Goal: Task Accomplishment & Management: Manage account settings

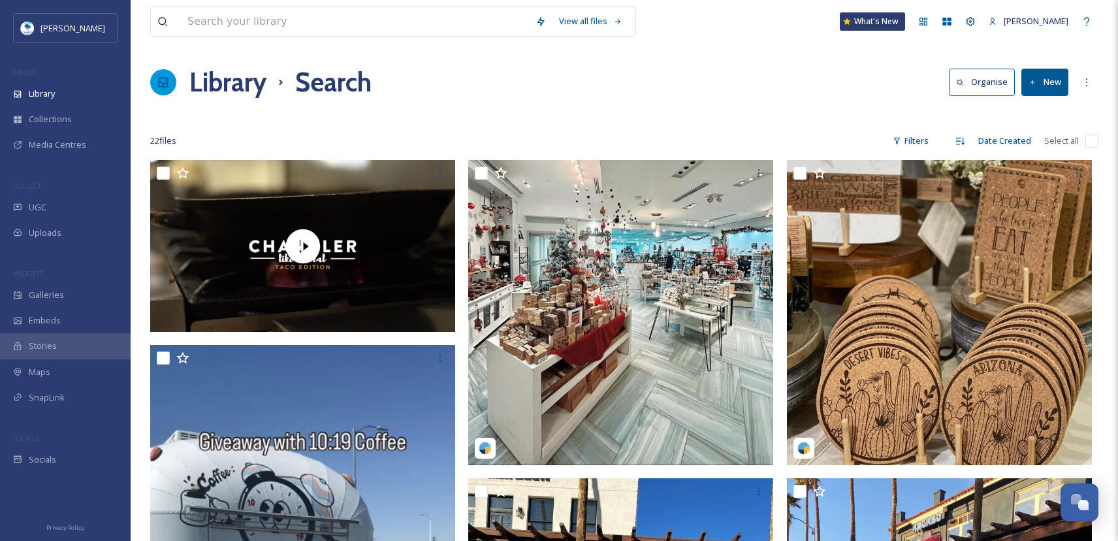
click at [242, 87] on h1 "Library" at bounding box center [227, 82] width 77 height 39
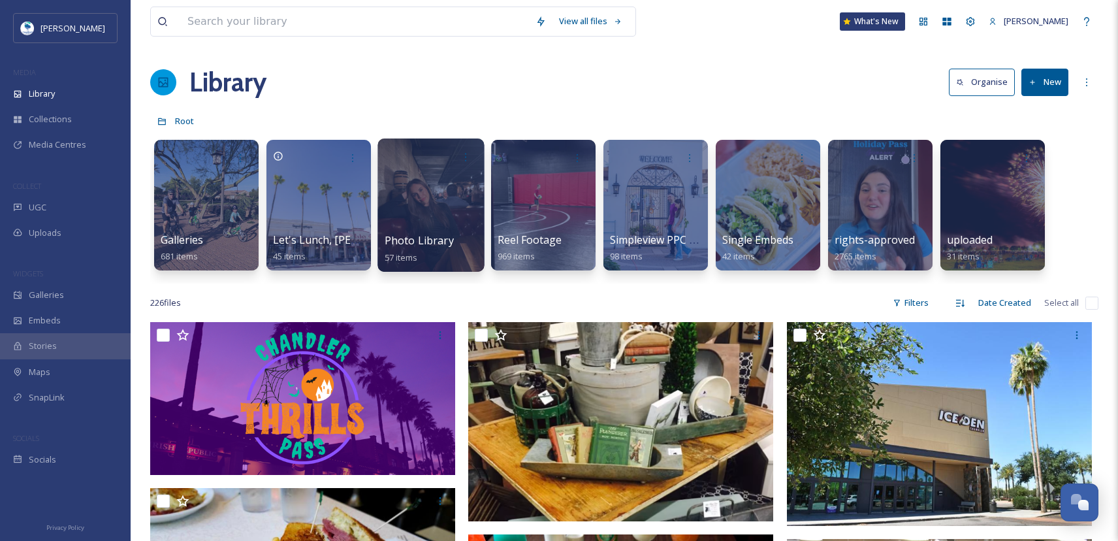
click at [445, 230] on div at bounding box center [430, 204] width 106 height 133
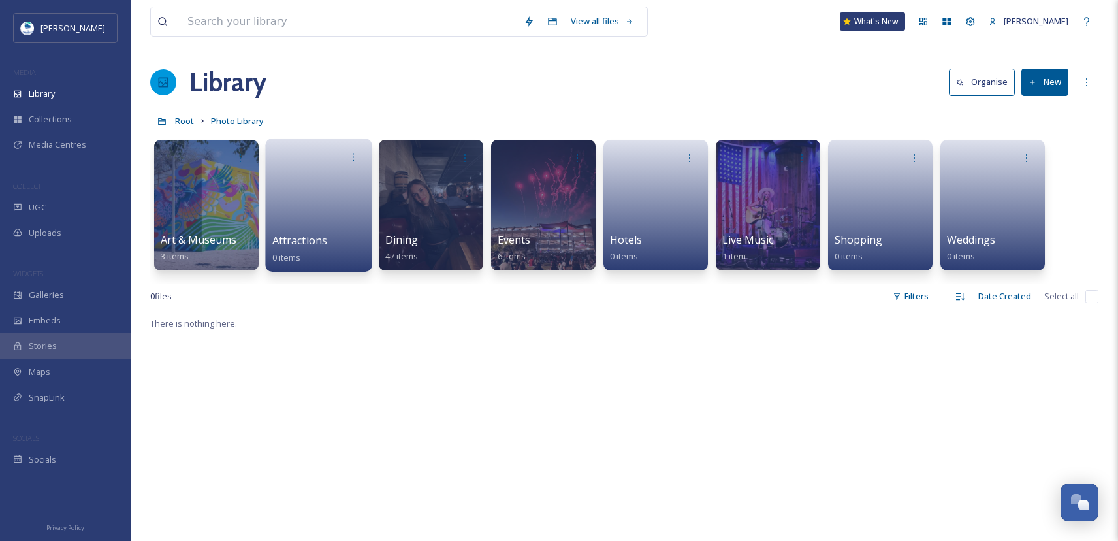
click at [312, 205] on link at bounding box center [318, 200] width 93 height 63
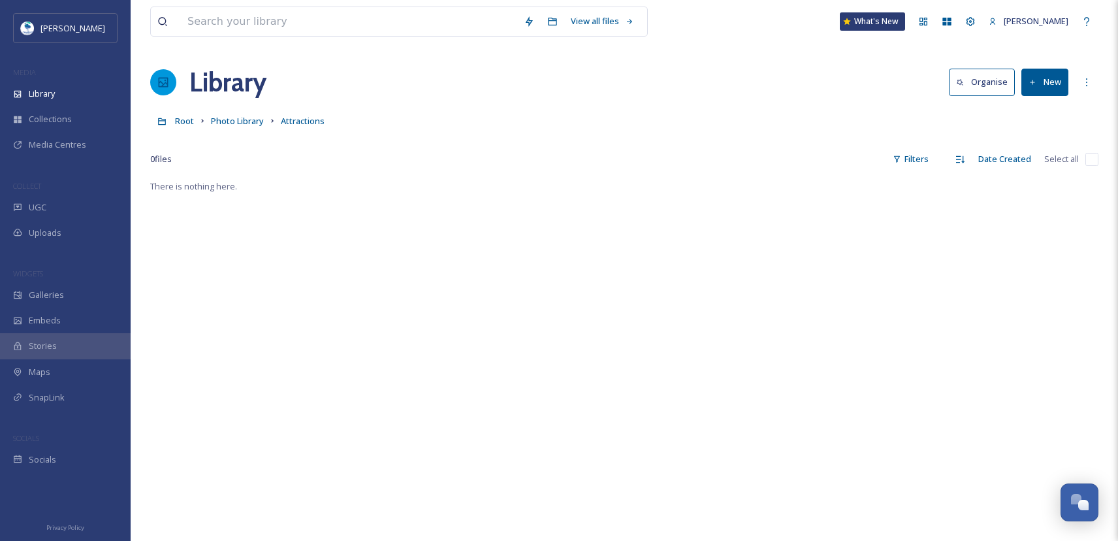
click at [1045, 79] on button "New" at bounding box center [1044, 82] width 47 height 27
click at [1040, 161] on span "Folder" at bounding box center [1029, 163] width 25 height 12
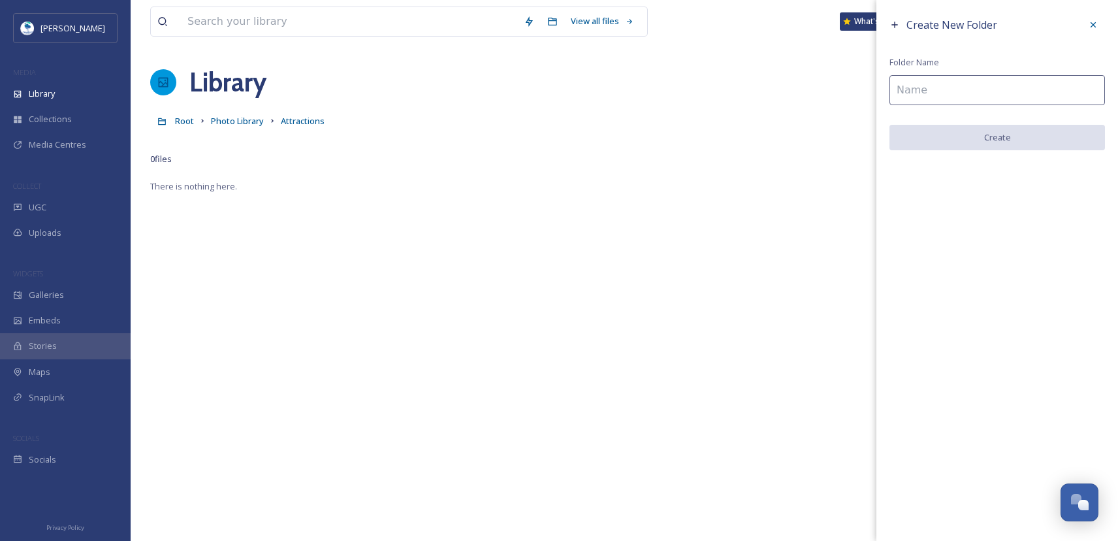
click at [1038, 79] on input at bounding box center [996, 90] width 215 height 30
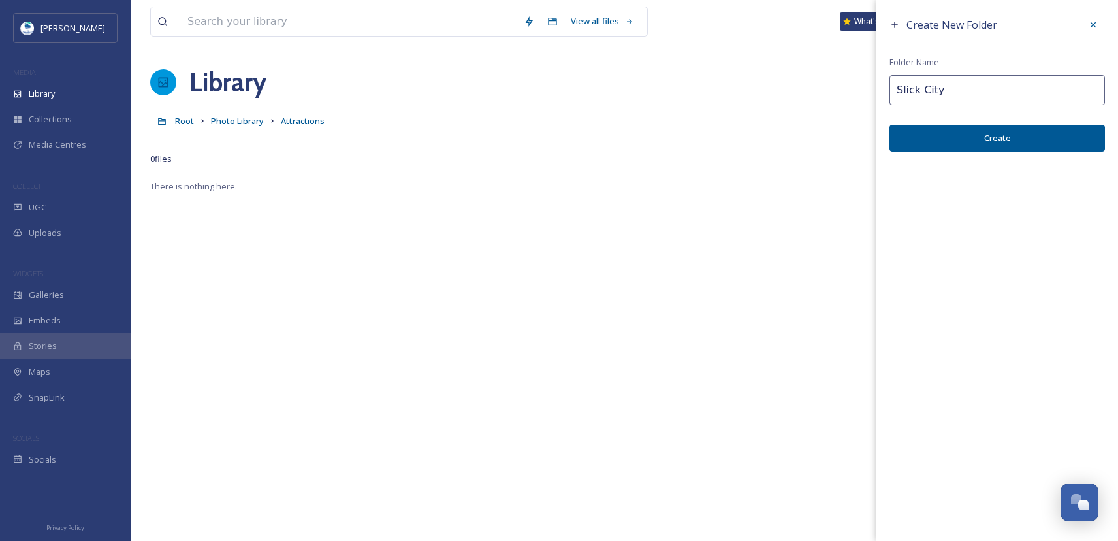
type input "Slick City"
click at [1036, 138] on button "Create" at bounding box center [996, 138] width 215 height 27
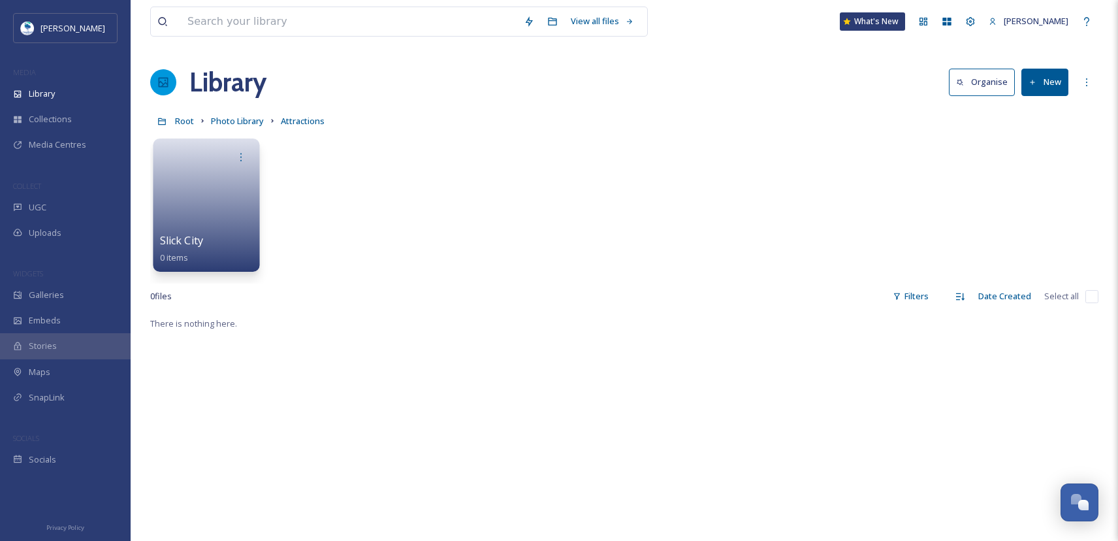
click at [204, 200] on link at bounding box center [206, 200] width 93 height 63
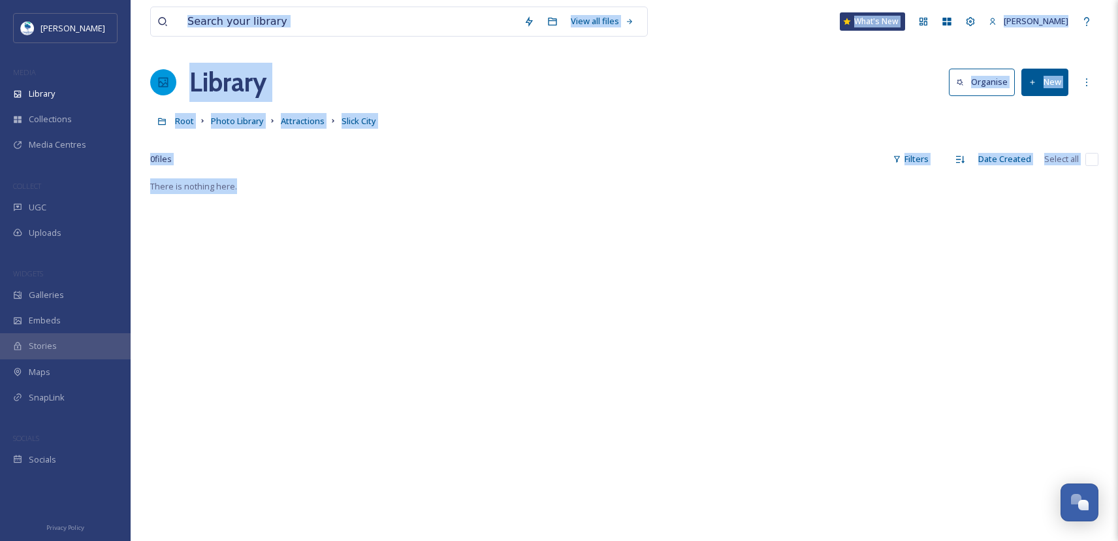
click at [676, 345] on div "There is nothing here." at bounding box center [624, 448] width 948 height 541
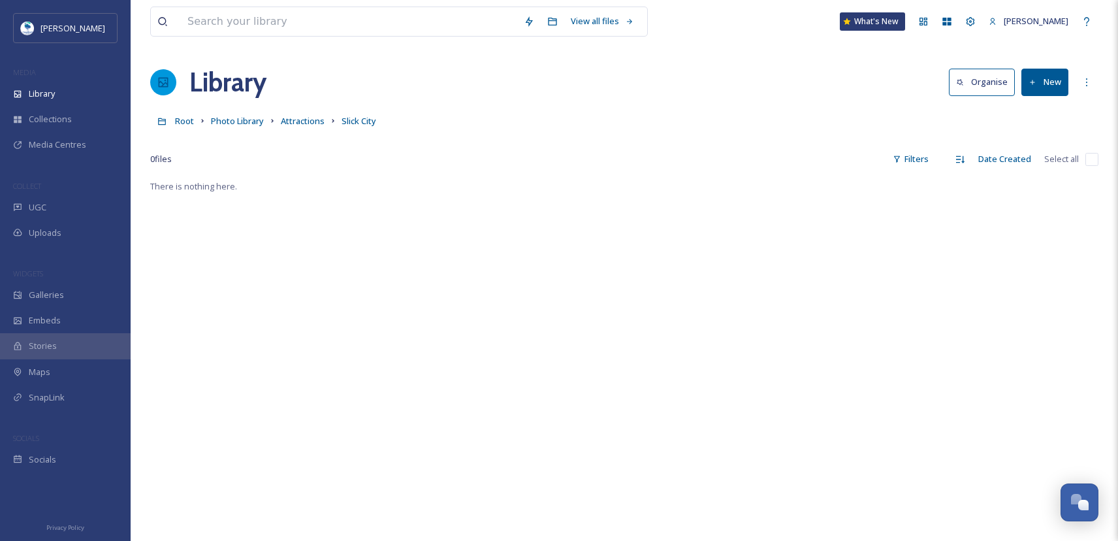
drag, startPoint x: 1053, startPoint y: 74, endPoint x: 1055, endPoint y: 93, distance: 18.4
click at [1053, 75] on button "New" at bounding box center [1044, 82] width 47 height 27
click at [1032, 106] on div "File Upload" at bounding box center [1031, 112] width 74 height 25
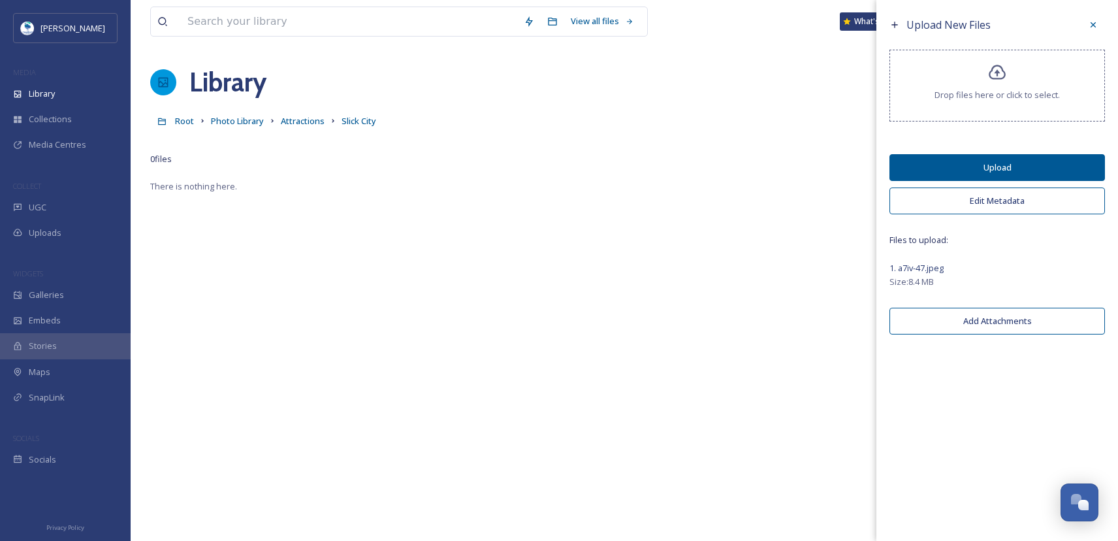
click at [991, 204] on button "Edit Metadata" at bounding box center [996, 200] width 215 height 27
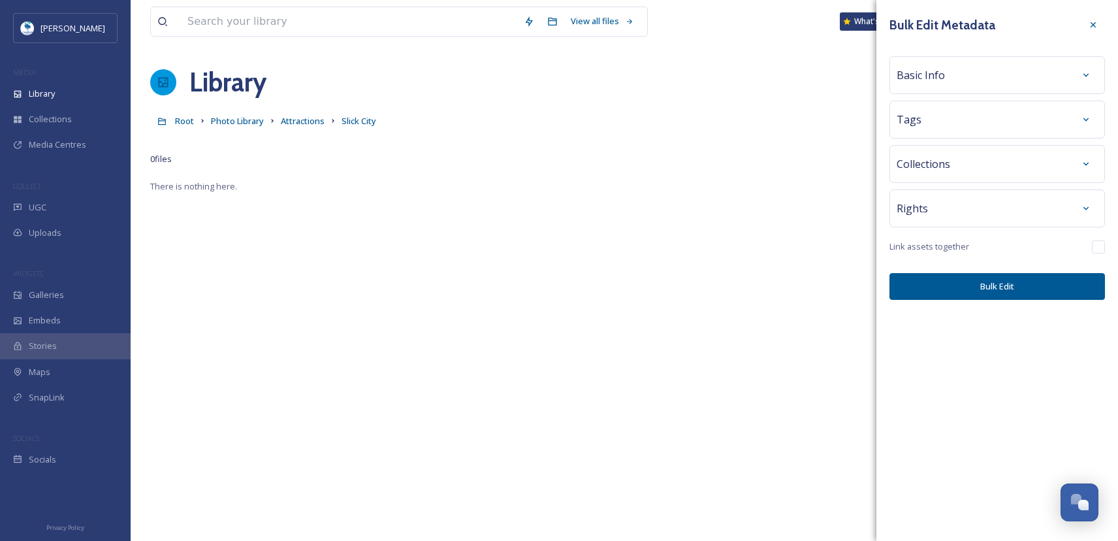
click at [959, 79] on div "Basic Info" at bounding box center [997, 75] width 201 height 24
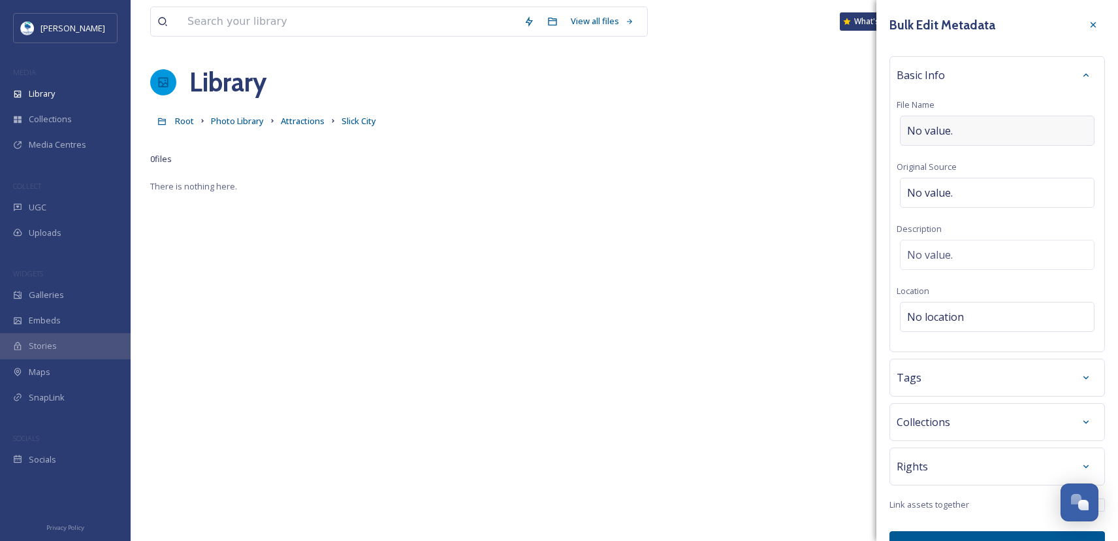
click at [972, 135] on div "No value." at bounding box center [997, 131] width 195 height 30
type input "Slick City Teen"
click at [976, 368] on div "Tags" at bounding box center [997, 374] width 201 height 24
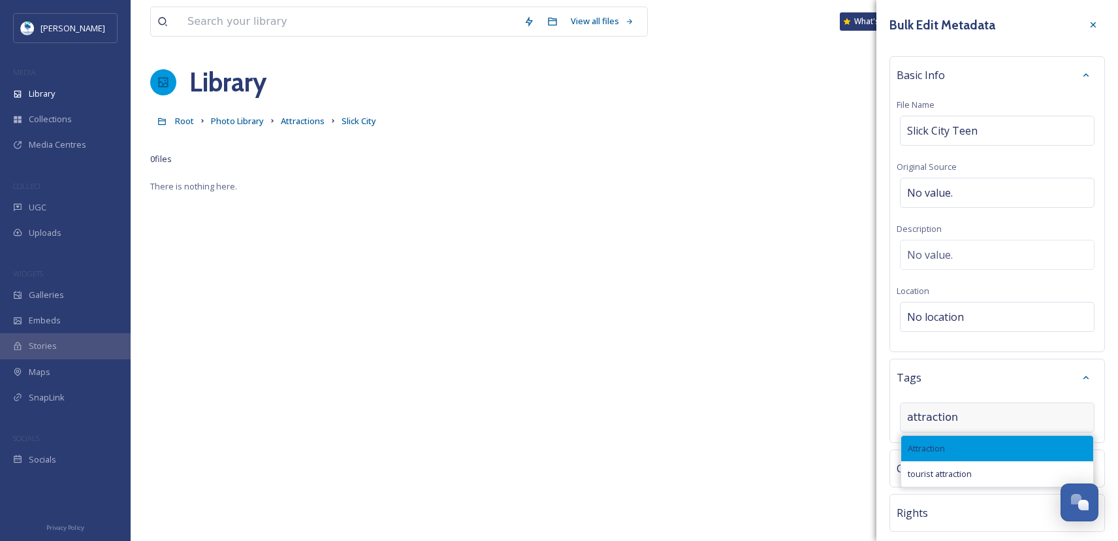
type input "attraction"
click at [965, 449] on div "Attraction" at bounding box center [997, 448] width 192 height 25
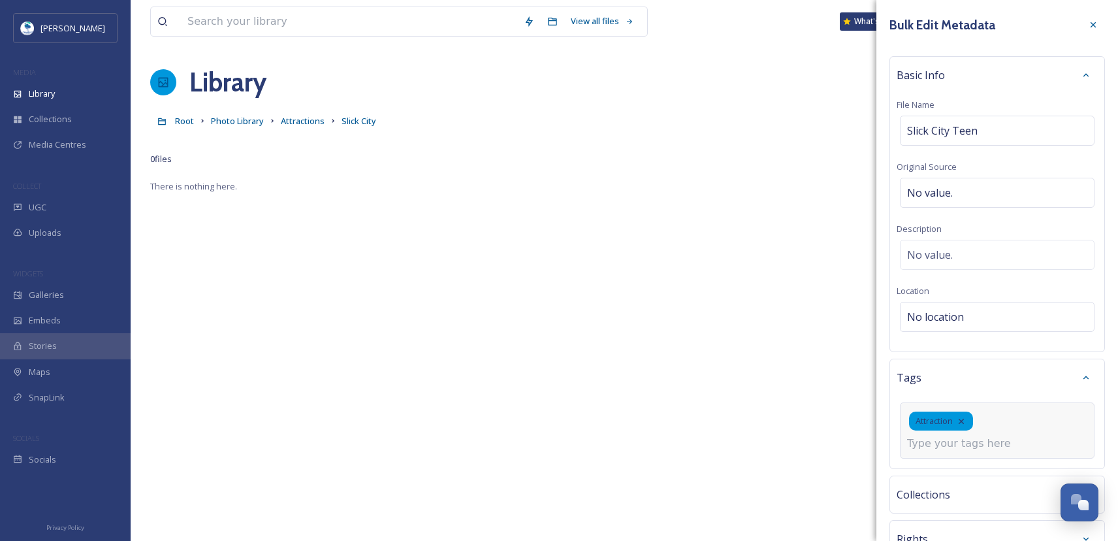
click at [965, 449] on input at bounding box center [972, 444] width 131 height 16
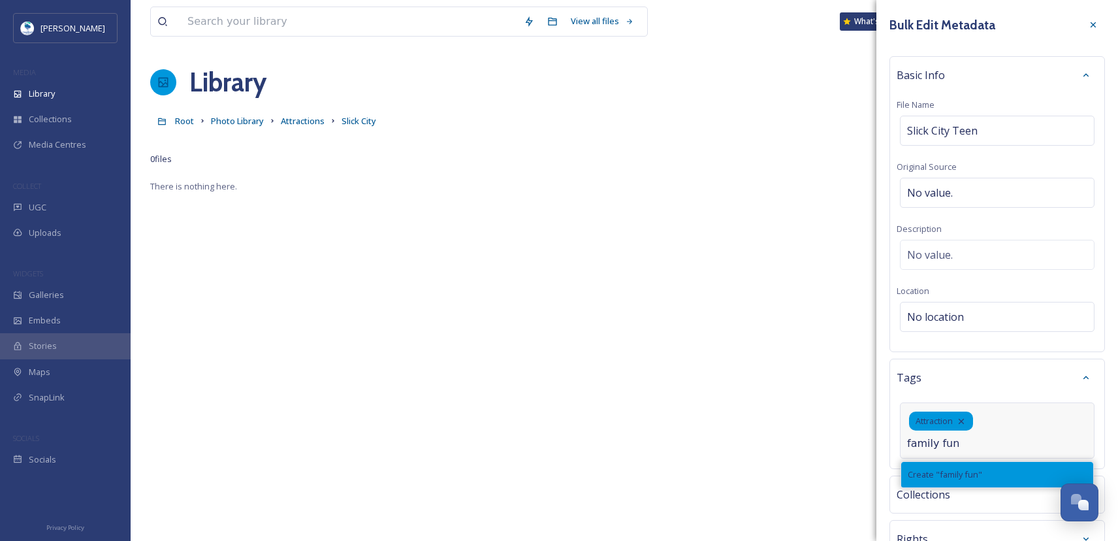
type input "family fun"
click at [975, 472] on span "Create " family fun "" at bounding box center [945, 474] width 74 height 12
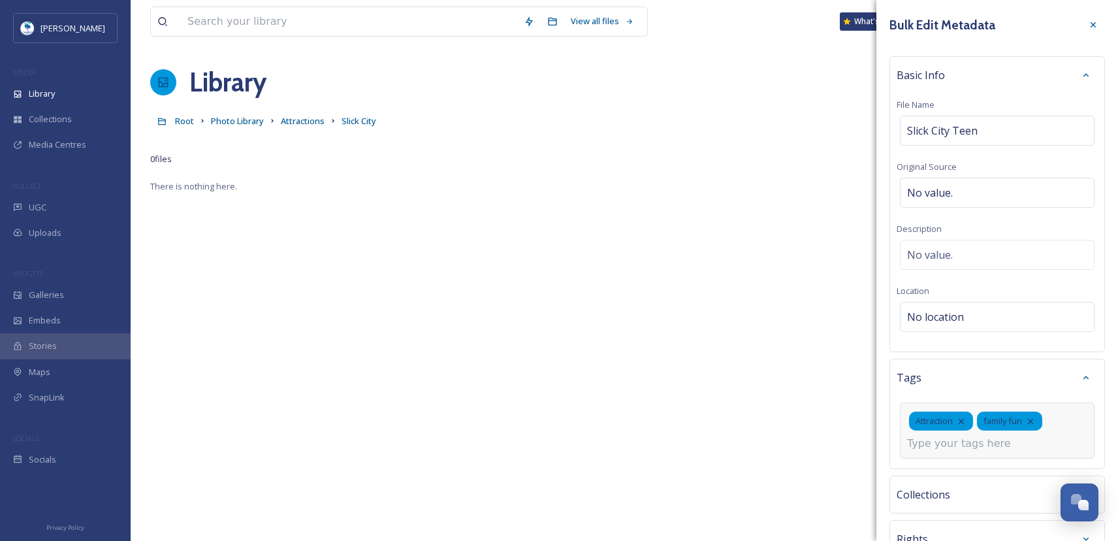
click at [981, 449] on input at bounding box center [972, 444] width 131 height 16
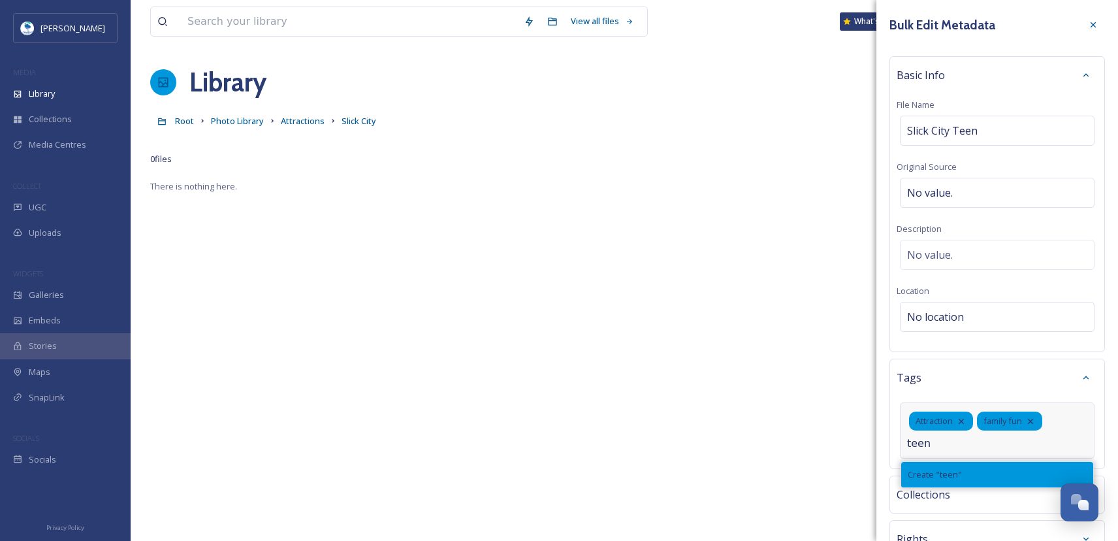
type input "teen"
click at [978, 472] on div "Create " teen "" at bounding box center [997, 474] width 192 height 25
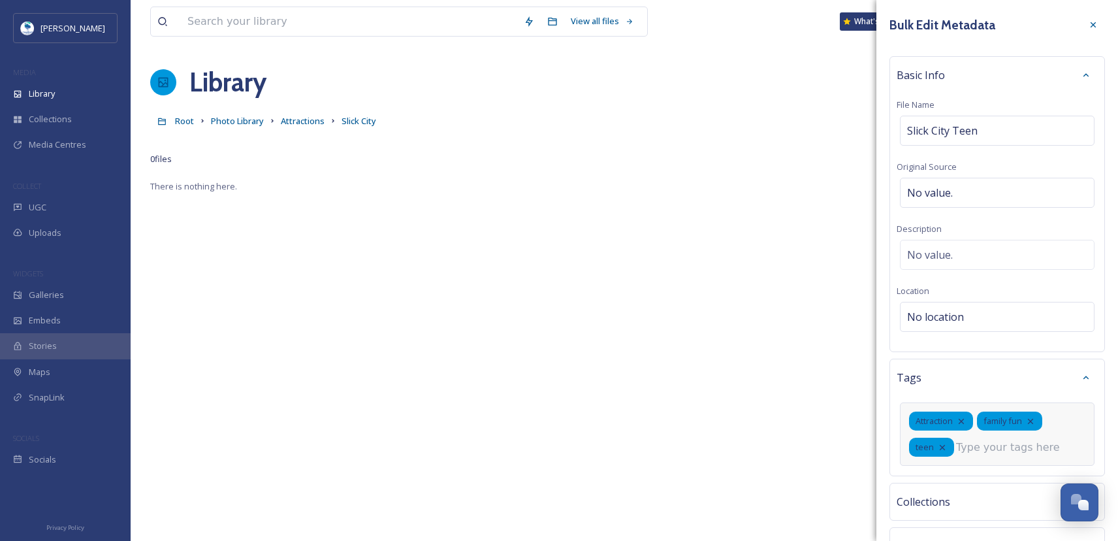
click at [1031, 443] on input at bounding box center [1021, 447] width 131 height 16
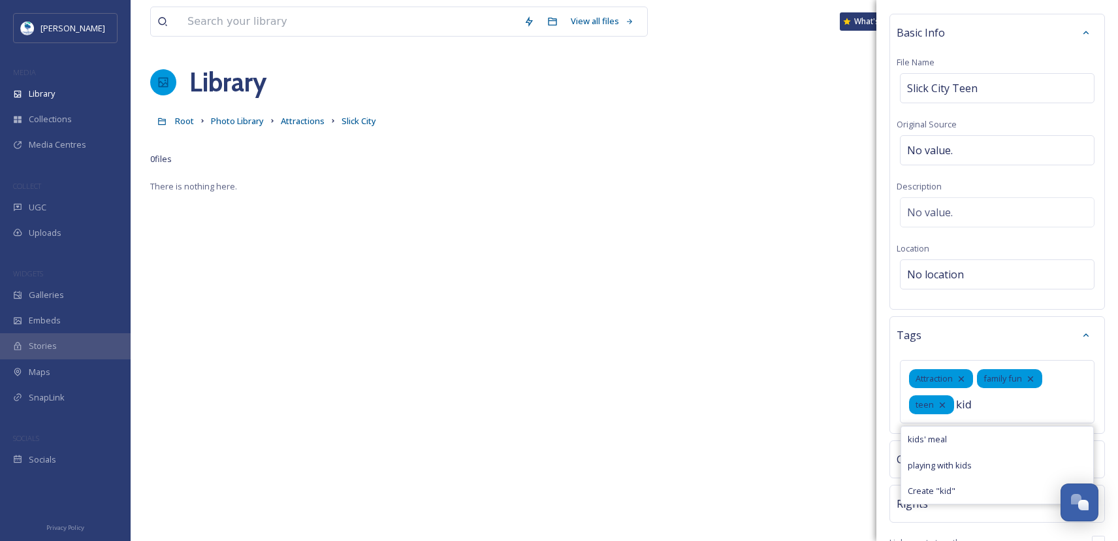
scroll to position [65, 0]
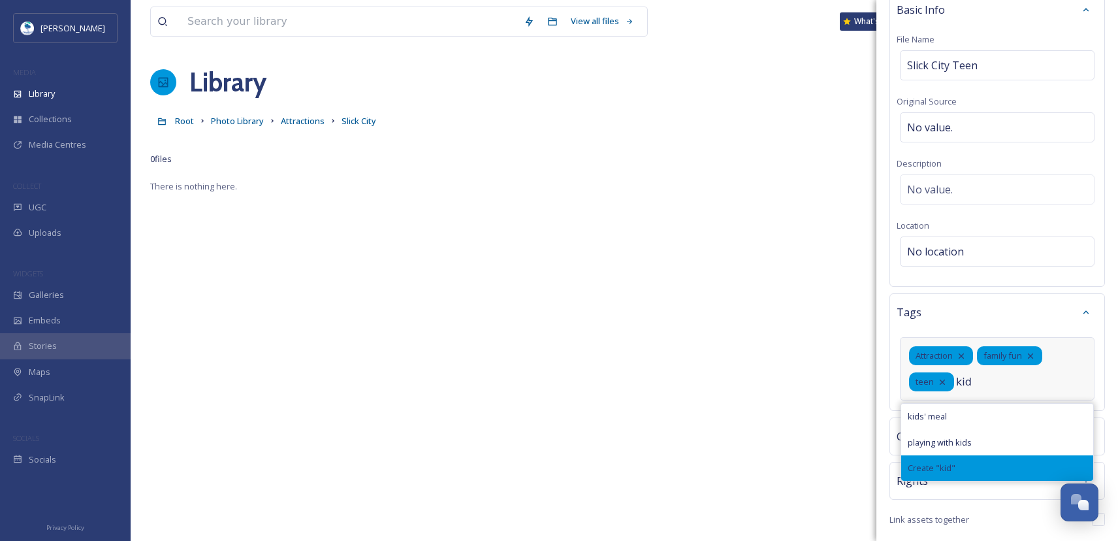
type input "kid"
click at [989, 470] on div "Create " kid "" at bounding box center [997, 467] width 192 height 25
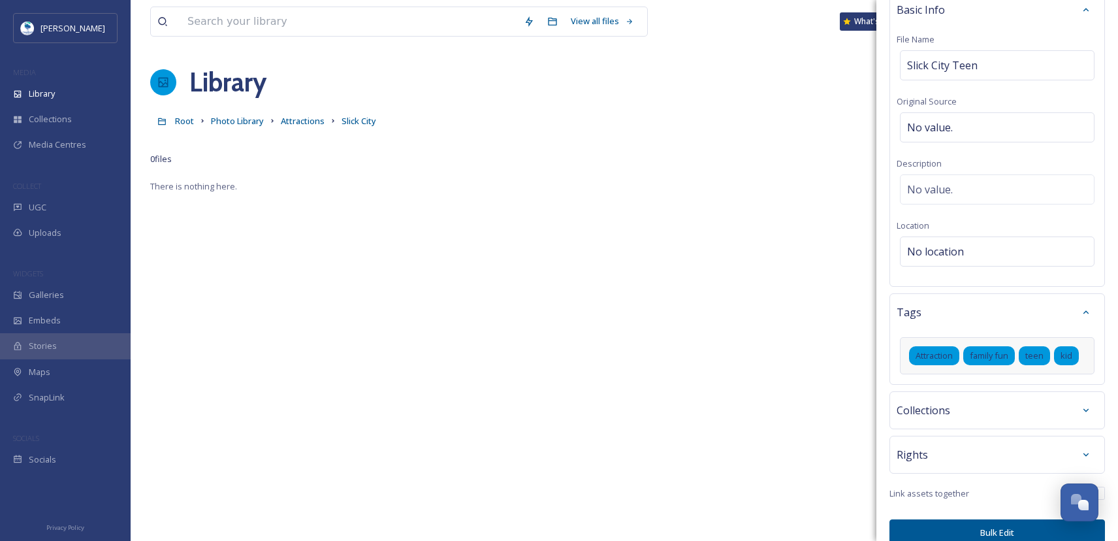
scroll to position [110, 0]
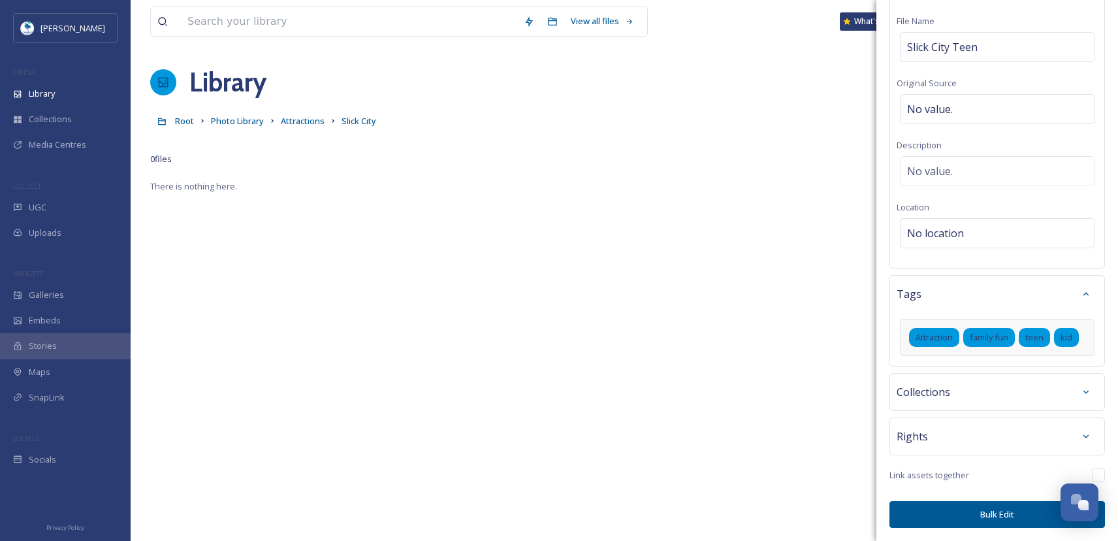
click at [983, 513] on button "Bulk Edit" at bounding box center [996, 514] width 215 height 27
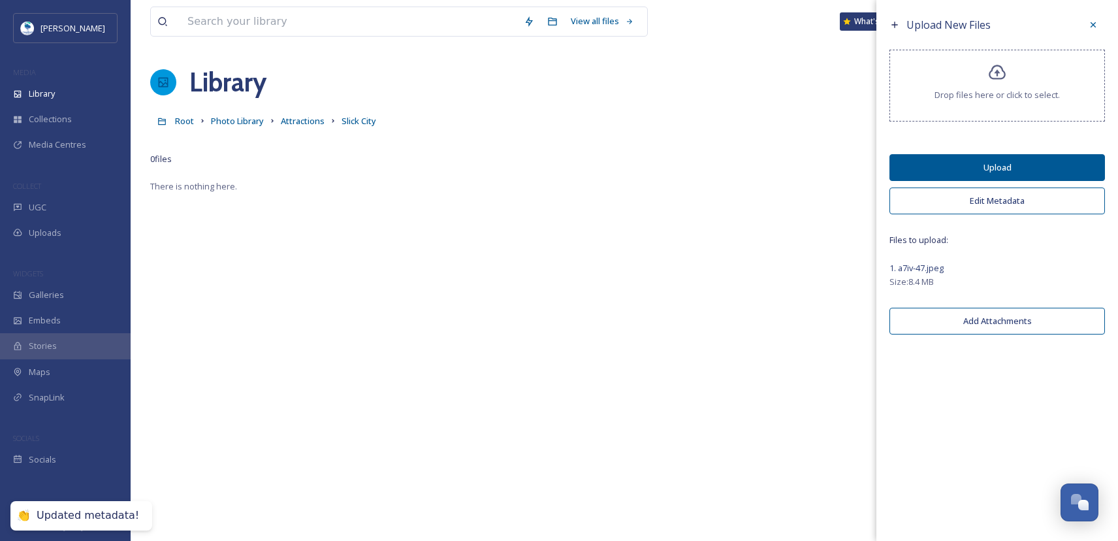
click at [997, 165] on button "Upload" at bounding box center [996, 167] width 215 height 27
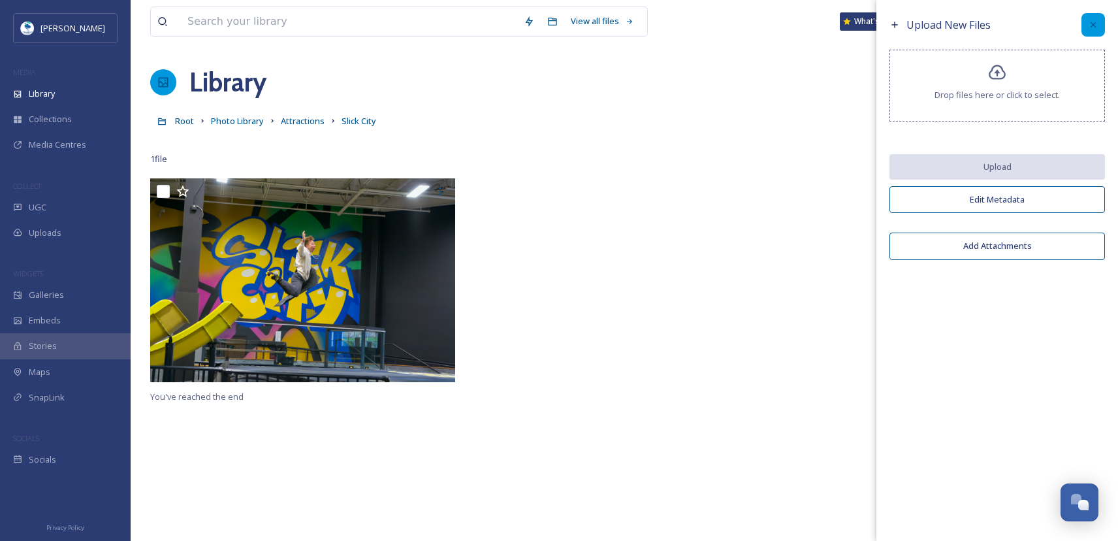
click at [1102, 20] on div at bounding box center [1093, 25] width 24 height 24
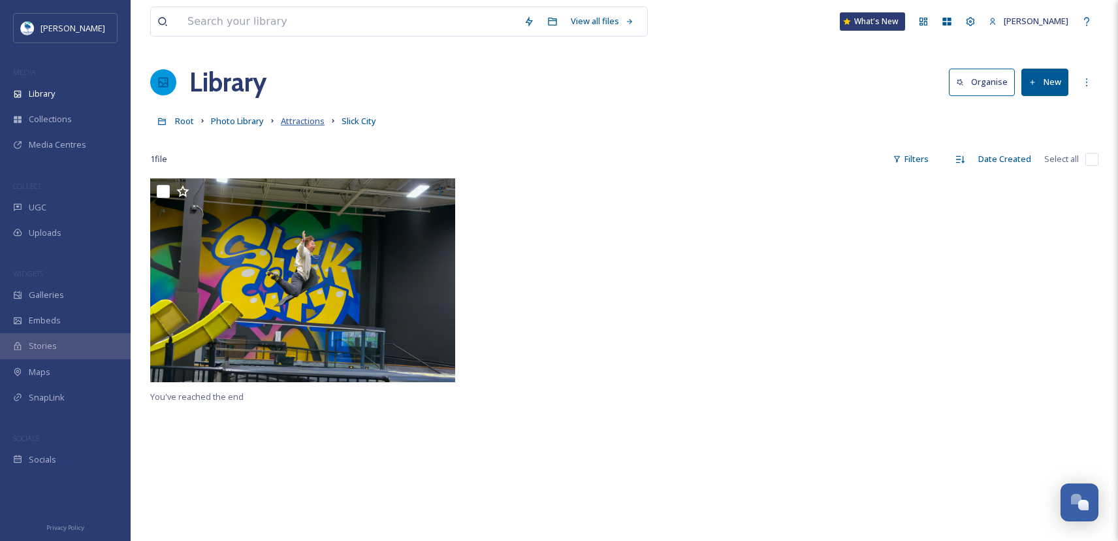
click at [307, 121] on span "Attractions" at bounding box center [303, 121] width 44 height 12
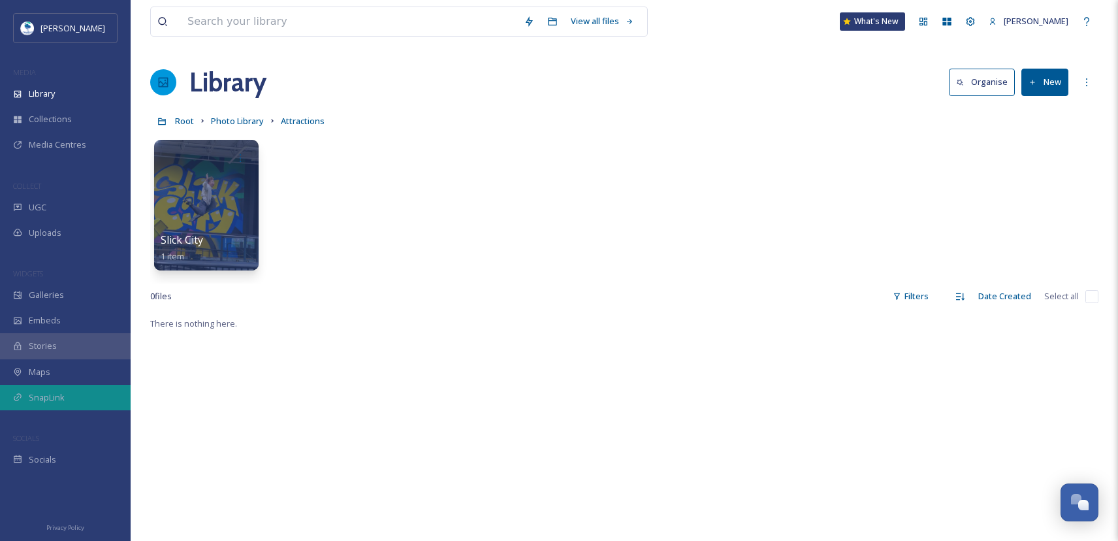
click at [62, 388] on div "SnapLink" at bounding box center [65, 397] width 131 height 25
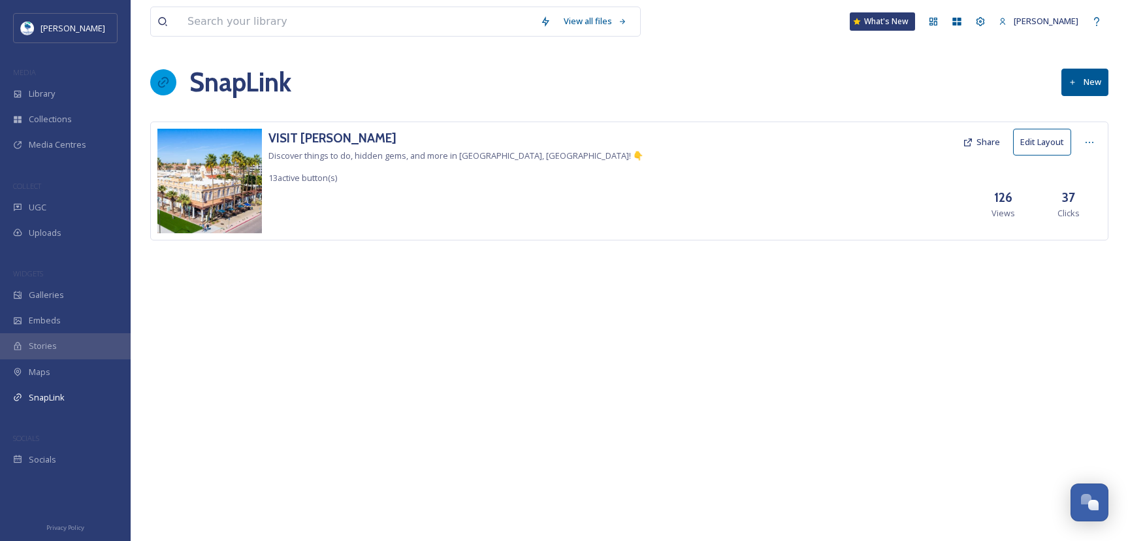
click at [980, 145] on button "Share" at bounding box center [981, 141] width 50 height 25
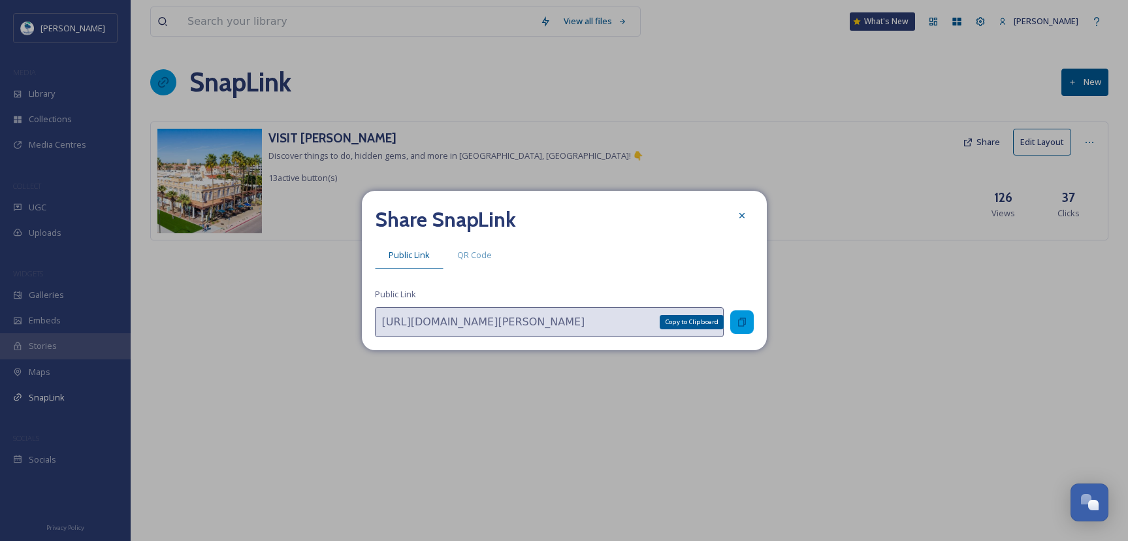
click at [744, 321] on icon at bounding box center [742, 322] width 10 height 10
drag, startPoint x: 746, startPoint y: 214, endPoint x: 719, endPoint y: 218, distance: 27.8
click at [746, 214] on icon at bounding box center [742, 215] width 10 height 10
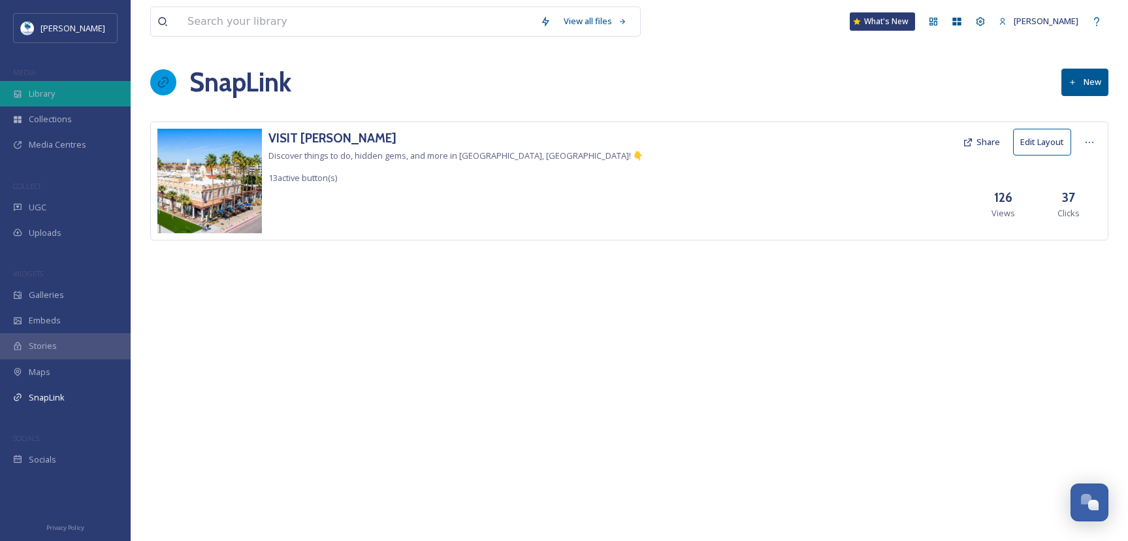
click at [27, 93] on div "Library" at bounding box center [65, 93] width 131 height 25
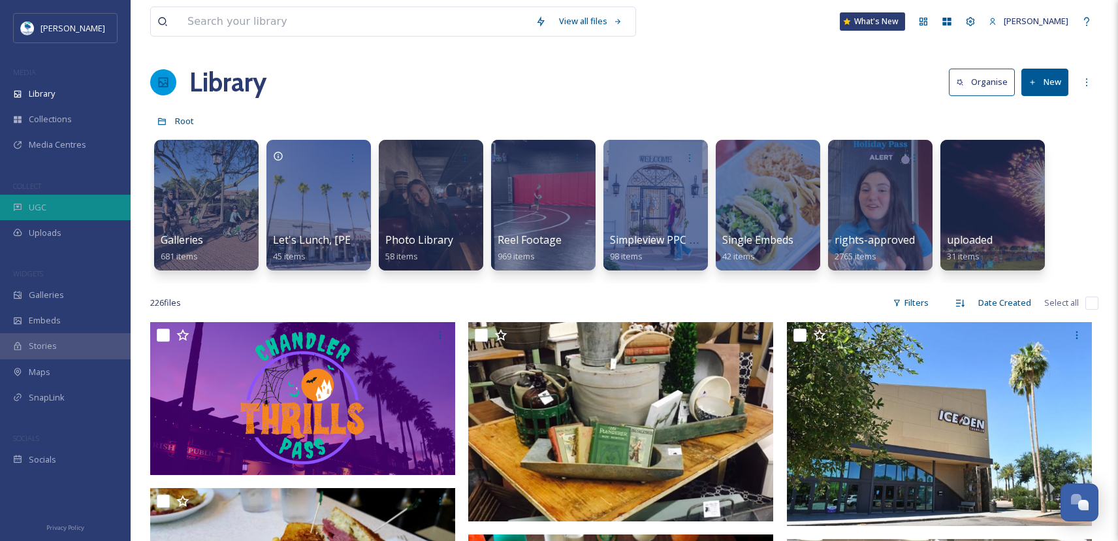
click at [69, 209] on div "UGC" at bounding box center [65, 207] width 131 height 25
click at [44, 202] on span "UGC" at bounding box center [38, 207] width 18 height 12
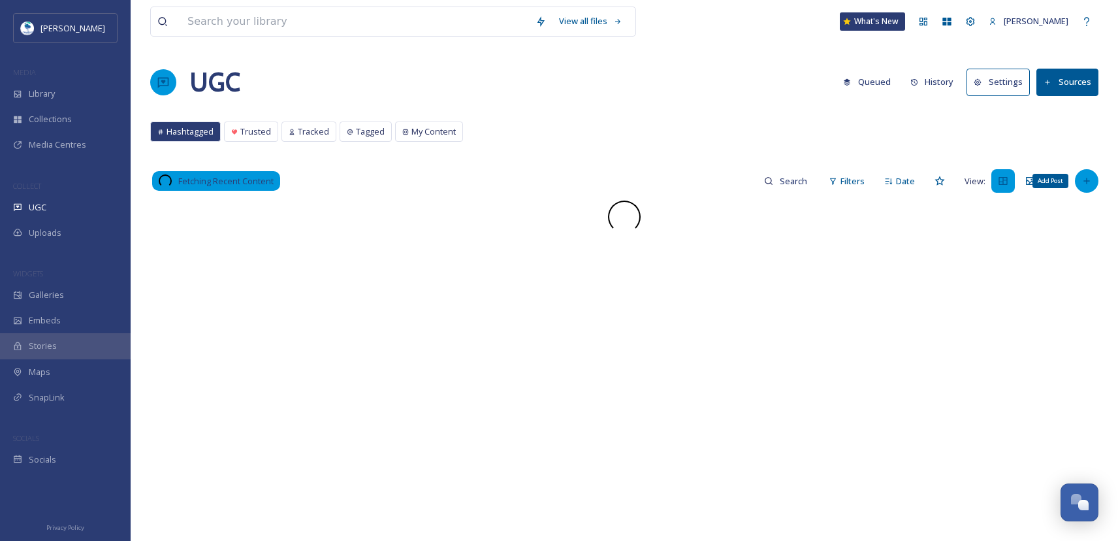
click at [1087, 180] on icon at bounding box center [1086, 181] width 6 height 6
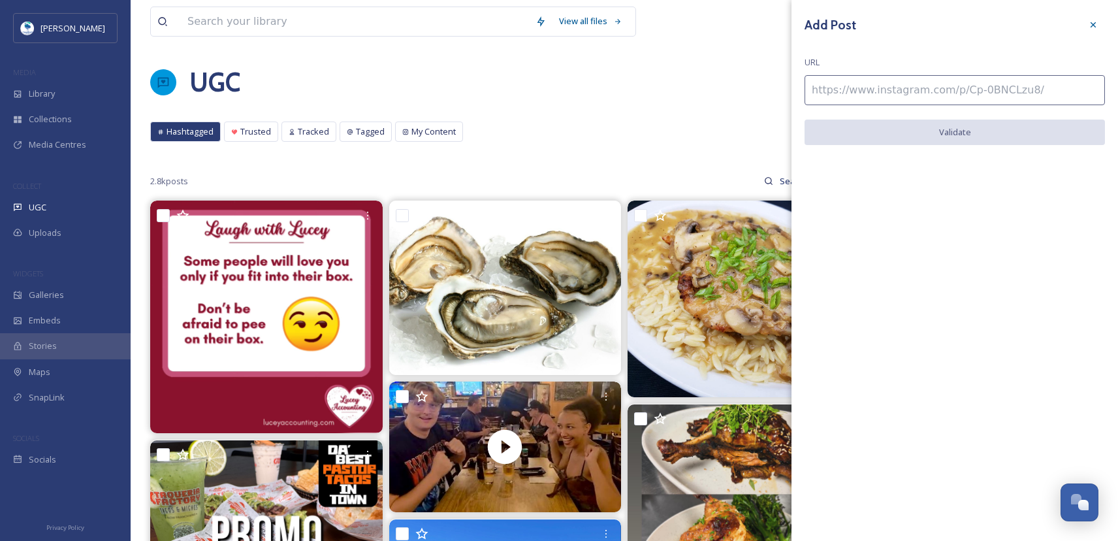
click at [946, 87] on input at bounding box center [955, 90] width 300 height 30
paste input "https://www.instagram.com/p/DPWz3Jykk8q/"
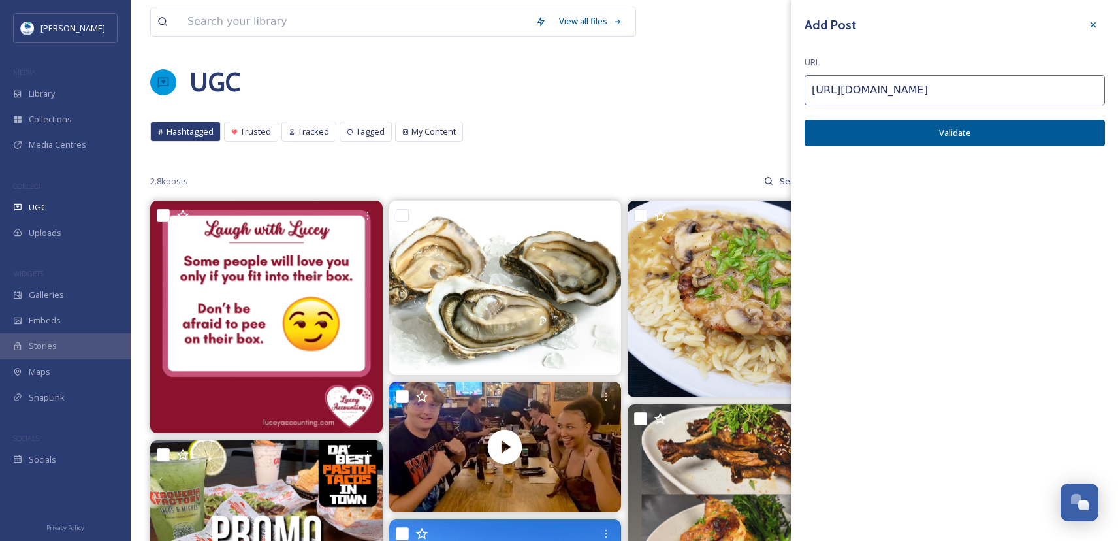
type input "https://www.instagram.com/p/DPWz3Jykk8q/"
click at [958, 134] on button "Validate" at bounding box center [955, 133] width 300 height 27
click at [970, 132] on button "Add Post" at bounding box center [955, 133] width 300 height 27
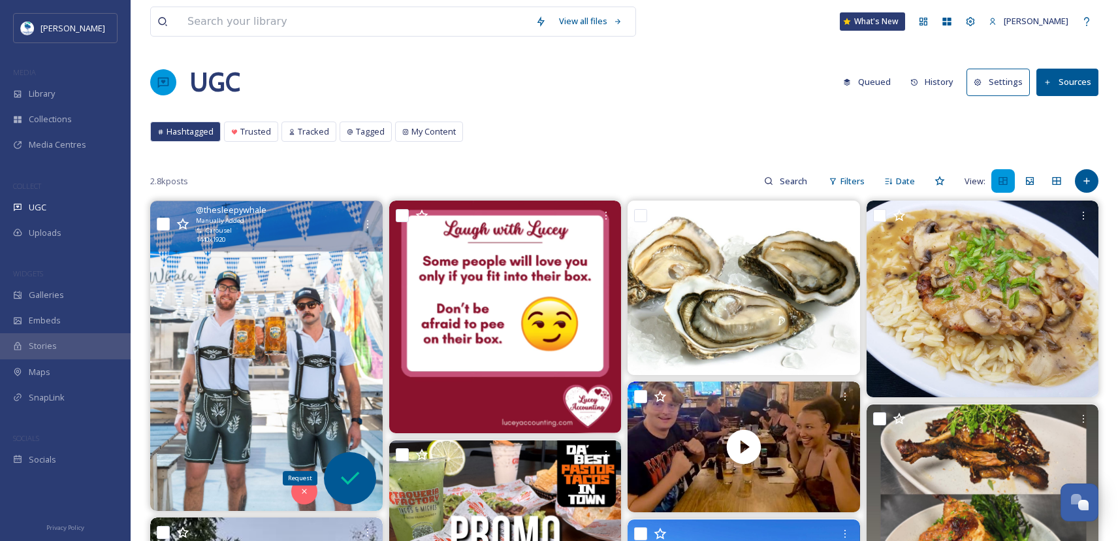
click at [349, 467] on icon at bounding box center [350, 478] width 26 height 26
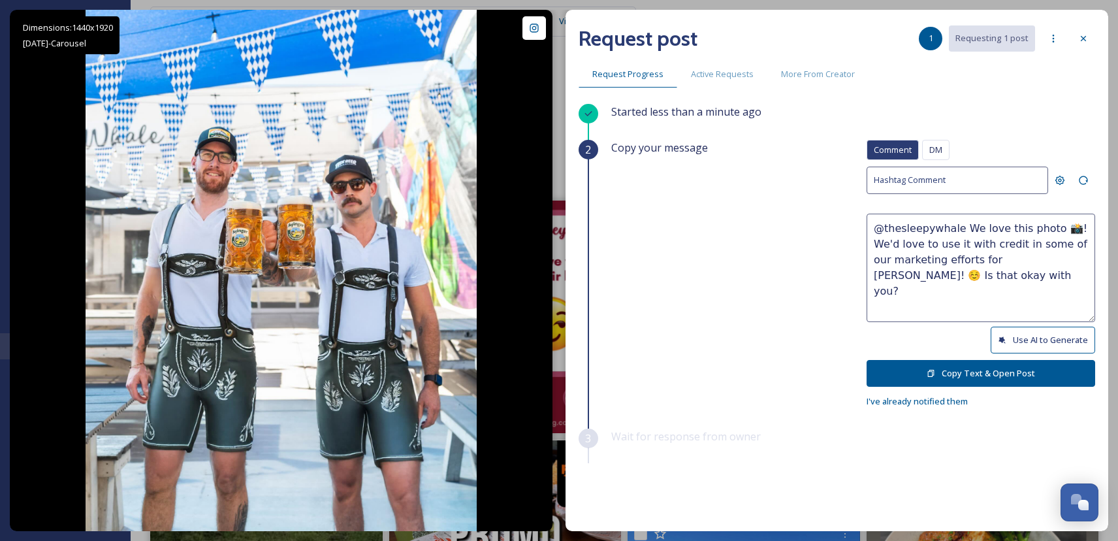
click at [1043, 336] on button "Use AI to Generate" at bounding box center [1043, 340] width 104 height 27
click at [949, 233] on textarea "@thesleepywhale Cheers to good times and great vibes! Those lederhosen are next…" at bounding box center [981, 268] width 229 height 108
click at [1059, 223] on textarea "@thesleepywhale OKAY! We're obsessed Cheers to good times and great vibes! Thos…" at bounding box center [981, 268] width 229 height 108
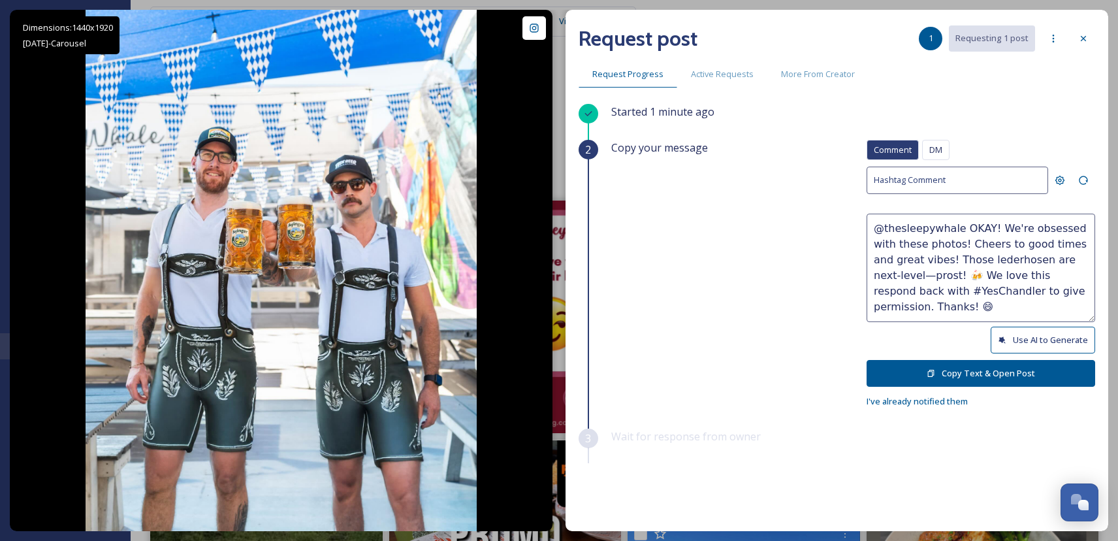
click at [925, 238] on textarea "@thesleepywhale OKAY! We're obsessed with these photos! Cheers to good times an…" at bounding box center [981, 268] width 229 height 108
click at [926, 240] on textarea "@thesleepywhale OKAY! We're obsessed with these photos! Cheers to good times an…" at bounding box center [981, 268] width 229 height 108
drag, startPoint x: 907, startPoint y: 274, endPoint x: 900, endPoint y: 274, distance: 7.2
click at [900, 274] on textarea "@thesleepywhale OKAY! We're obsessed with these photos!🔥🍺 Cheers to good times …" at bounding box center [981, 268] width 229 height 108
drag, startPoint x: 957, startPoint y: 243, endPoint x: 1083, endPoint y: 318, distance: 147.3
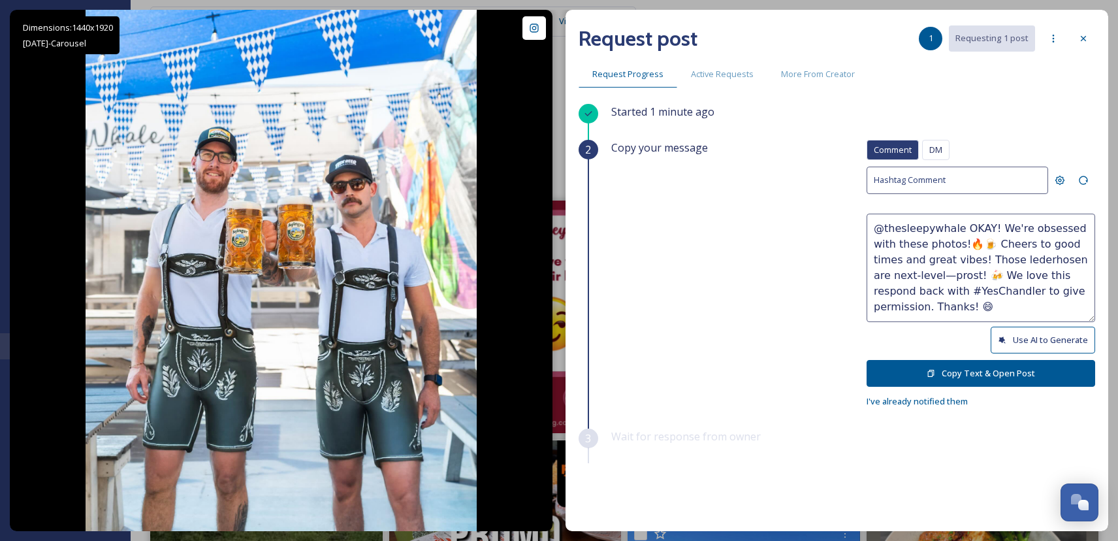
click at [1083, 318] on textarea "@thesleepywhale OKAY! We're obsessed with these photos!🔥🍺 Cheers to good times …" at bounding box center [981, 268] width 229 height 108
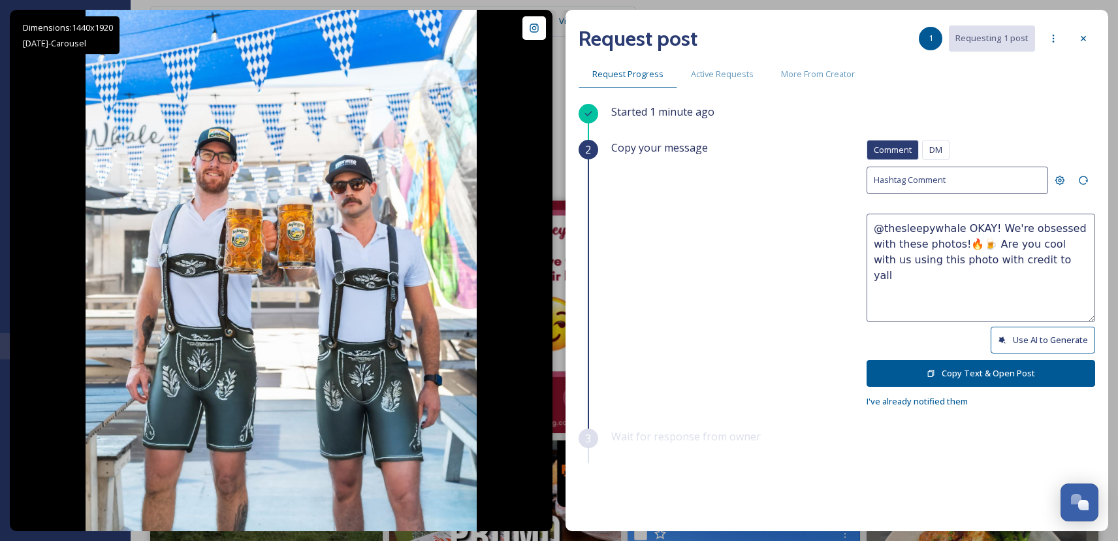
click at [985, 260] on textarea "@thesleepywhale OKAY! We're obsessed with these photos!🔥🍺 Are you cool with us …" at bounding box center [981, 268] width 229 height 108
click at [1042, 263] on textarea "@thesleepywhale OKAY! We're obsessed with these photos!🔥🍺 Are you cool with us …" at bounding box center [981, 268] width 229 height 108
click at [1027, 267] on textarea "@thesleepywhale OKAY! We're obsessed with these photos!🔥🍺 Are you cool with us …" at bounding box center [981, 268] width 229 height 108
type textarea "@thesleepywhale OKAY! We're obsessed with these photos!🔥🍺 Are you cool with us …"
click at [998, 373] on button "Copy Text & Open Post" at bounding box center [981, 373] width 229 height 27
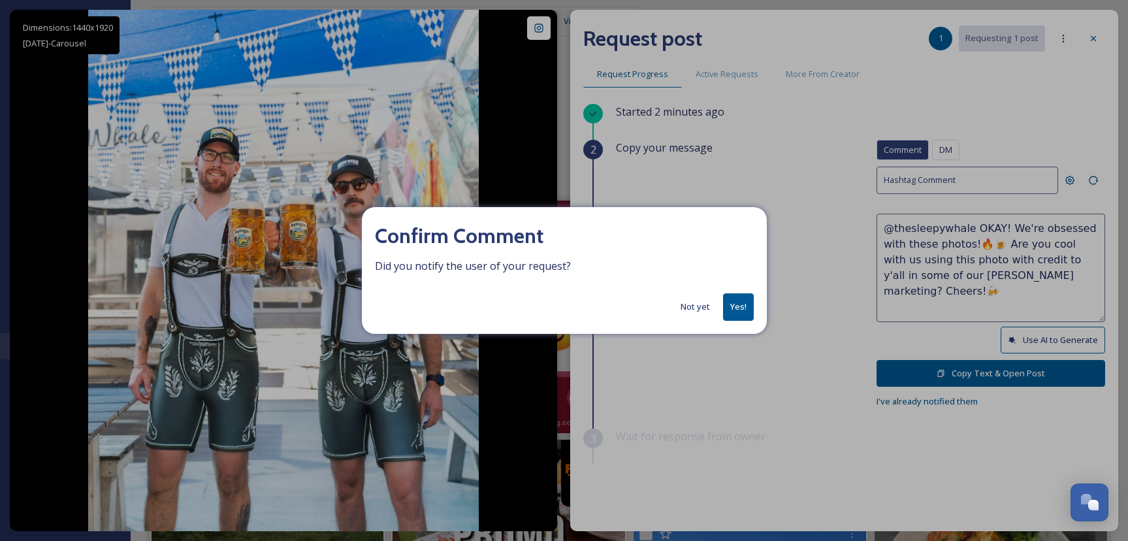
click at [742, 304] on button "Yes!" at bounding box center [738, 306] width 31 height 27
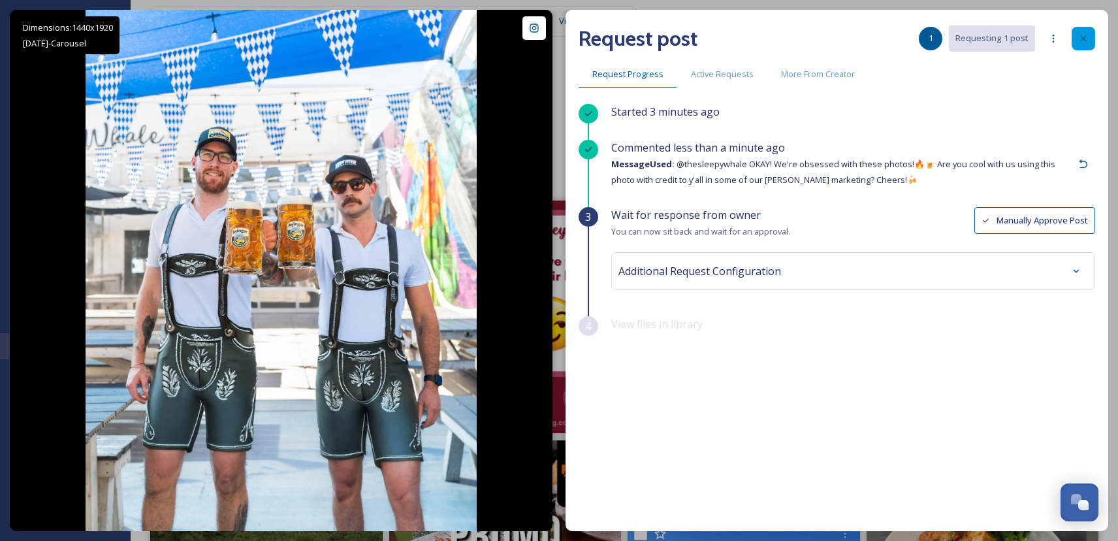
click at [1083, 36] on icon at bounding box center [1083, 38] width 10 height 10
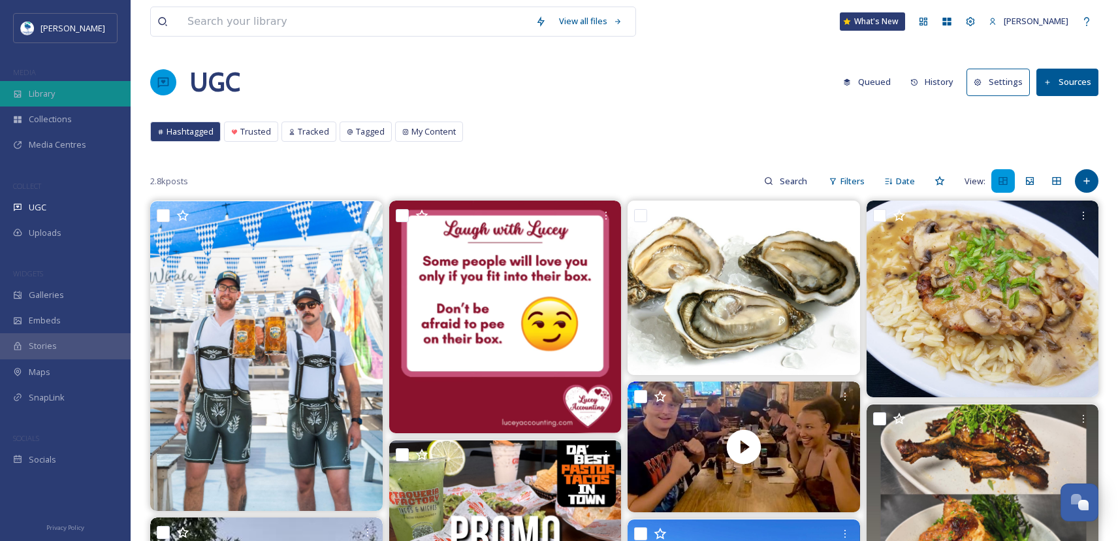
click at [53, 95] on span "Library" at bounding box center [42, 94] width 26 height 12
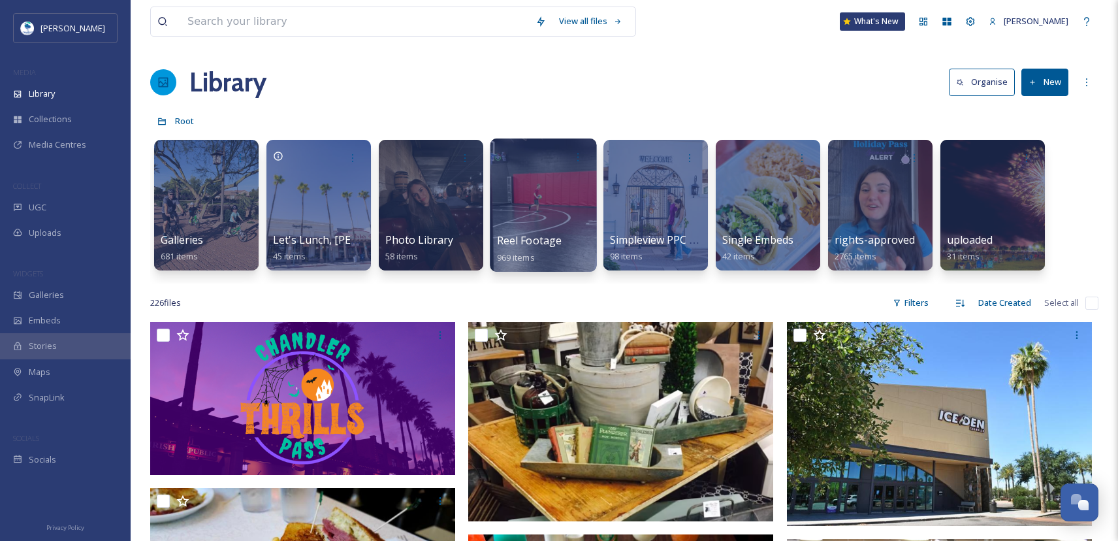
click at [536, 207] on div at bounding box center [543, 204] width 106 height 133
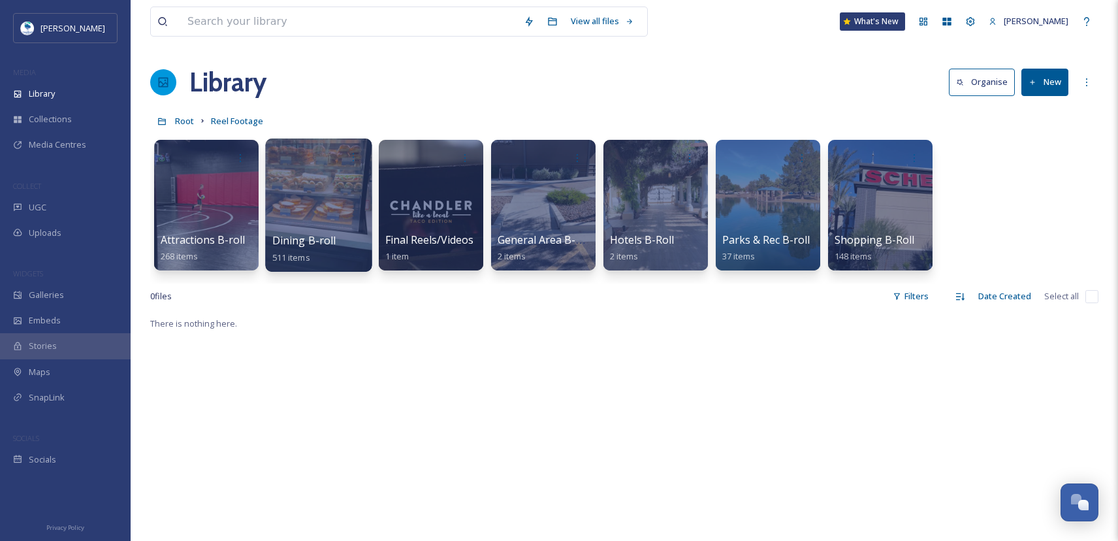
click at [289, 215] on div at bounding box center [318, 204] width 106 height 133
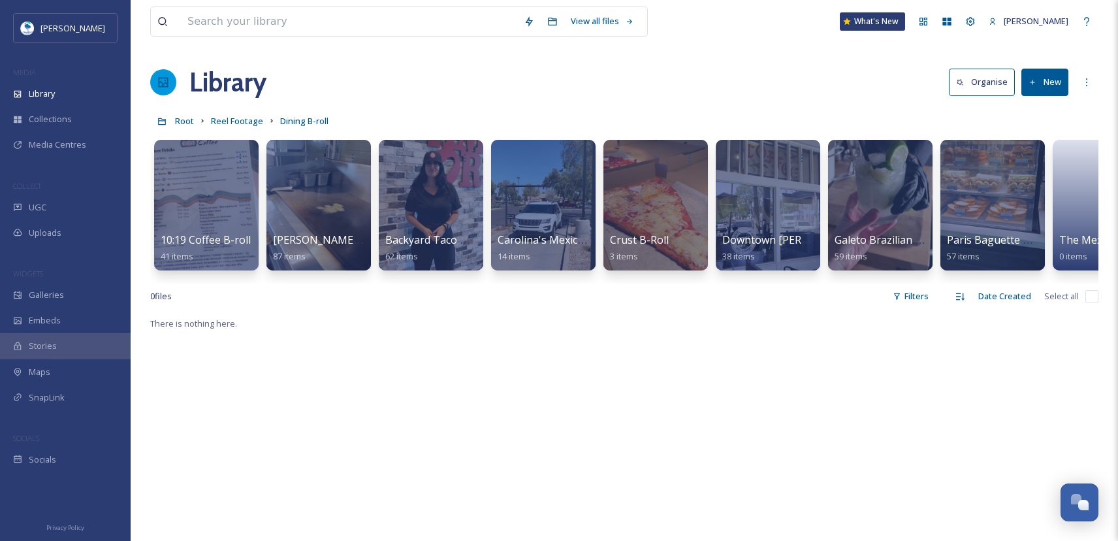
click at [1017, 80] on div "New" at bounding box center [1042, 82] width 54 height 27
click at [1030, 81] on icon at bounding box center [1033, 82] width 8 height 8
click at [1034, 163] on span "Folder" at bounding box center [1029, 163] width 25 height 12
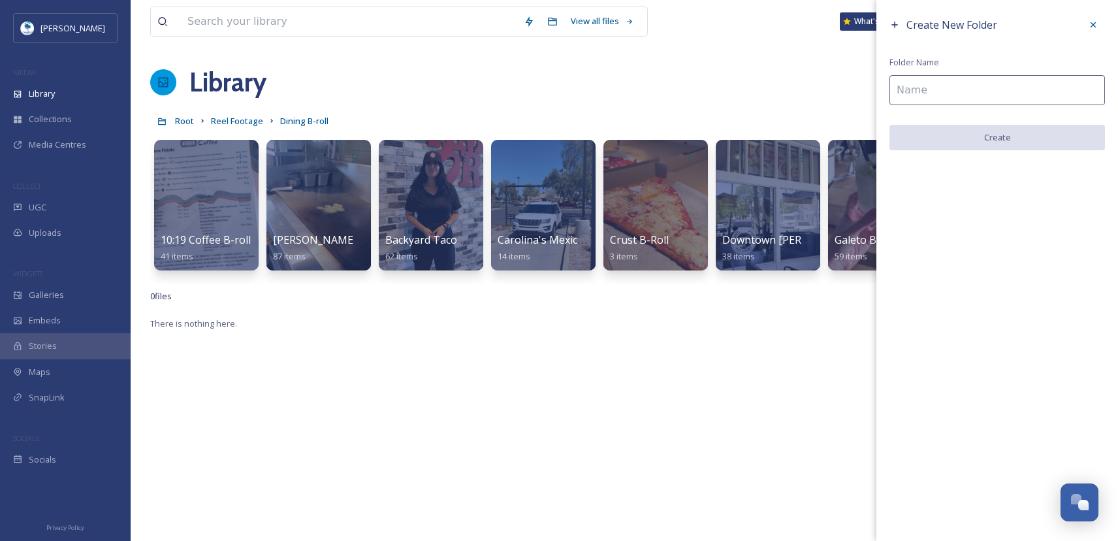
click at [933, 91] on input at bounding box center [996, 90] width 215 height 30
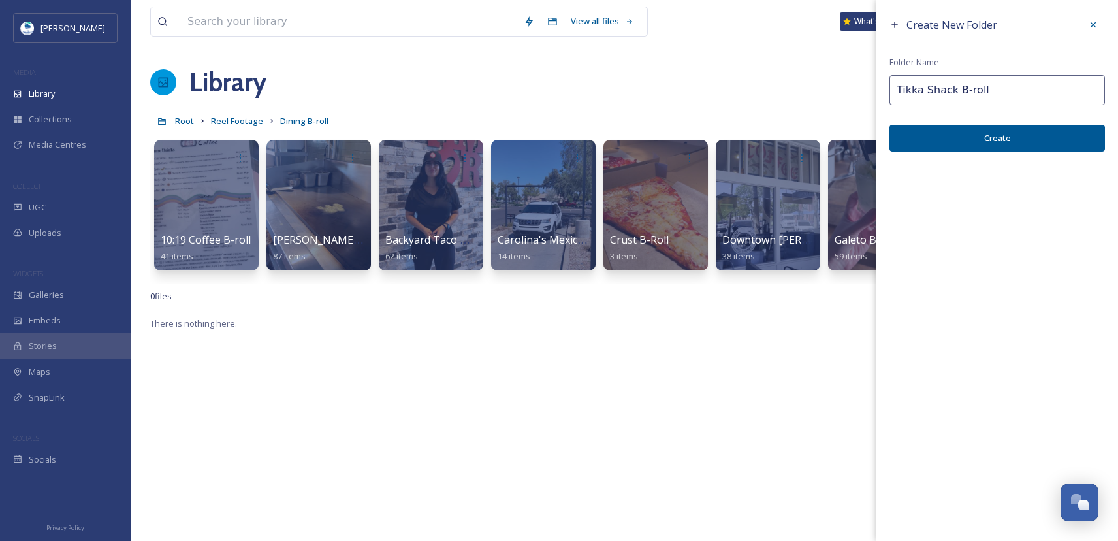
type input "Tikka Shack B-roll"
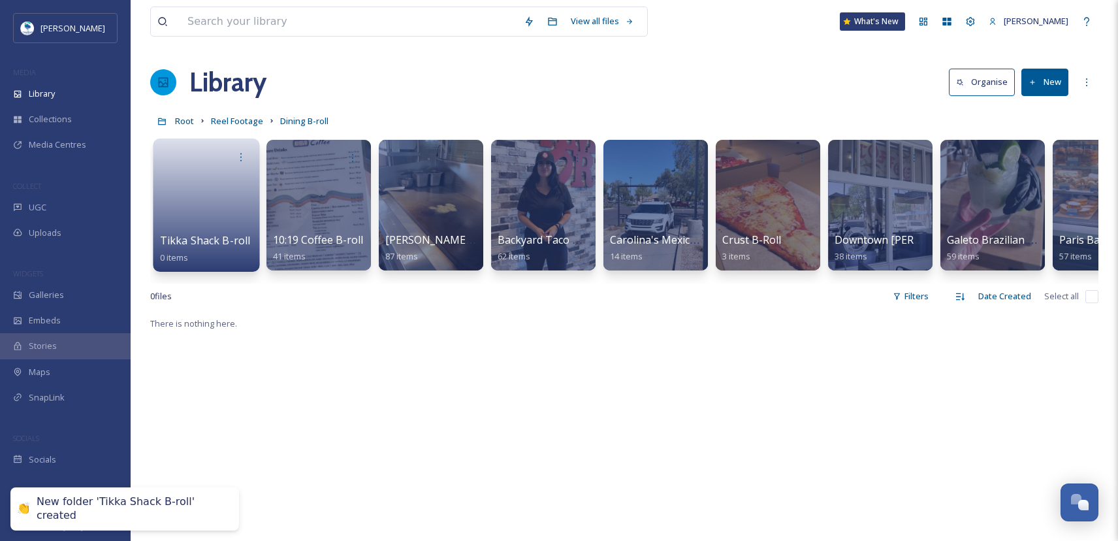
click at [230, 185] on link at bounding box center [206, 200] width 93 height 63
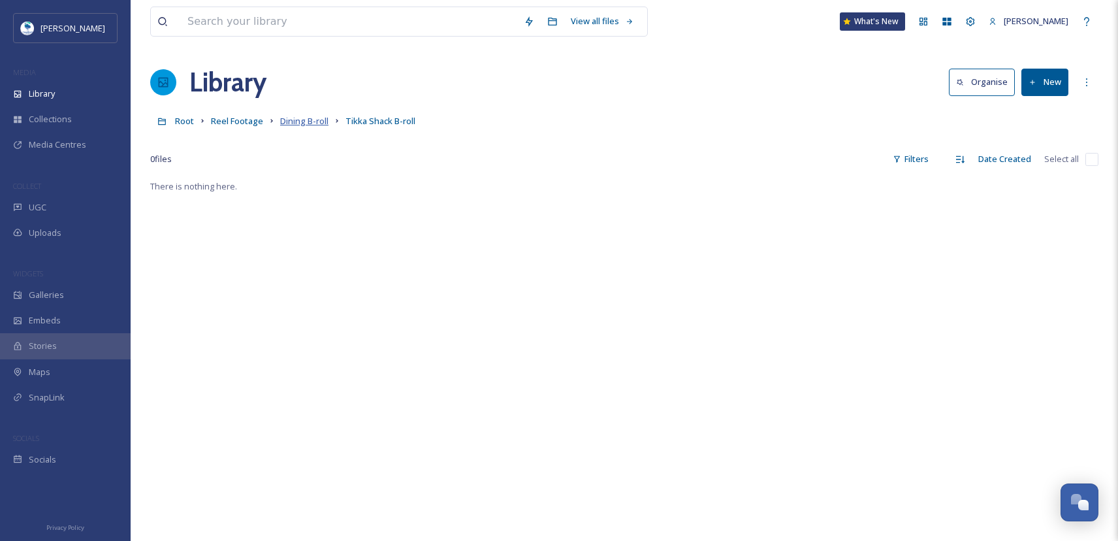
click at [313, 117] on span "Dining B-roll" at bounding box center [304, 121] width 48 height 12
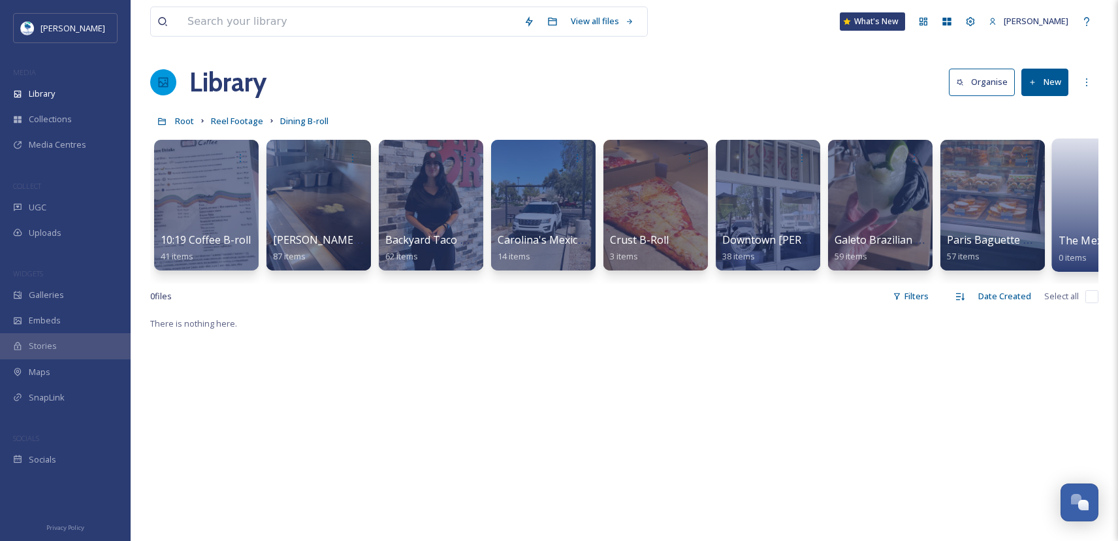
click at [1070, 232] on div "The Mexicano B-roll 0 items" at bounding box center [1105, 248] width 93 height 33
click at [1081, 187] on link at bounding box center [1105, 200] width 93 height 63
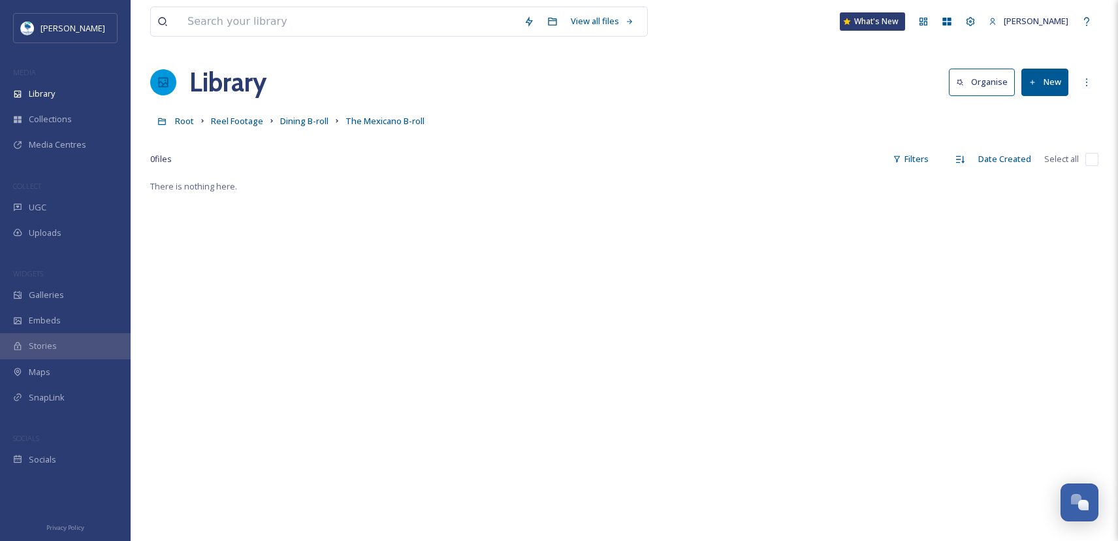
click at [1051, 82] on button "New" at bounding box center [1044, 82] width 47 height 27
click at [1045, 114] on span "File Upload" at bounding box center [1038, 112] width 43 height 12
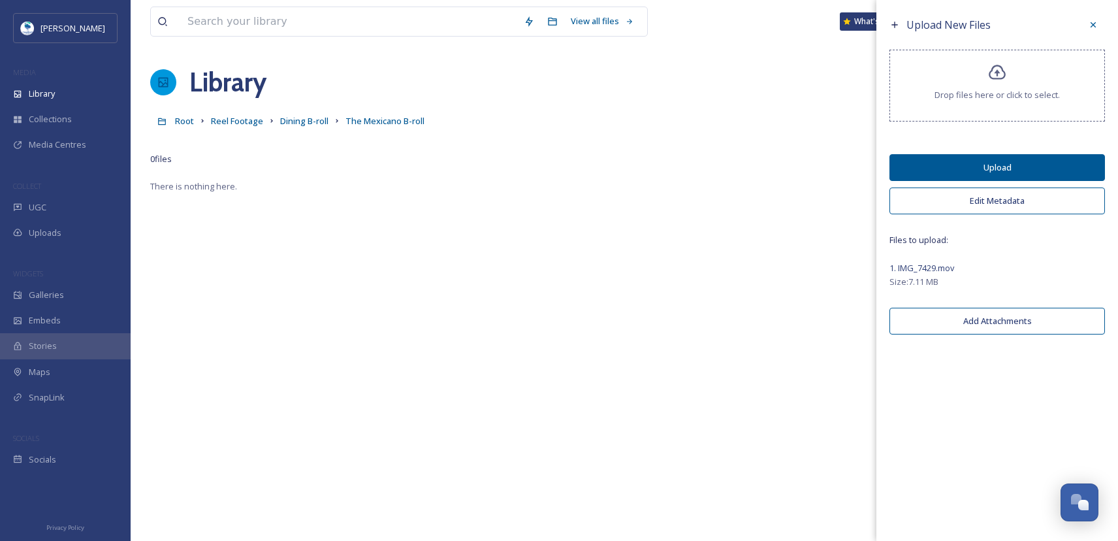
click at [1012, 203] on button "Edit Metadata" at bounding box center [996, 200] width 215 height 27
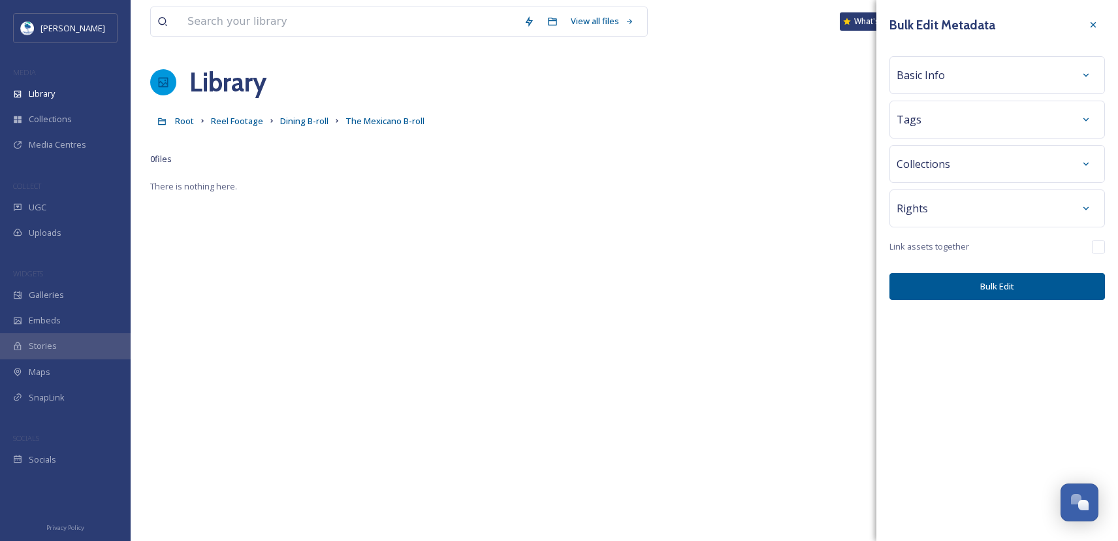
click at [943, 84] on div "Basic Info" at bounding box center [997, 75] width 201 height 24
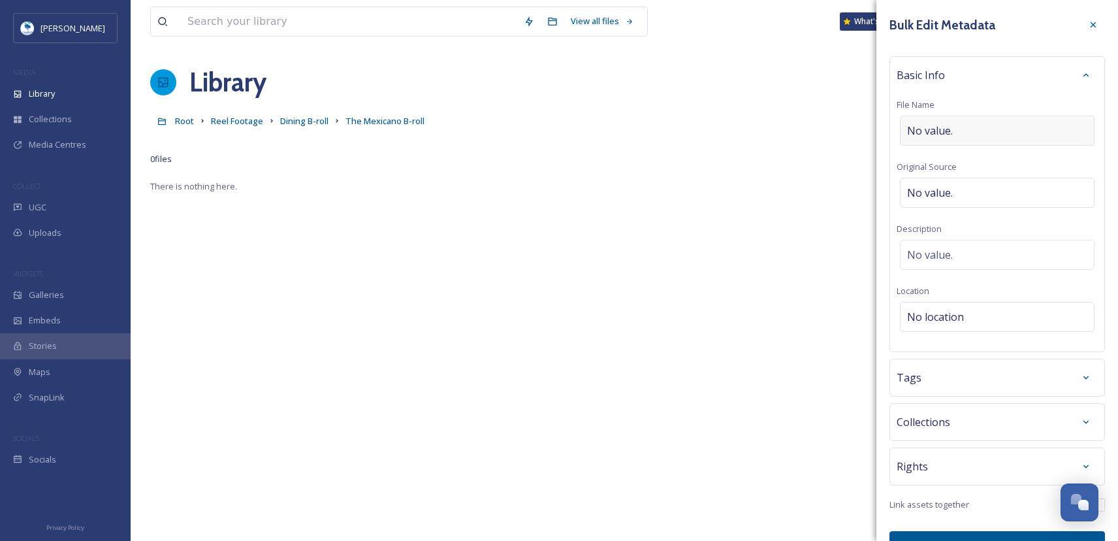
click at [945, 136] on span "No value." at bounding box center [930, 131] width 46 height 16
type input "The Mexicano"
click at [973, 385] on div "Tags" at bounding box center [997, 374] width 201 height 24
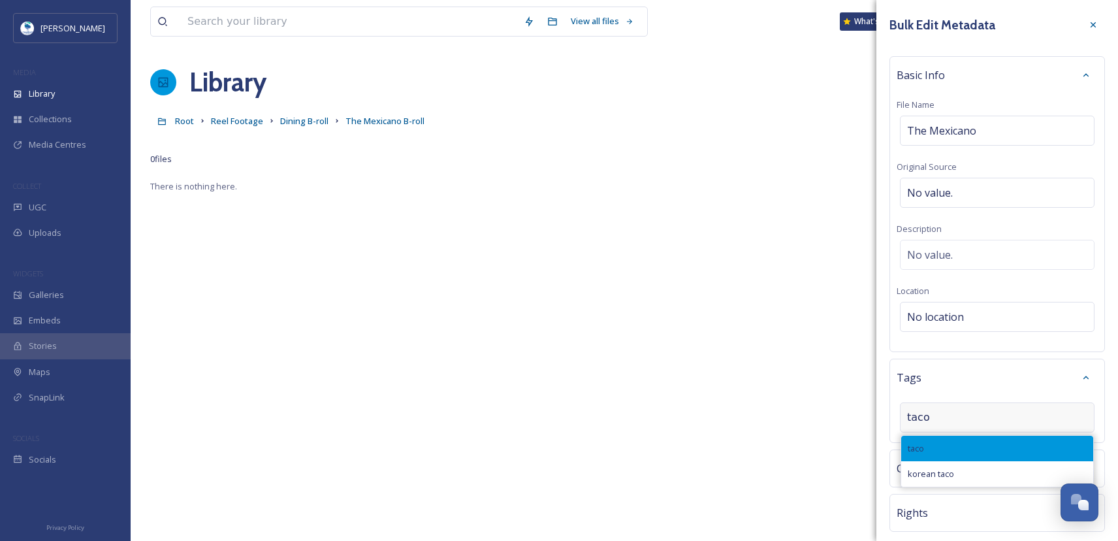
type input "taco"
click at [957, 440] on div "taco" at bounding box center [997, 448] width 192 height 25
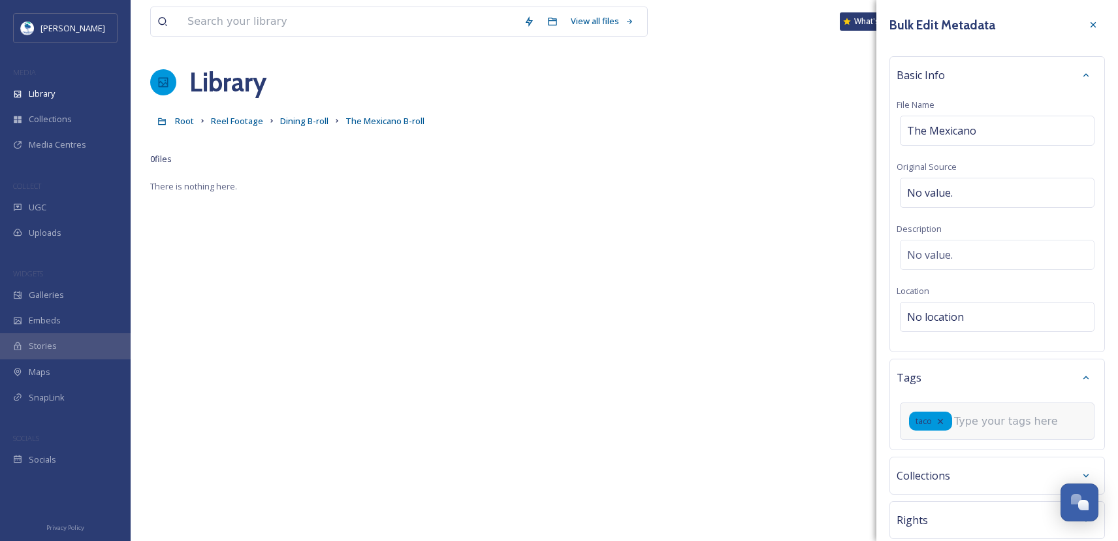
click at [978, 419] on input at bounding box center [1019, 421] width 131 height 16
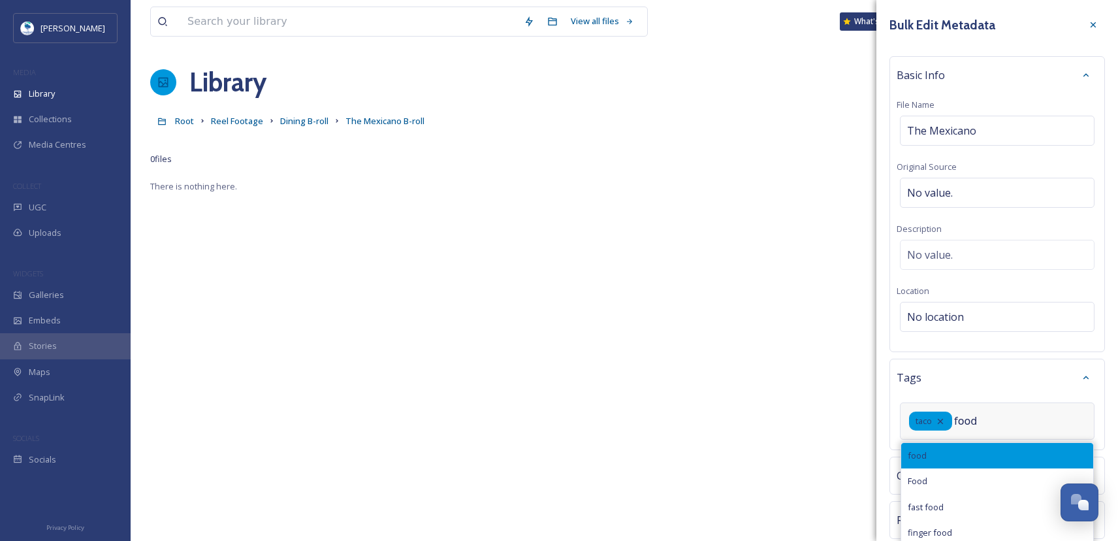
type input "food"
click at [987, 451] on div "food" at bounding box center [997, 455] width 192 height 25
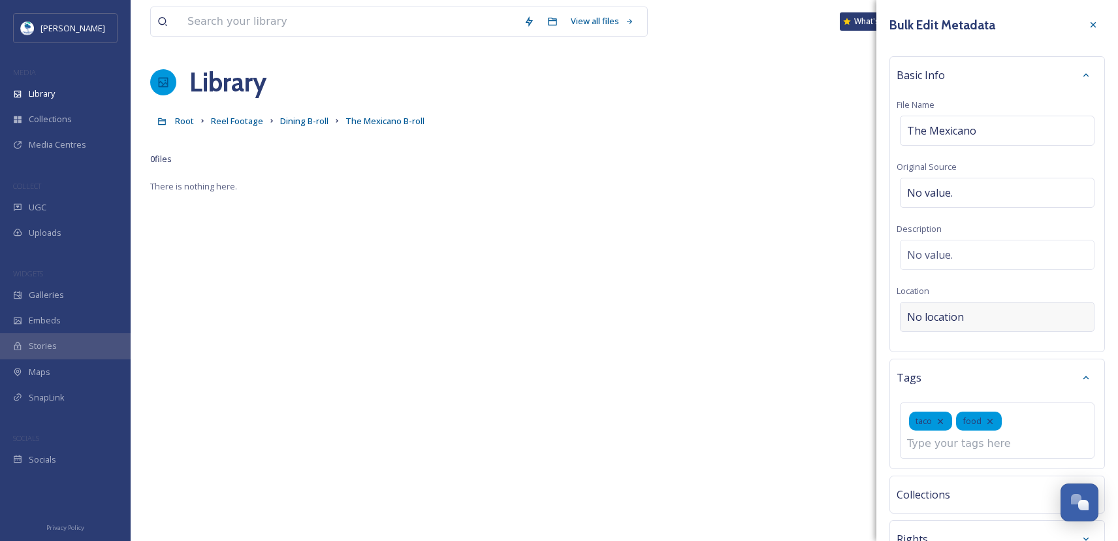
scroll to position [103, 0]
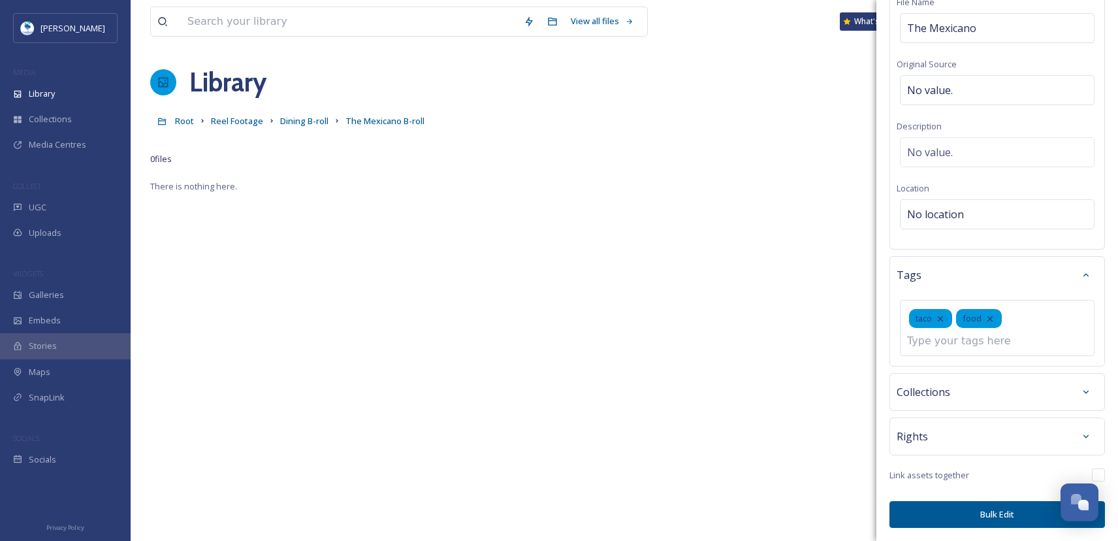
click at [1012, 517] on button "Bulk Edit" at bounding box center [996, 514] width 215 height 27
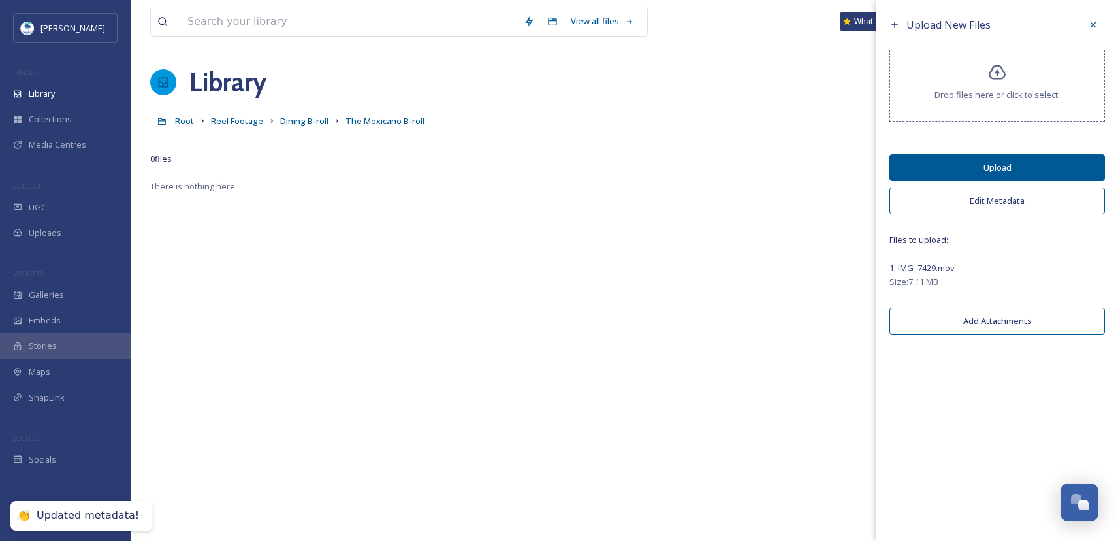
click at [996, 168] on button "Upload" at bounding box center [996, 167] width 215 height 27
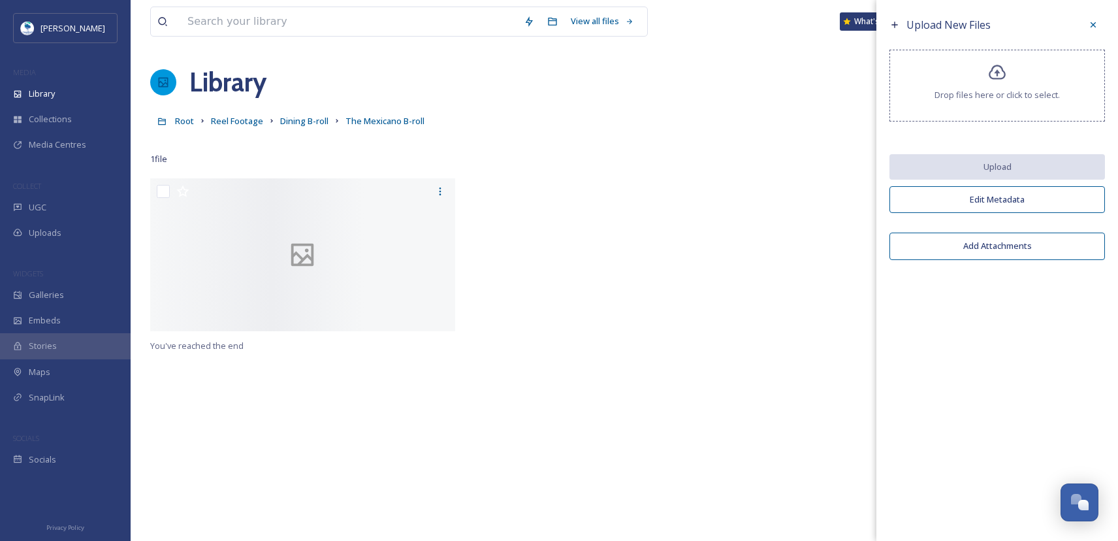
drag, startPoint x: 1084, startPoint y: 22, endPoint x: 1108, endPoint y: 22, distance: 24.2
click at [1084, 22] on div at bounding box center [1093, 25] width 24 height 24
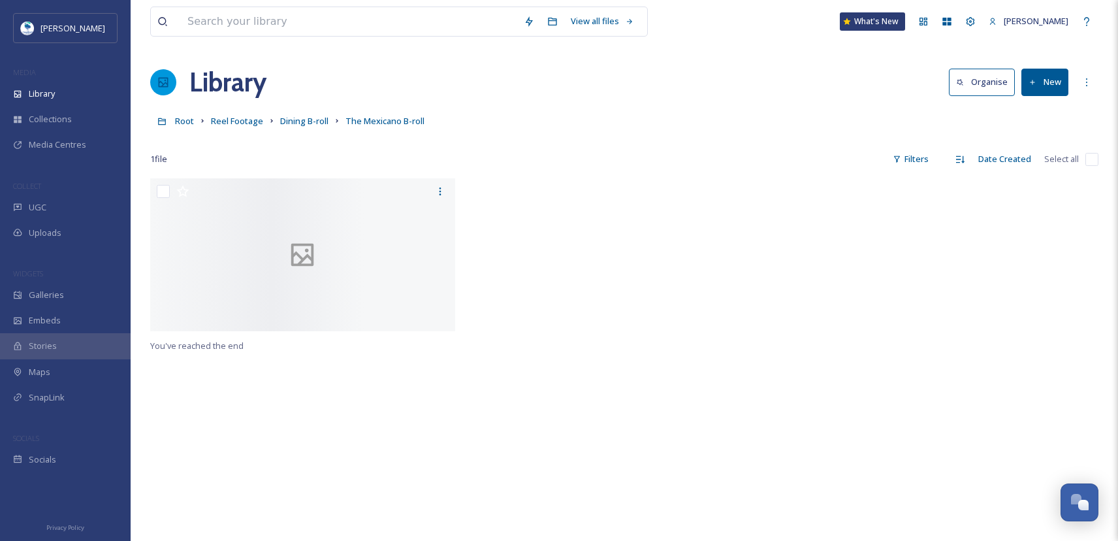
click at [303, 114] on link "Dining B-roll" at bounding box center [304, 121] width 48 height 16
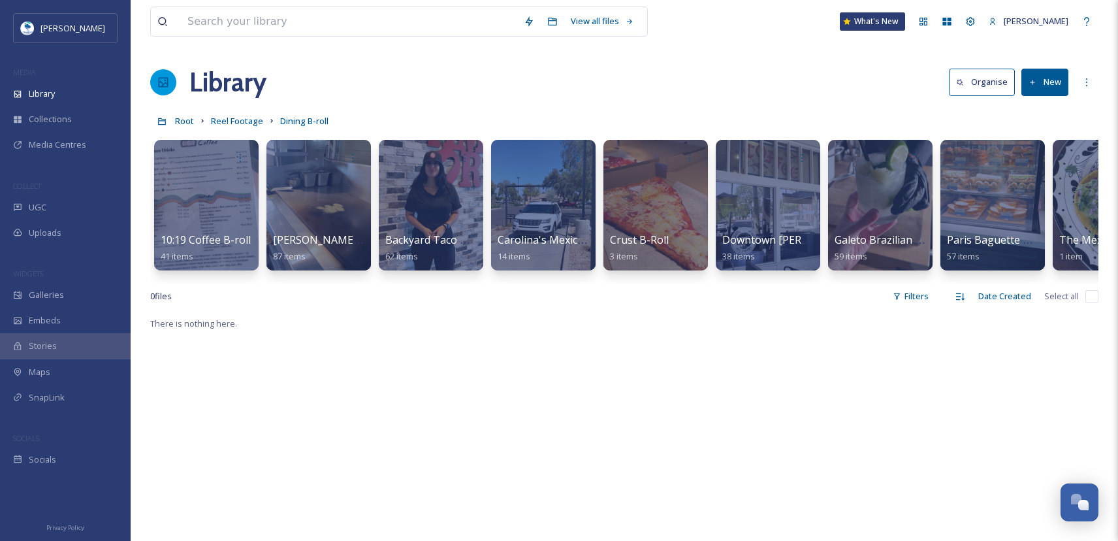
drag, startPoint x: 406, startPoint y: 282, endPoint x: 813, endPoint y: 285, distance: 406.8
click at [813, 283] on div "10:19 Coffee B-roll 41 items Adalberto's Mexican Food B-roll 87 items Backyard …" at bounding box center [624, 208] width 948 height 150
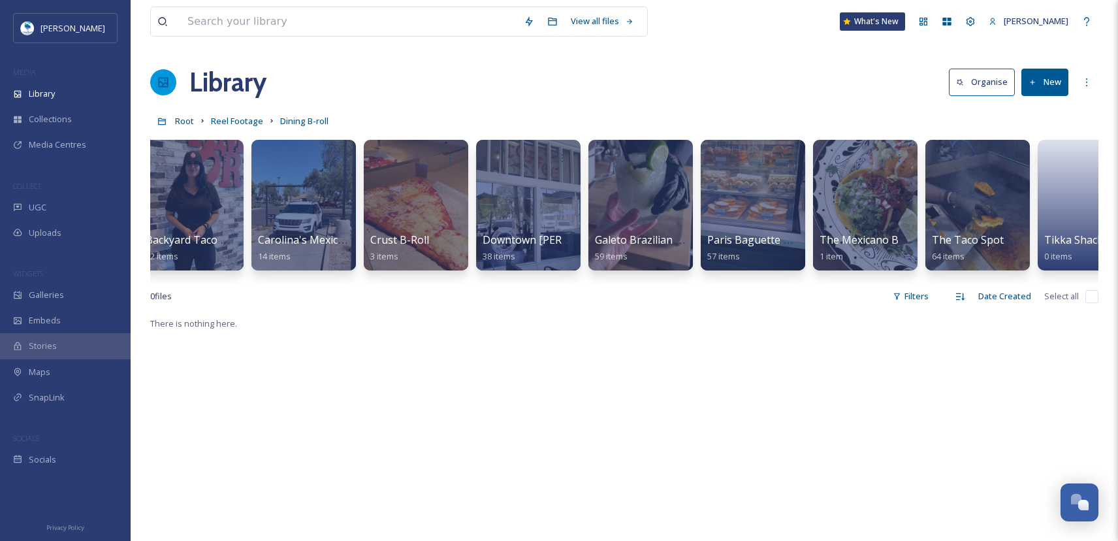
scroll to position [0, 400]
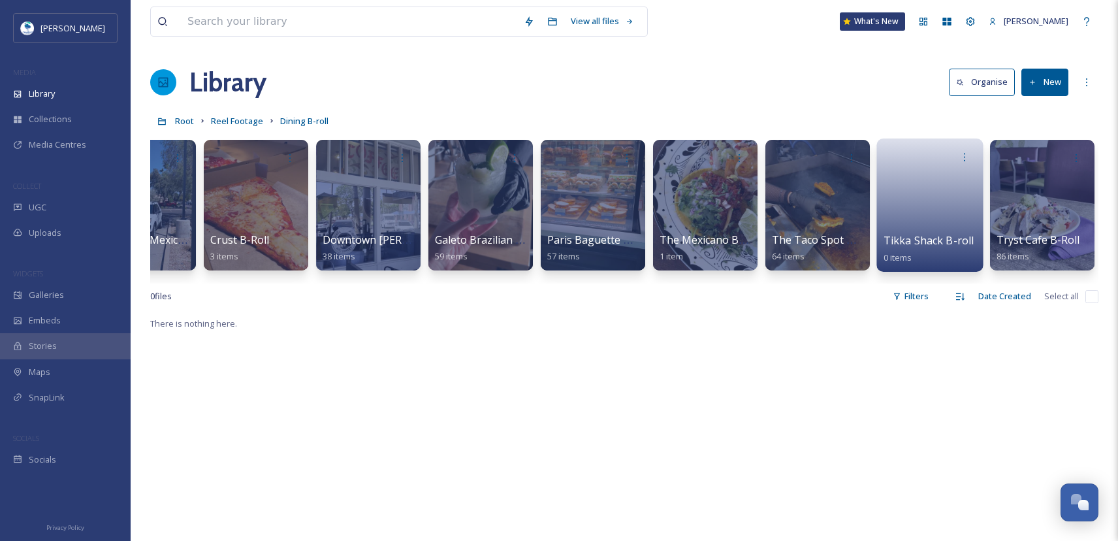
click at [904, 219] on link at bounding box center [930, 200] width 93 height 63
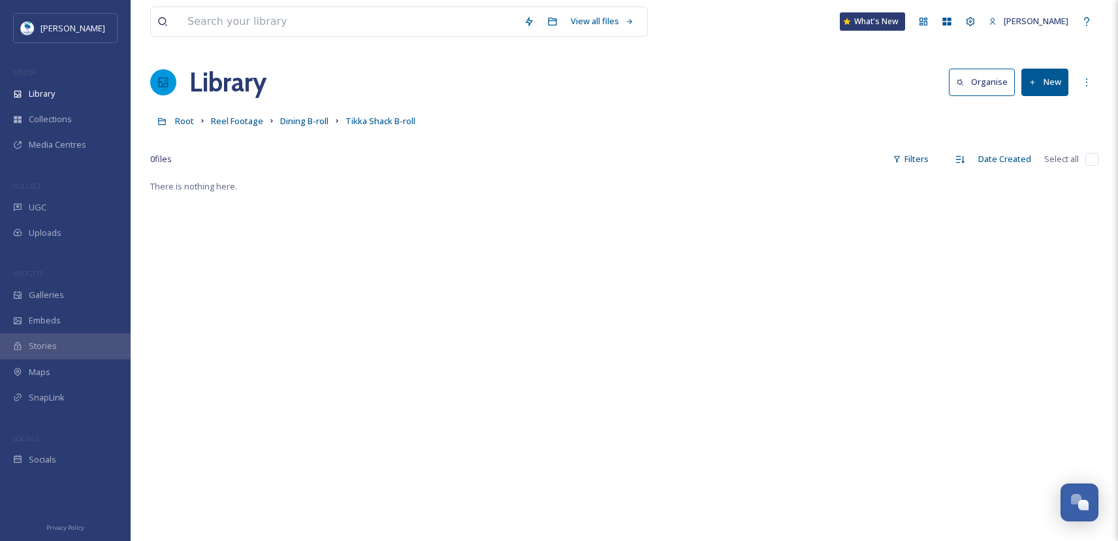
click at [1044, 78] on button "New" at bounding box center [1044, 82] width 47 height 27
click at [1049, 116] on span "File Upload" at bounding box center [1038, 112] width 43 height 12
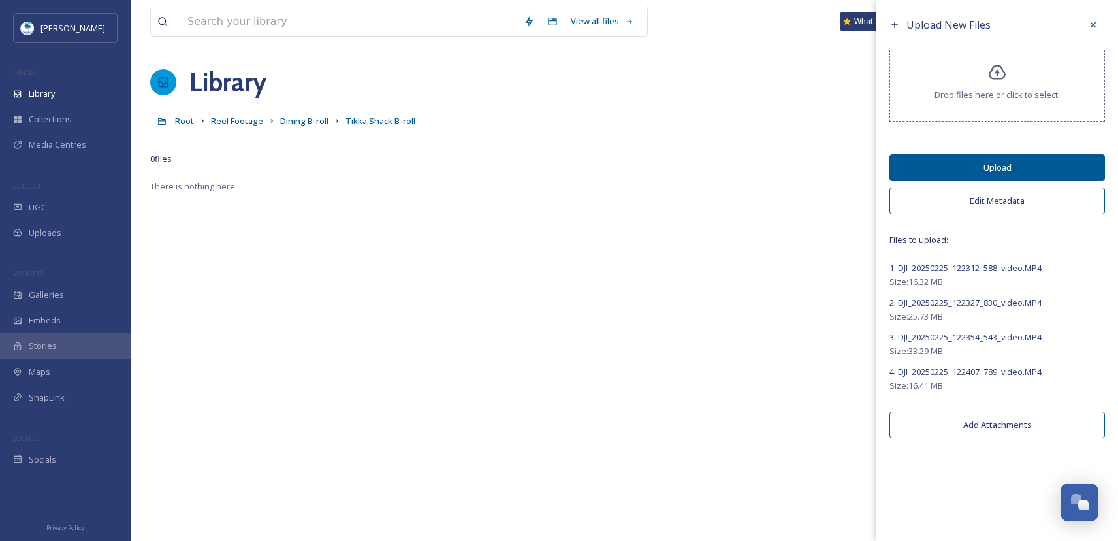
click at [1004, 202] on button "Edit Metadata" at bounding box center [996, 200] width 215 height 27
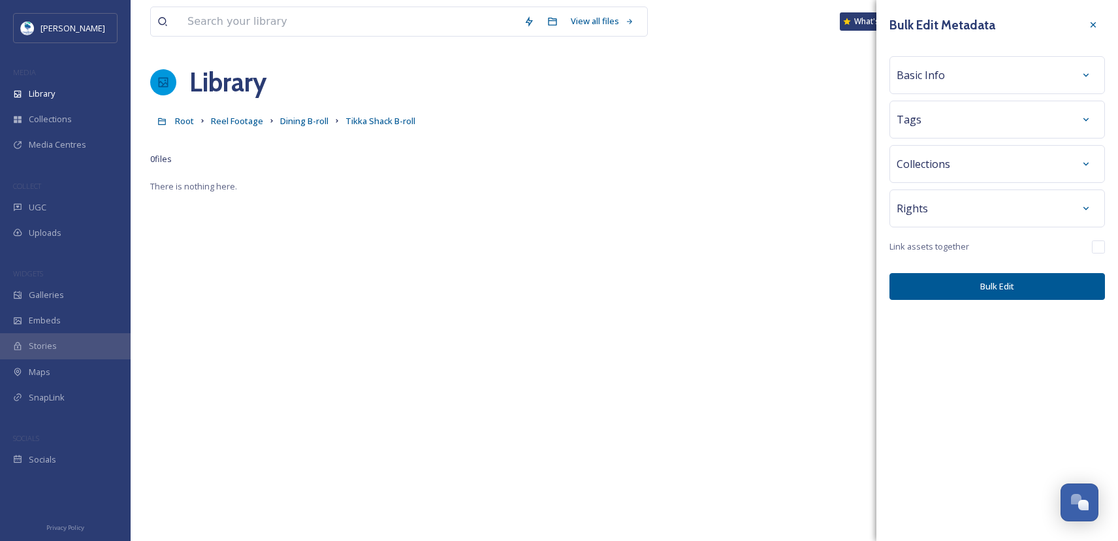
drag, startPoint x: 971, startPoint y: 74, endPoint x: 966, endPoint y: 99, distance: 26.0
click at [971, 73] on div "Basic Info" at bounding box center [997, 75] width 201 height 24
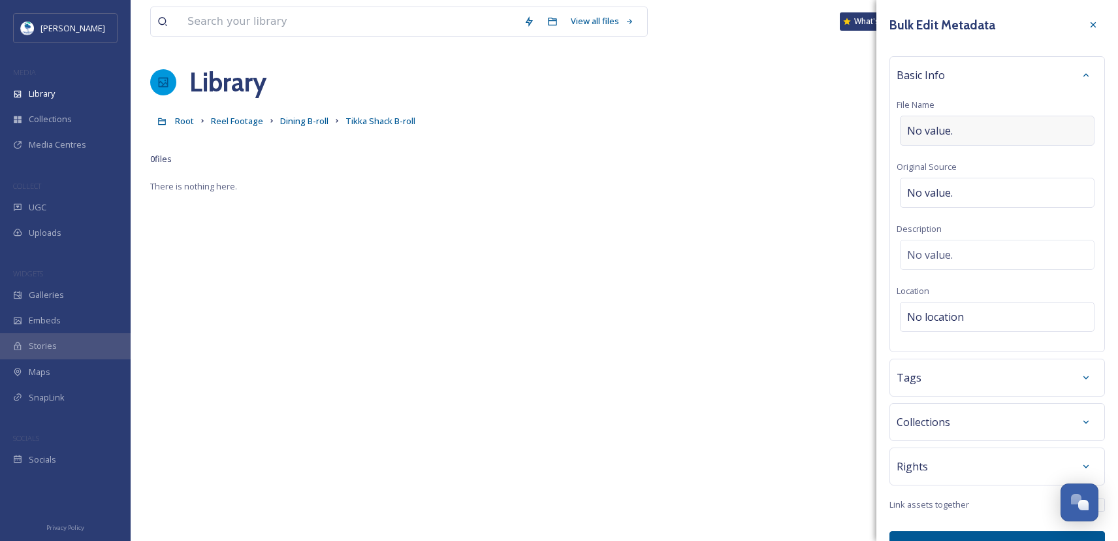
click at [956, 134] on div "No value." at bounding box center [997, 131] width 195 height 30
type input "Tikka Shack"
click at [995, 380] on div "Tags" at bounding box center [997, 374] width 201 height 24
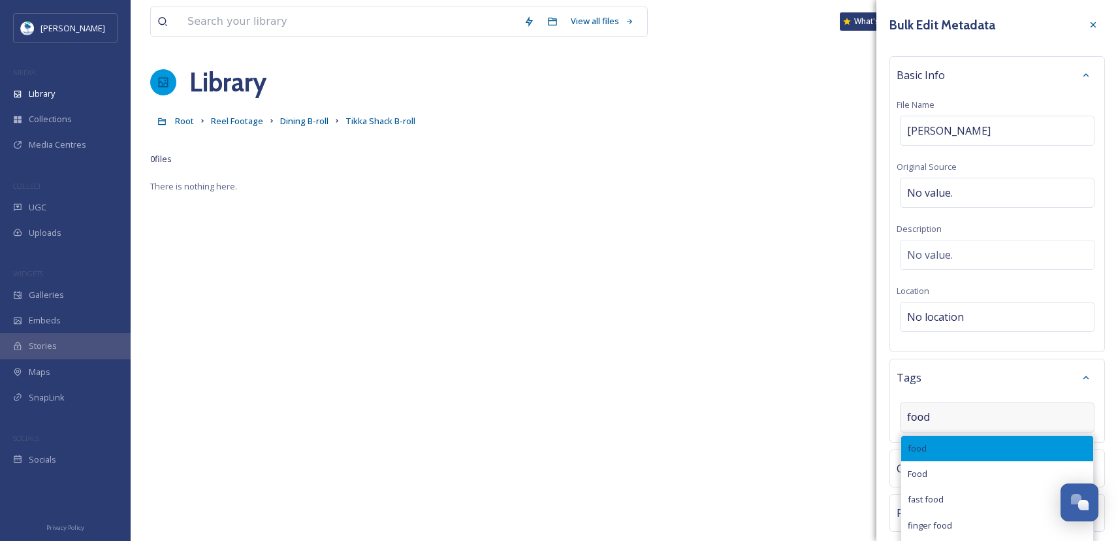
type input "food"
click at [962, 445] on div "food" at bounding box center [997, 448] width 192 height 25
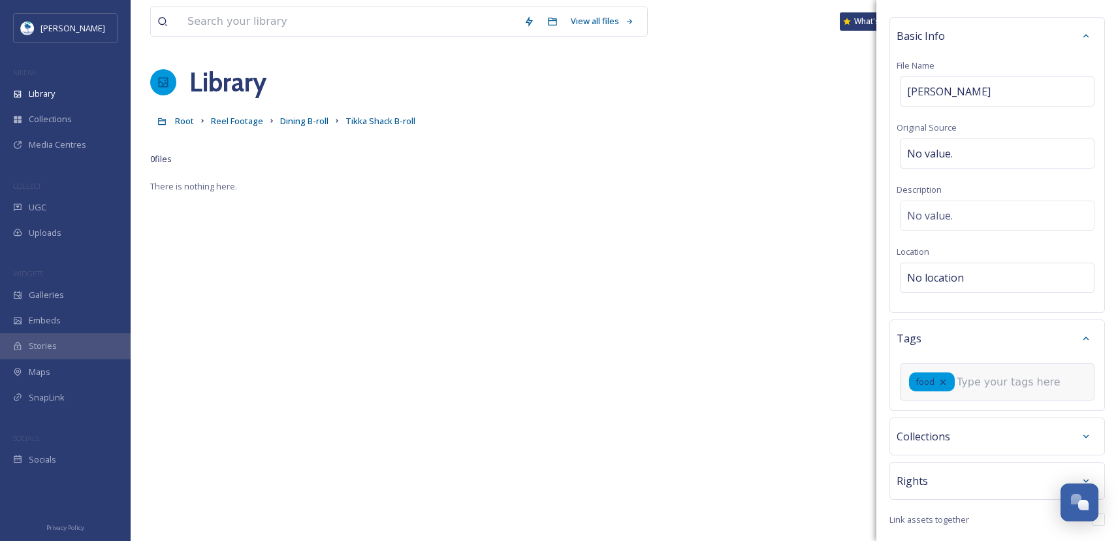
scroll to position [84, 0]
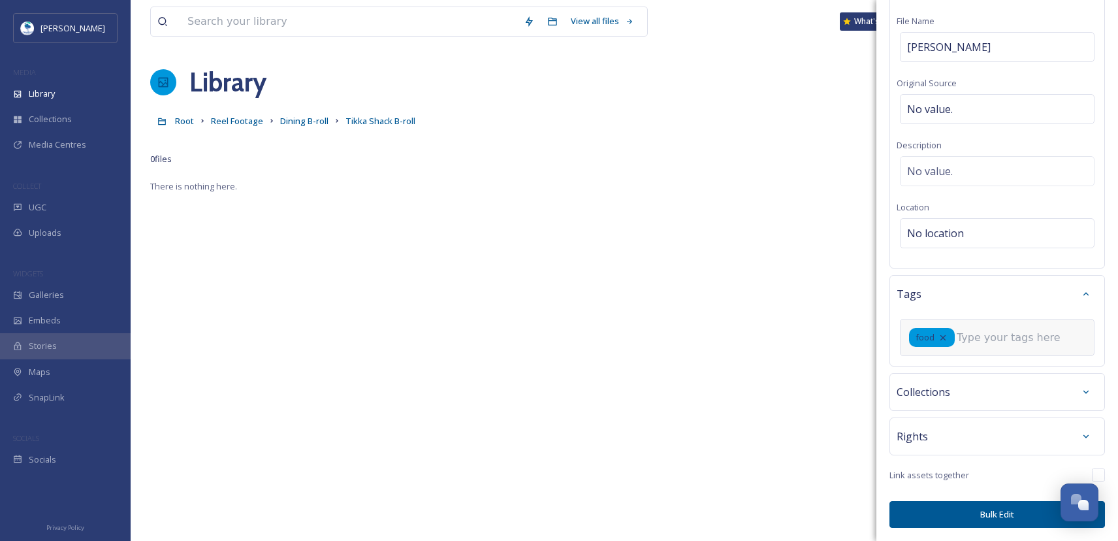
click at [978, 519] on button "Bulk Edit" at bounding box center [996, 514] width 215 height 27
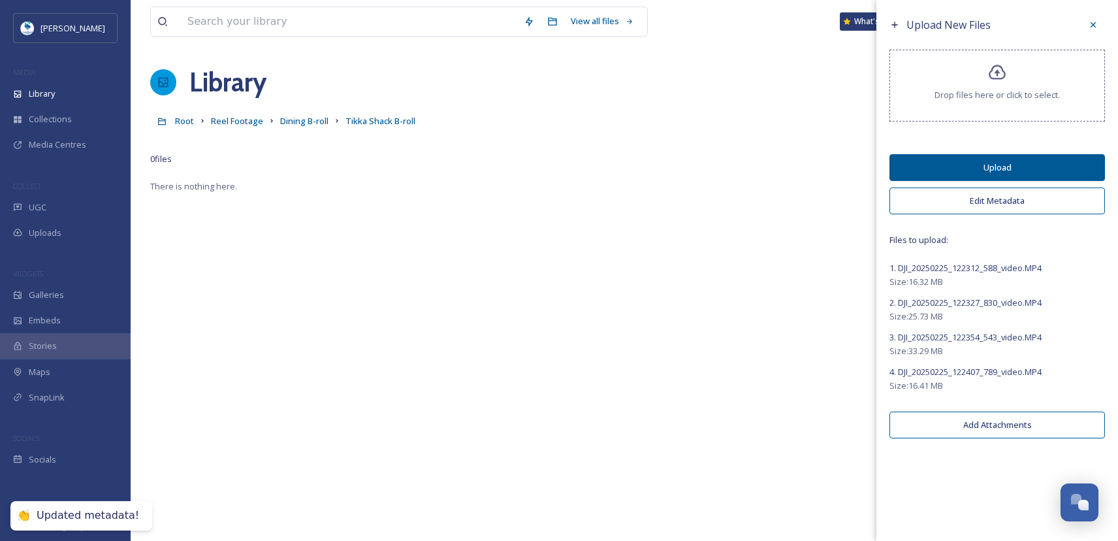
click at [1005, 174] on button "Upload" at bounding box center [996, 167] width 215 height 27
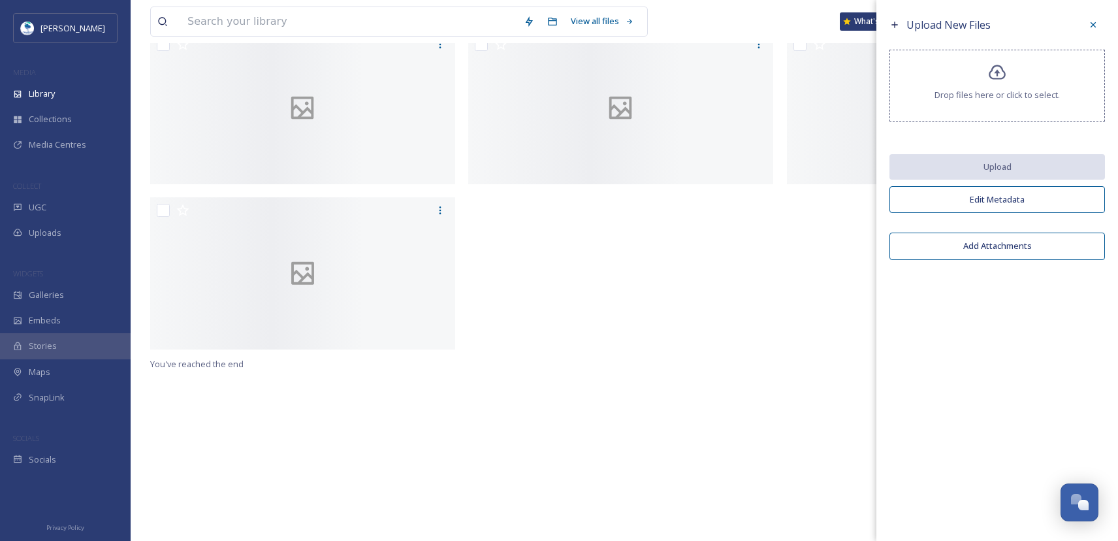
scroll to position [131, 0]
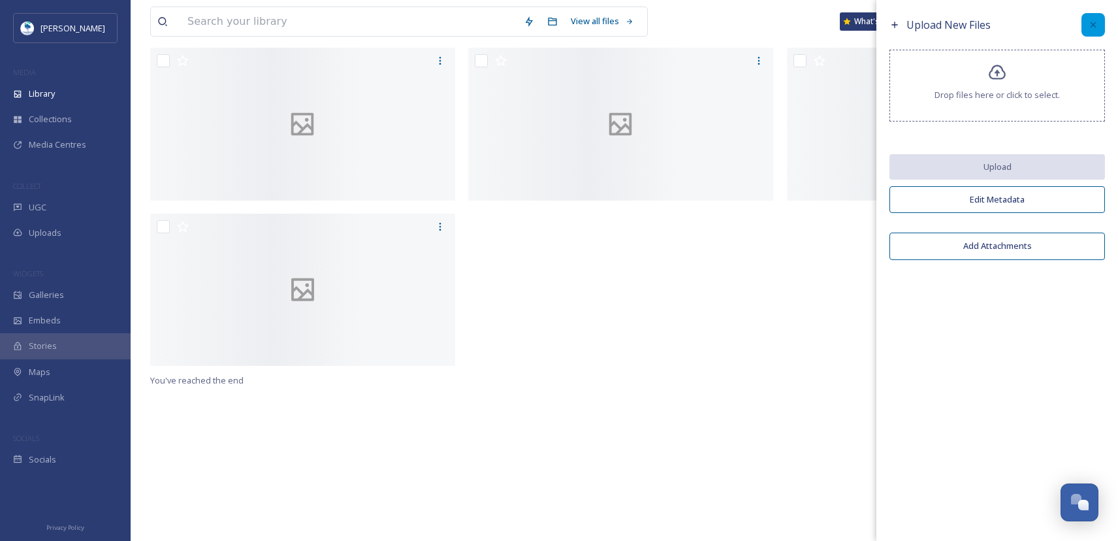
click at [1098, 23] on div at bounding box center [1093, 25] width 24 height 24
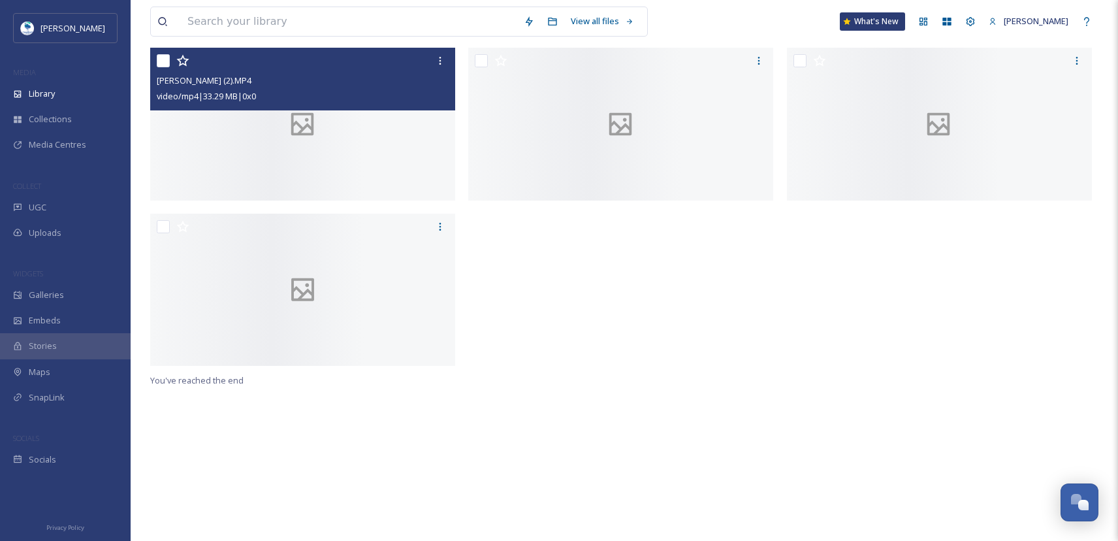
click at [343, 200] on div at bounding box center [302, 124] width 305 height 153
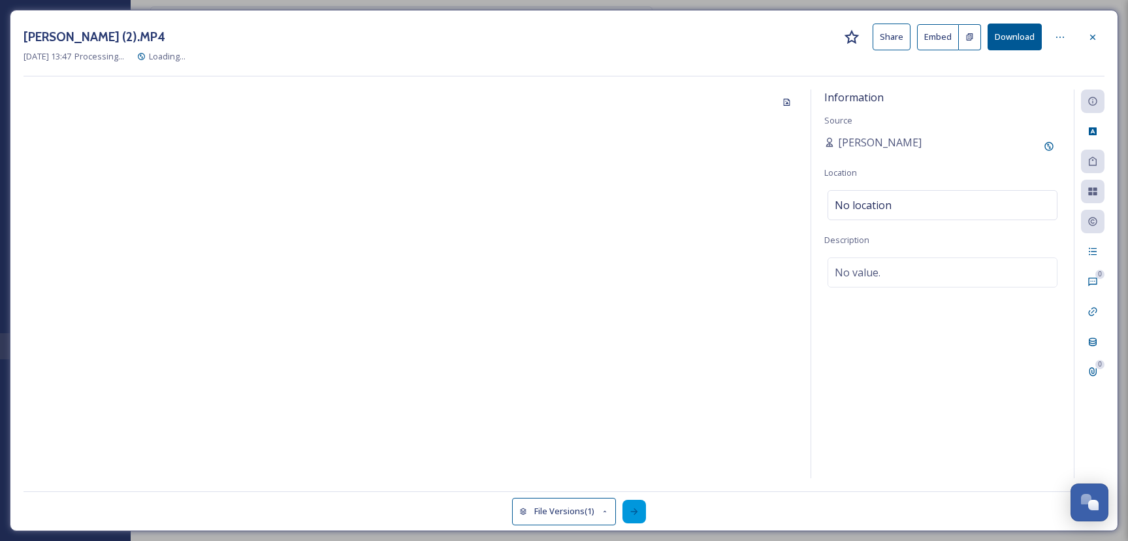
click at [639, 511] on icon at bounding box center [634, 511] width 10 height 10
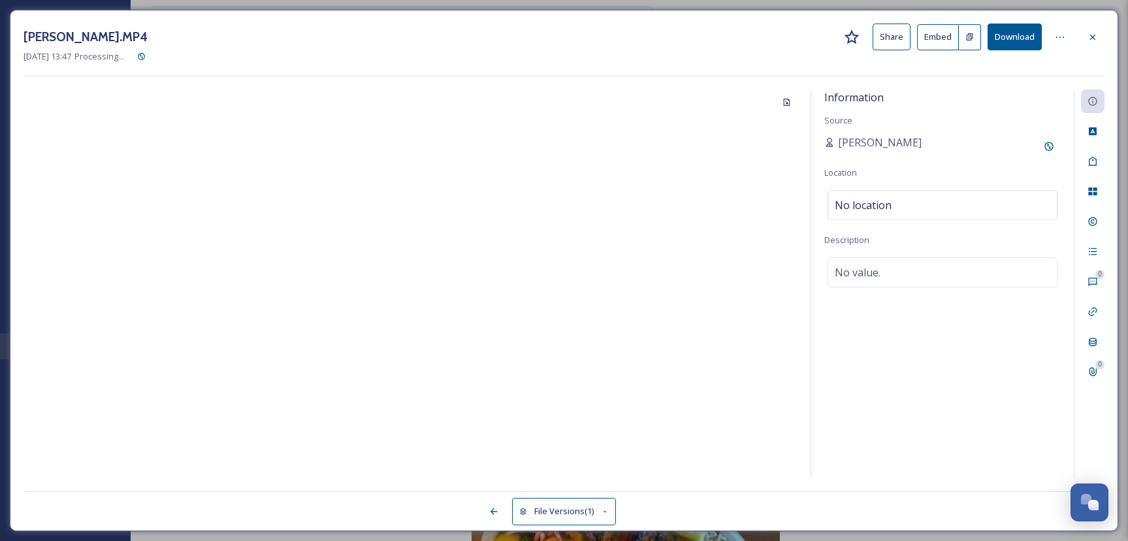
click at [1096, 34] on icon at bounding box center [1092, 37] width 10 height 10
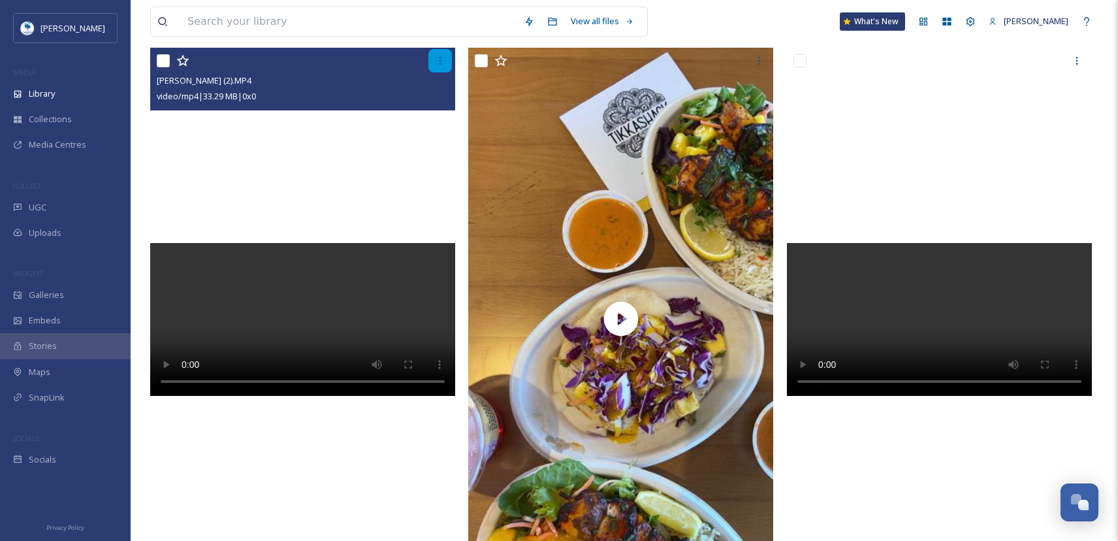
click at [440, 59] on icon at bounding box center [440, 61] width 10 height 10
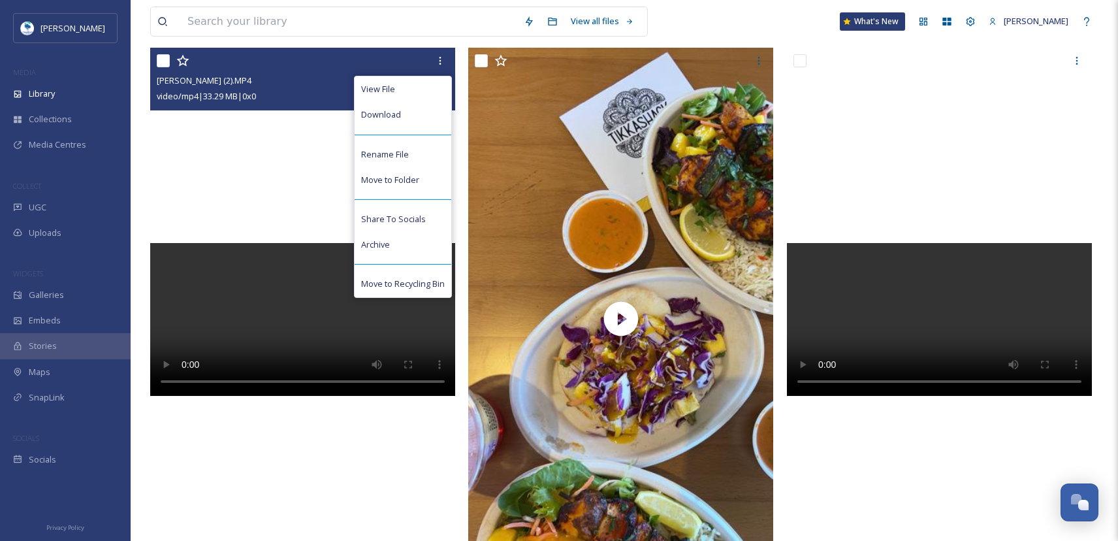
click at [304, 243] on video at bounding box center [302, 319] width 305 height 153
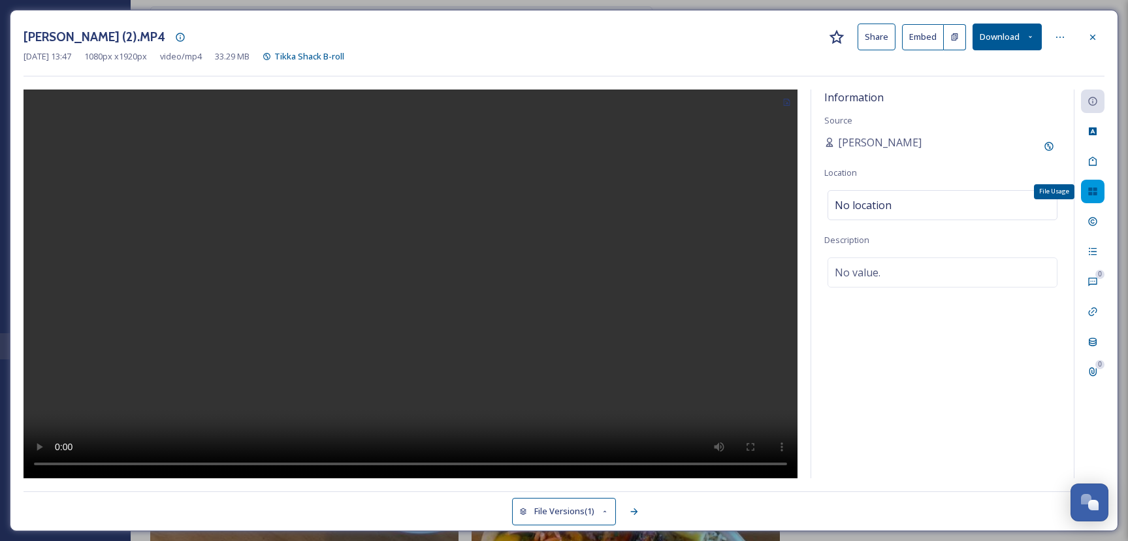
click at [1099, 187] on div "File Usage" at bounding box center [1093, 192] width 24 height 24
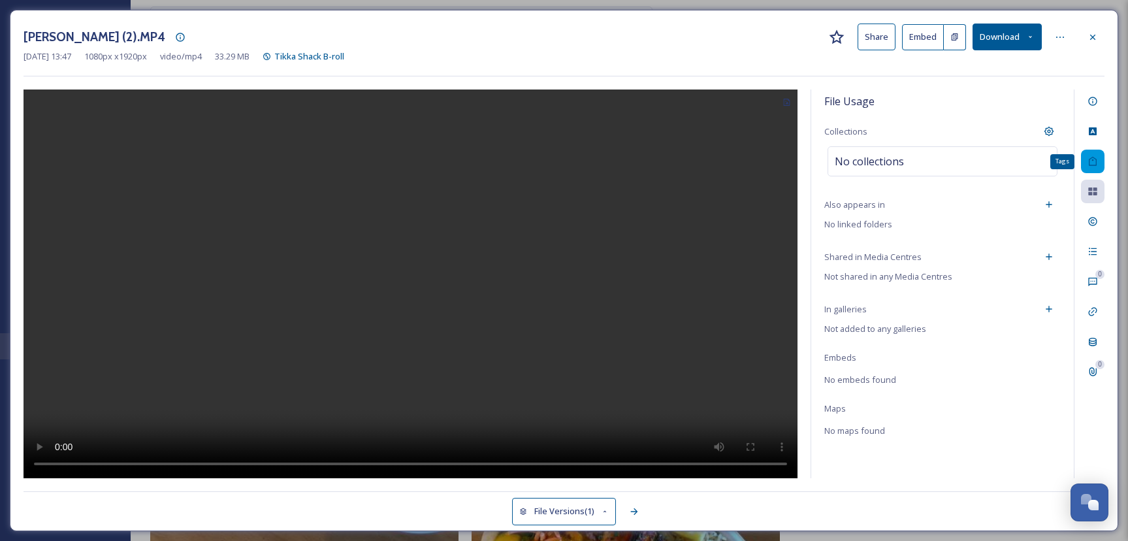
click at [1092, 153] on div "Tags" at bounding box center [1093, 162] width 24 height 24
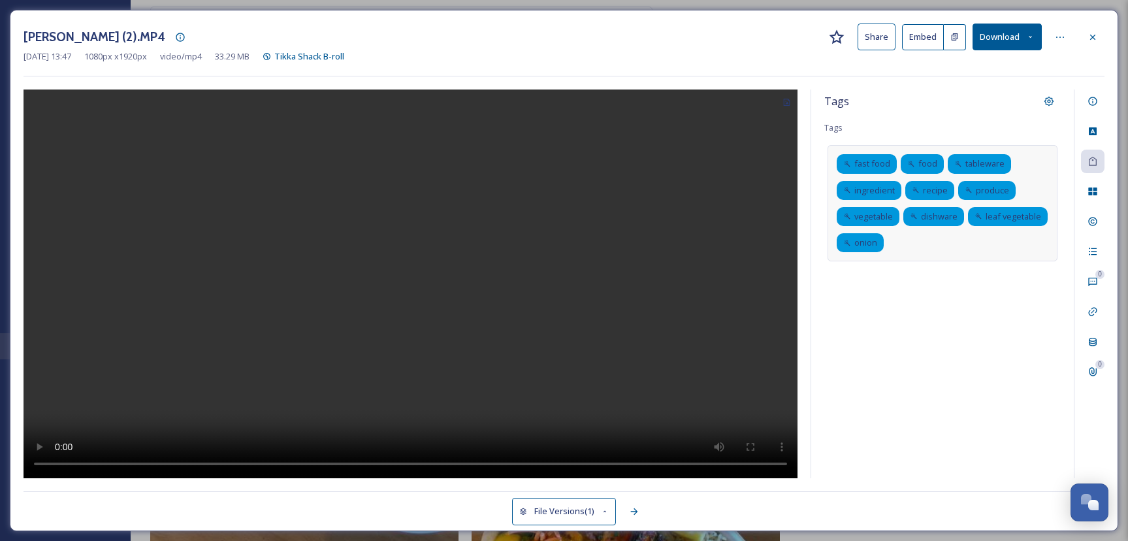
click at [946, 244] on div "fast food food tableware ingredient recipe produce vegetable dishware leaf vege…" at bounding box center [942, 203] width 230 height 116
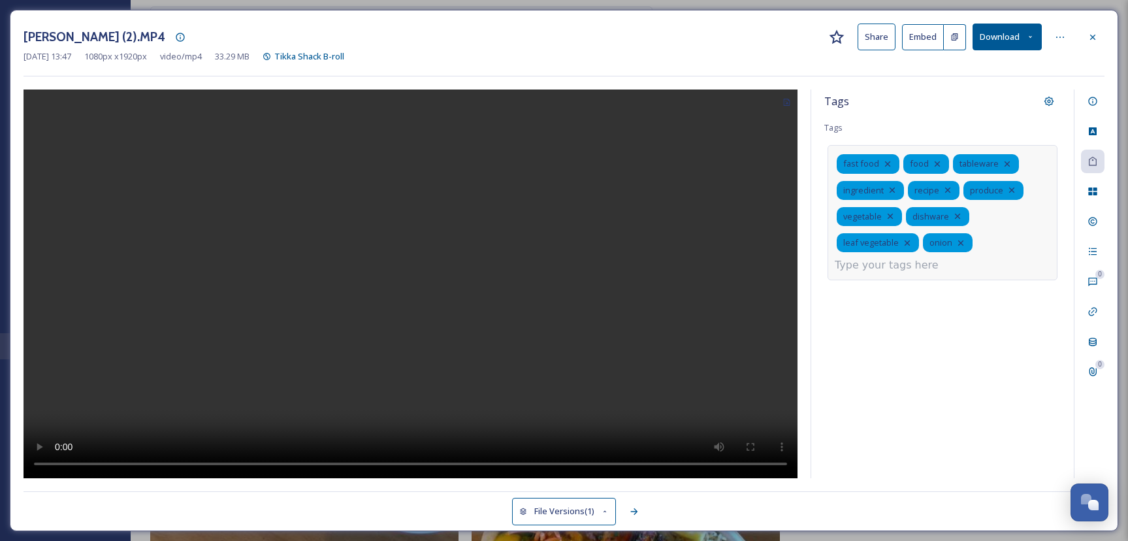
click at [989, 244] on div "fast food food tableware ingredient recipe produce vegetable dishware leaf vege…" at bounding box center [942, 212] width 230 height 135
click at [899, 269] on input at bounding box center [900, 265] width 131 height 16
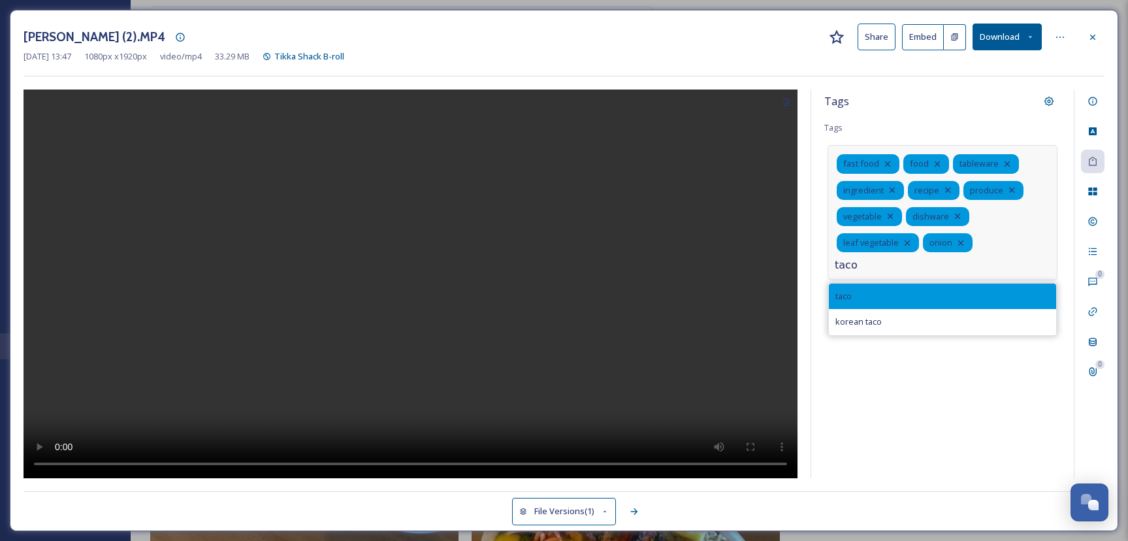
type input "taco"
click at [882, 296] on div "taco" at bounding box center [942, 295] width 227 height 25
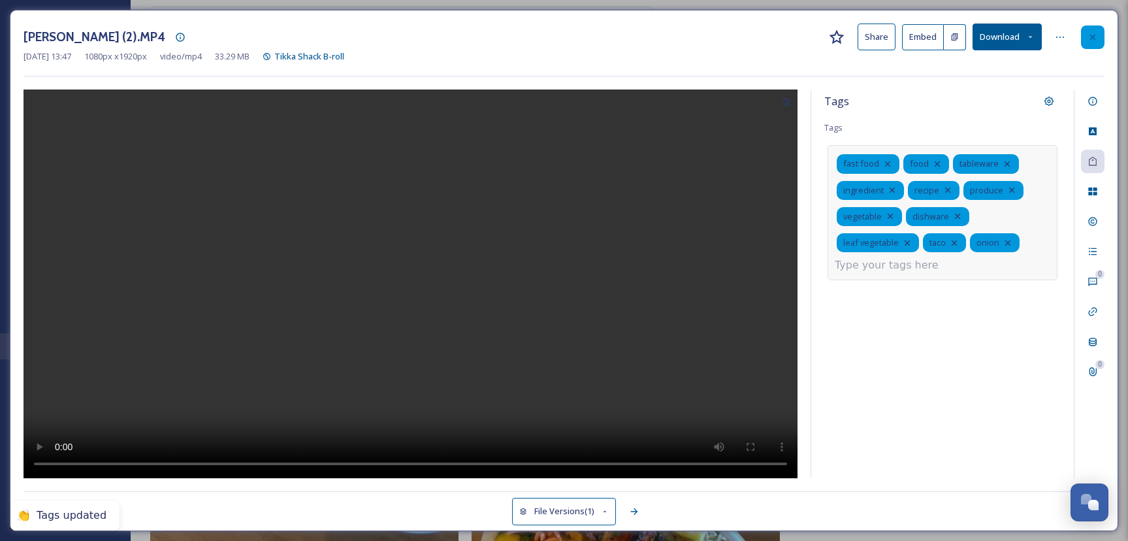
click at [1094, 37] on icon at bounding box center [1092, 37] width 10 height 10
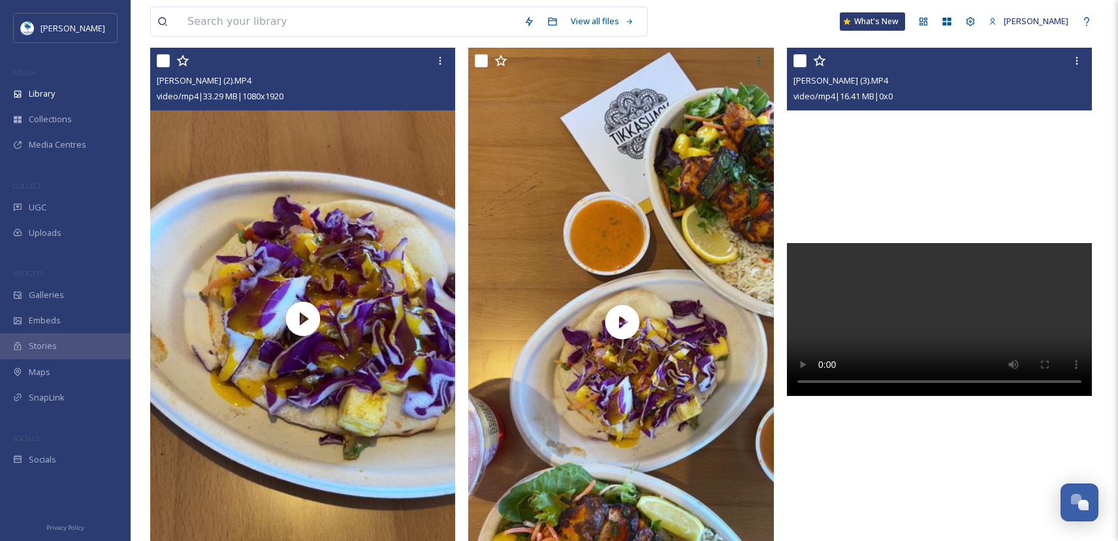
click at [980, 361] on video at bounding box center [939, 319] width 305 height 153
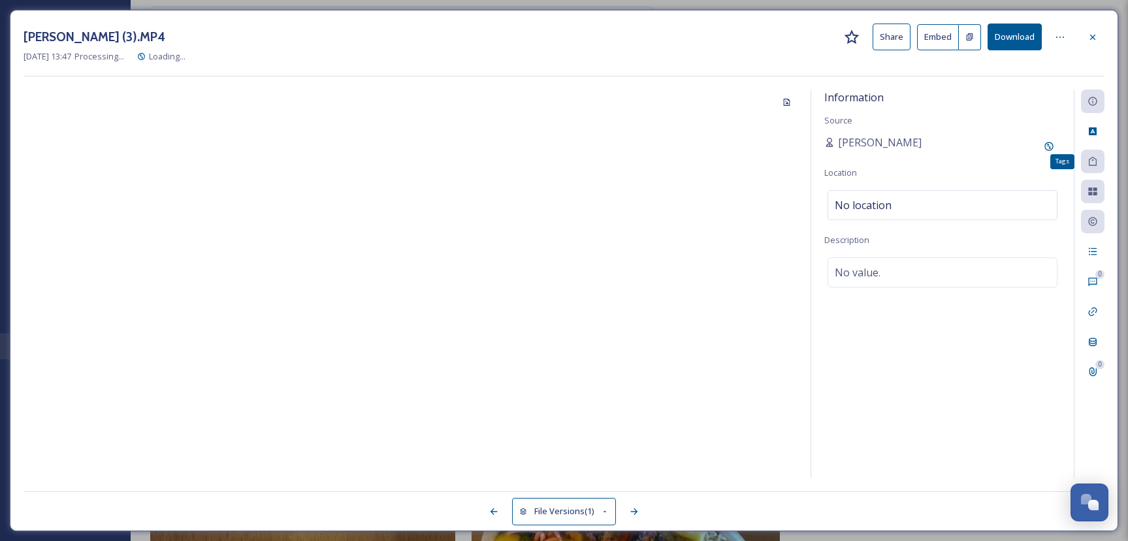
click at [1092, 167] on icon at bounding box center [1092, 161] width 10 height 10
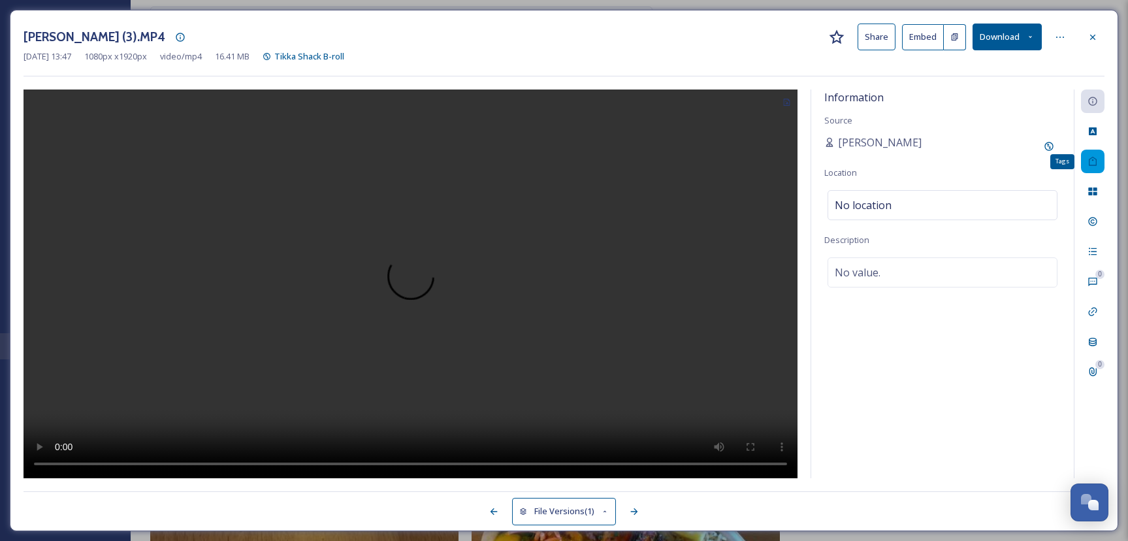
click at [1089, 163] on icon at bounding box center [1092, 161] width 10 height 10
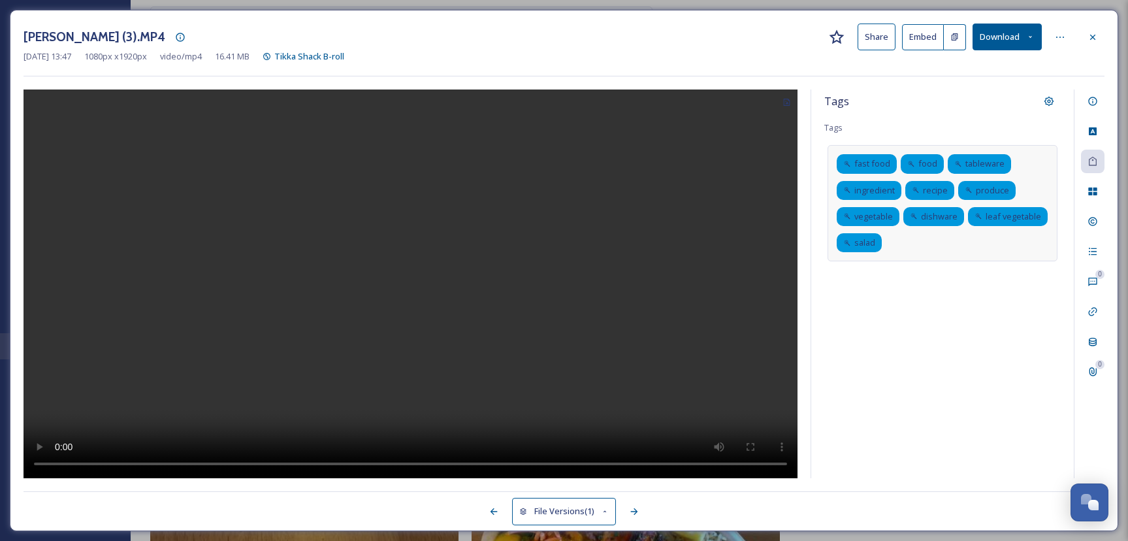
click at [981, 245] on div "fast food food tableware ingredient recipe produce vegetable dishware leaf vege…" at bounding box center [942, 203] width 230 height 116
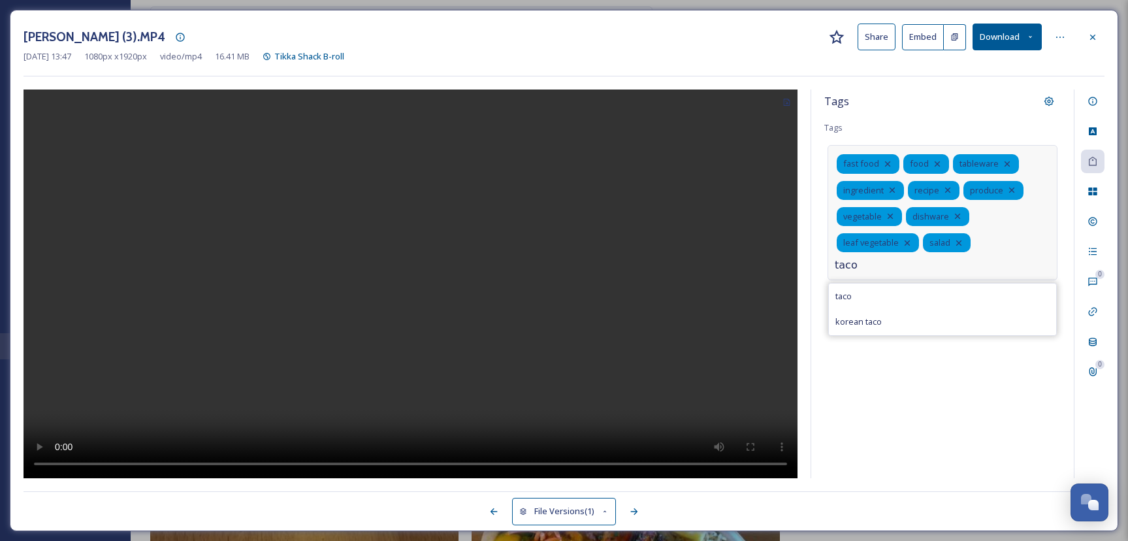
type input "taco"
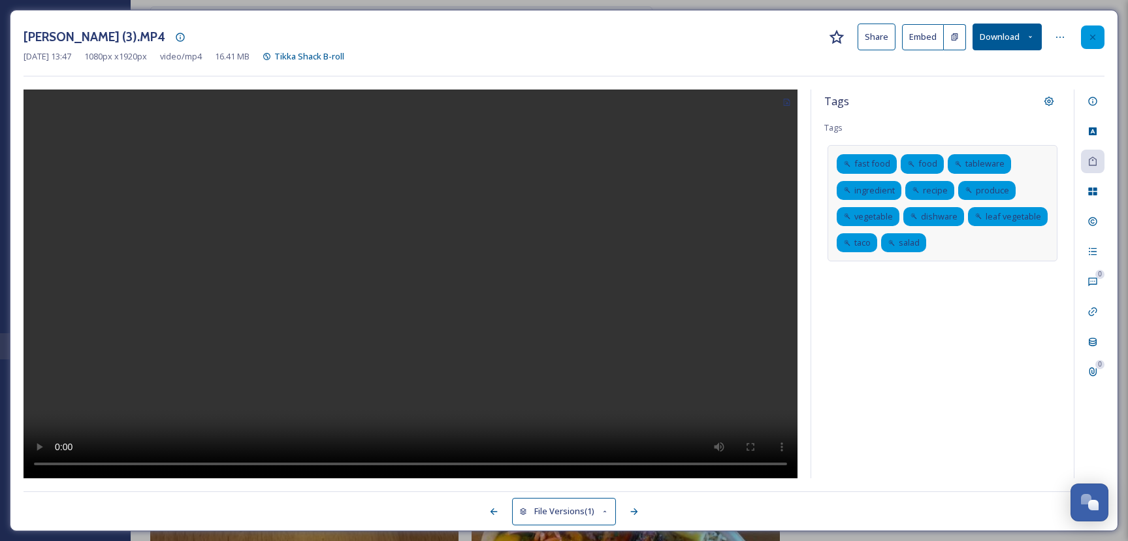
click at [1097, 42] on icon at bounding box center [1092, 37] width 10 height 10
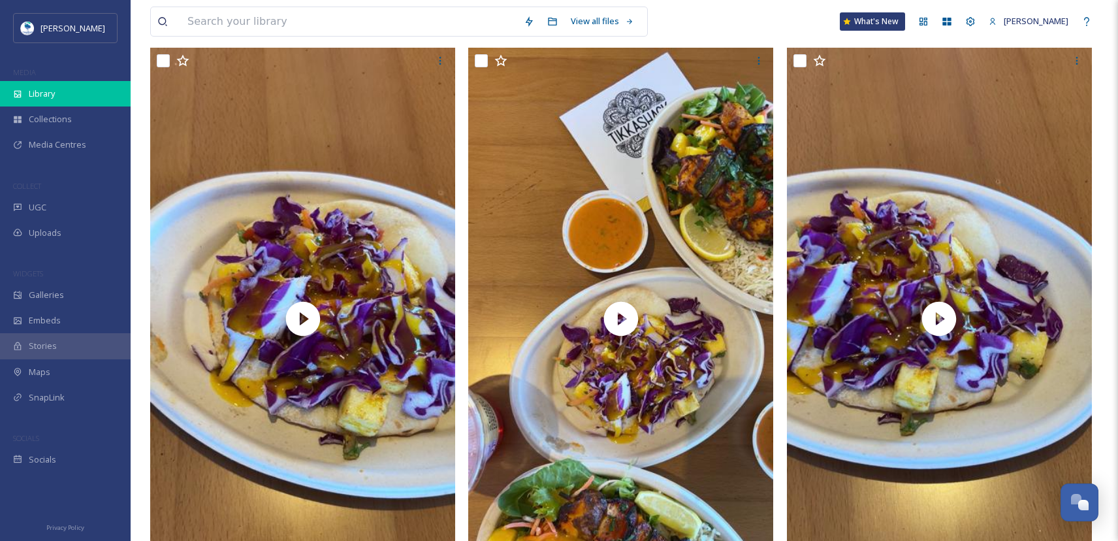
click at [52, 97] on span "Library" at bounding box center [42, 94] width 26 height 12
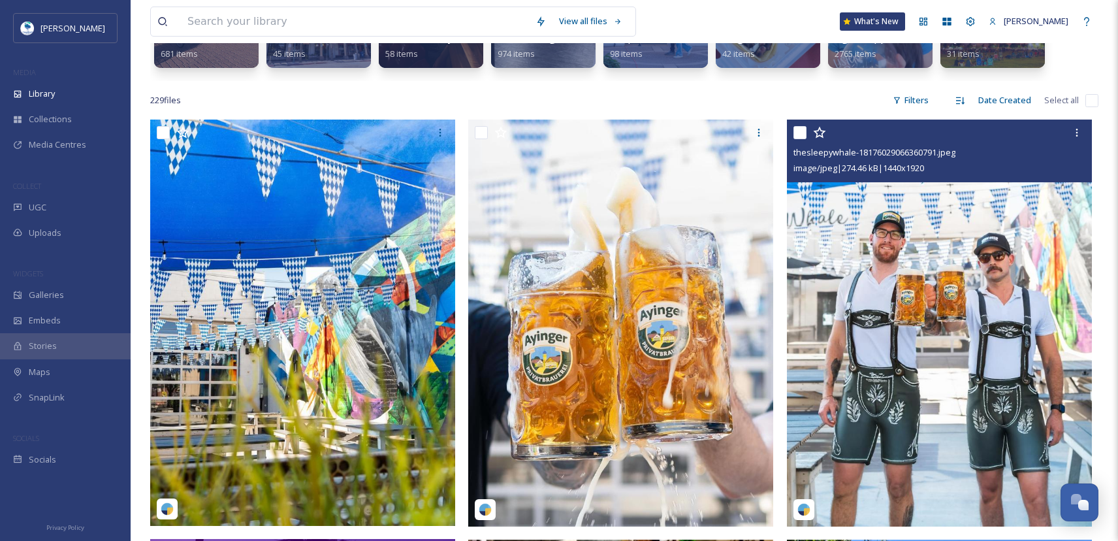
scroll to position [261, 0]
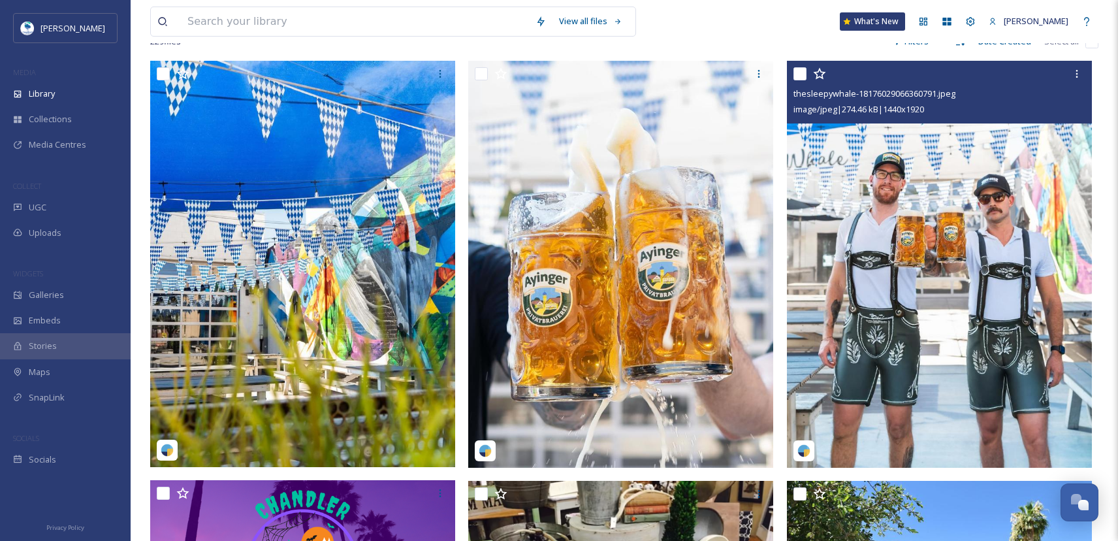
click at [981, 434] on img at bounding box center [939, 264] width 305 height 406
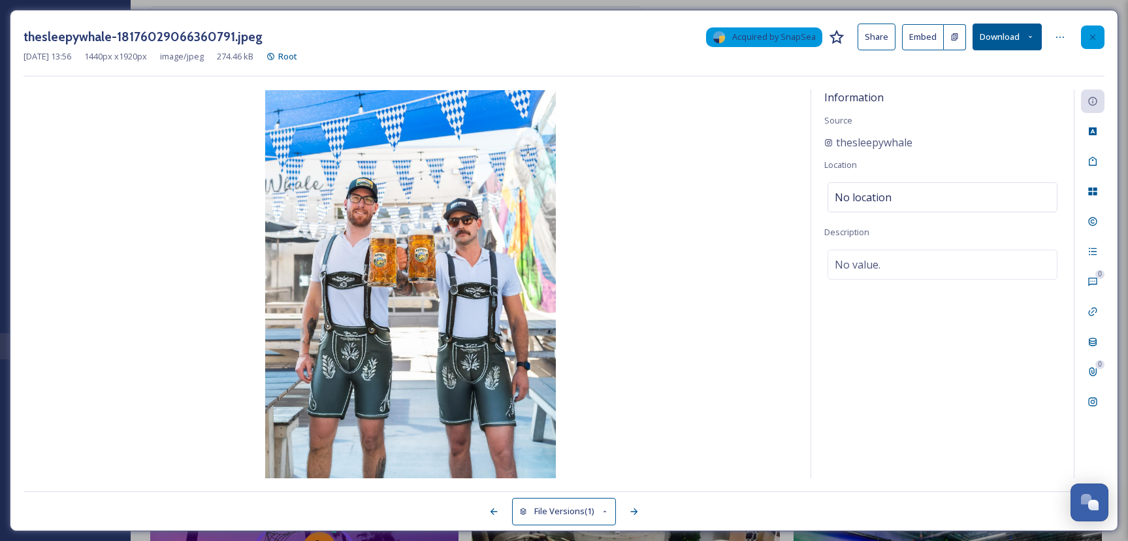
click at [1095, 39] on icon at bounding box center [1092, 37] width 10 height 10
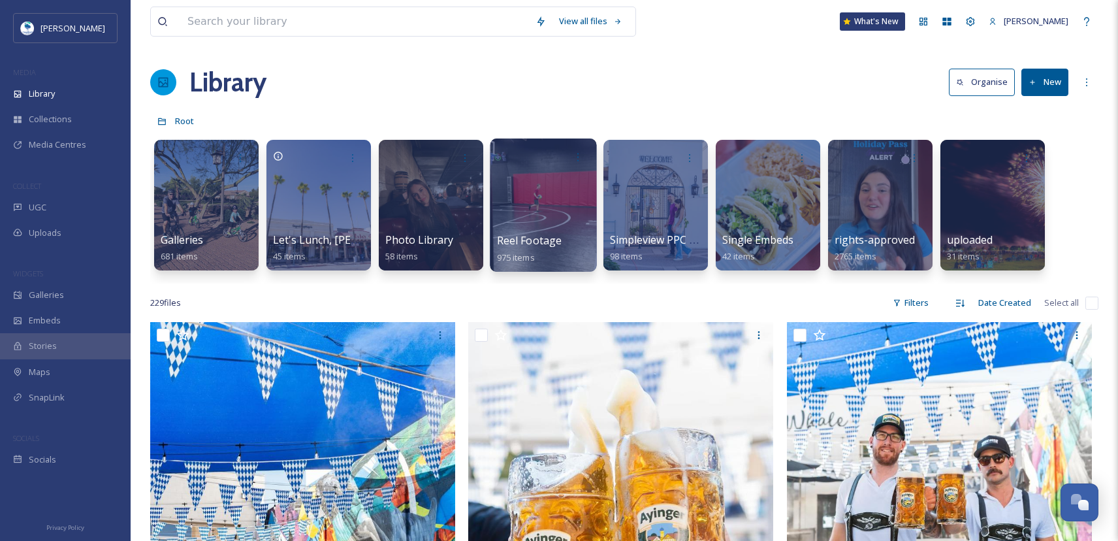
click at [543, 220] on div at bounding box center [543, 204] width 106 height 133
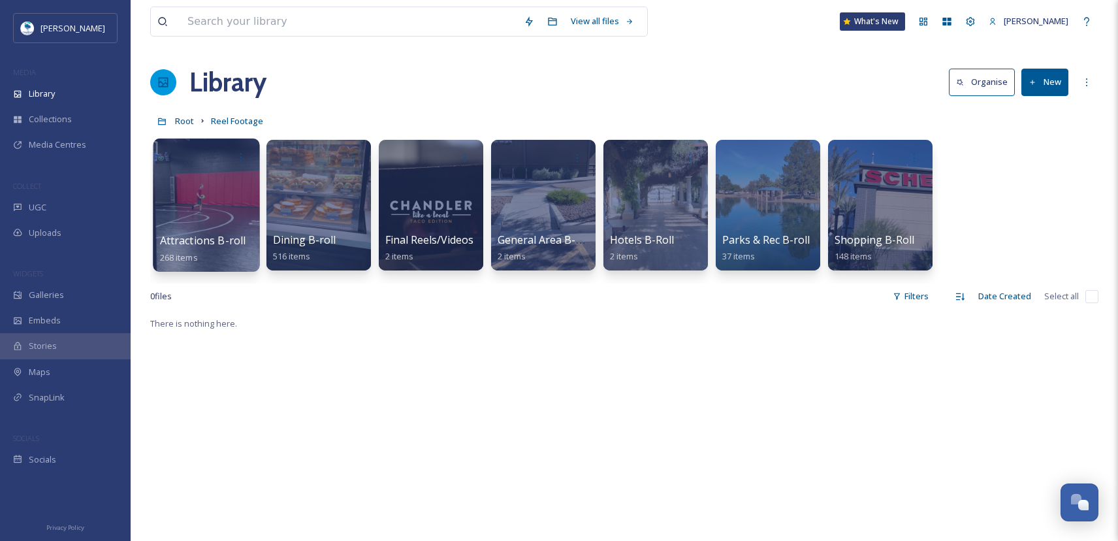
click at [213, 219] on div at bounding box center [206, 204] width 106 height 133
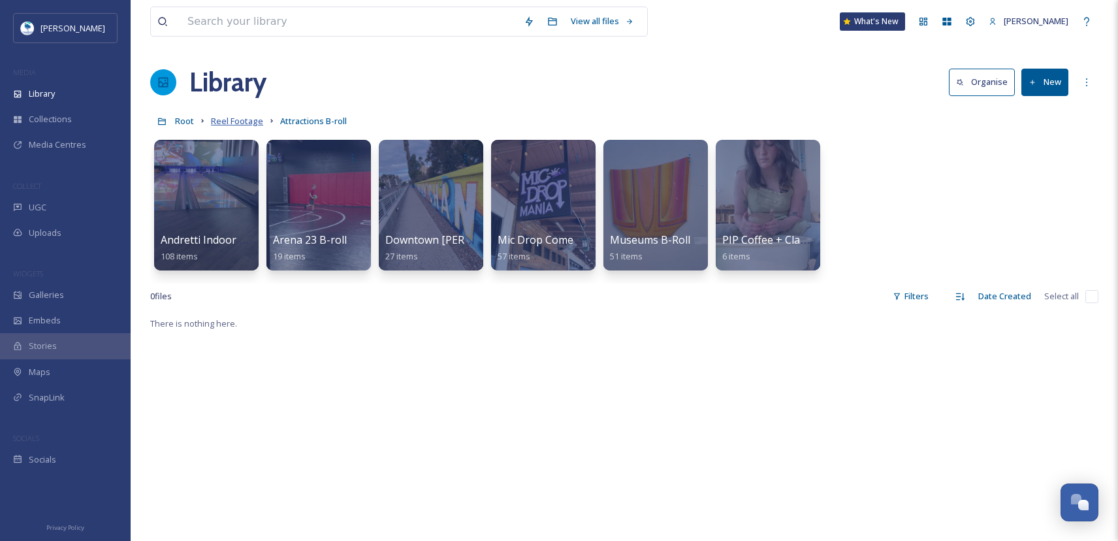
click at [225, 124] on span "Reel Footage" at bounding box center [237, 121] width 52 height 12
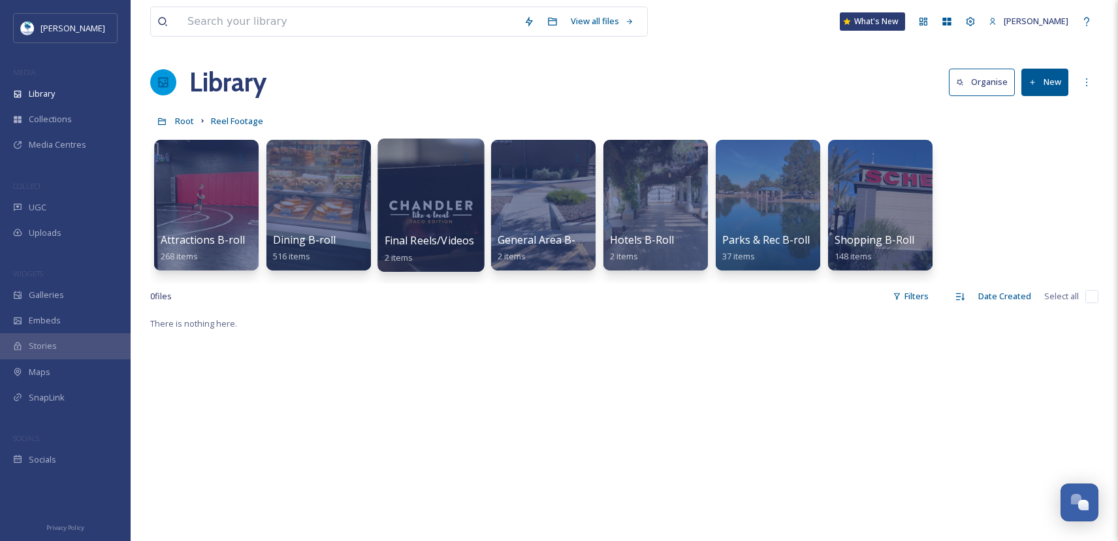
click at [426, 208] on div at bounding box center [430, 204] width 106 height 133
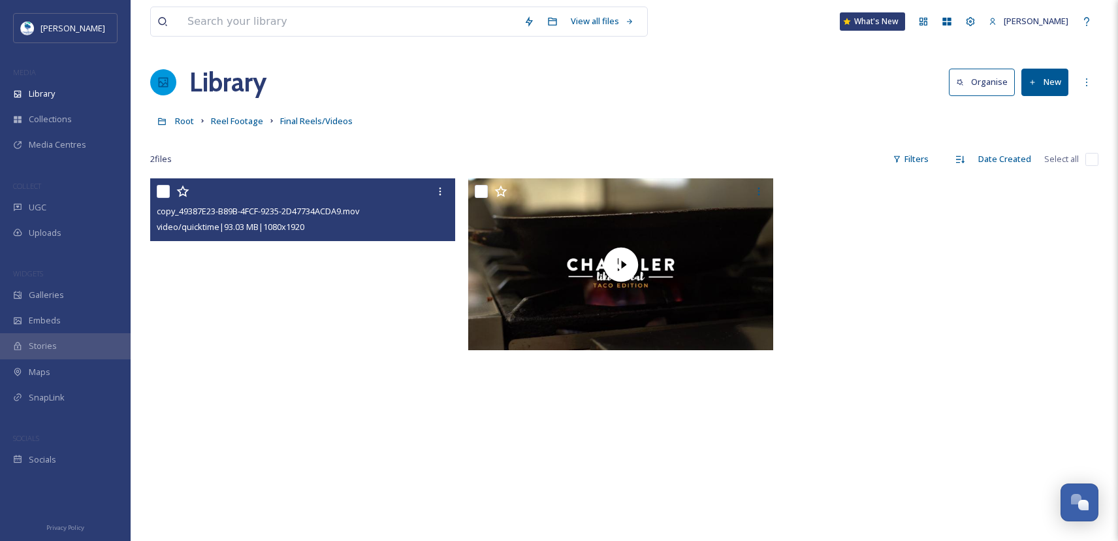
click at [313, 330] on video "copy_49387E23-B89B-4FCF-9235-2D47734ACDA9.mov" at bounding box center [302, 449] width 305 height 542
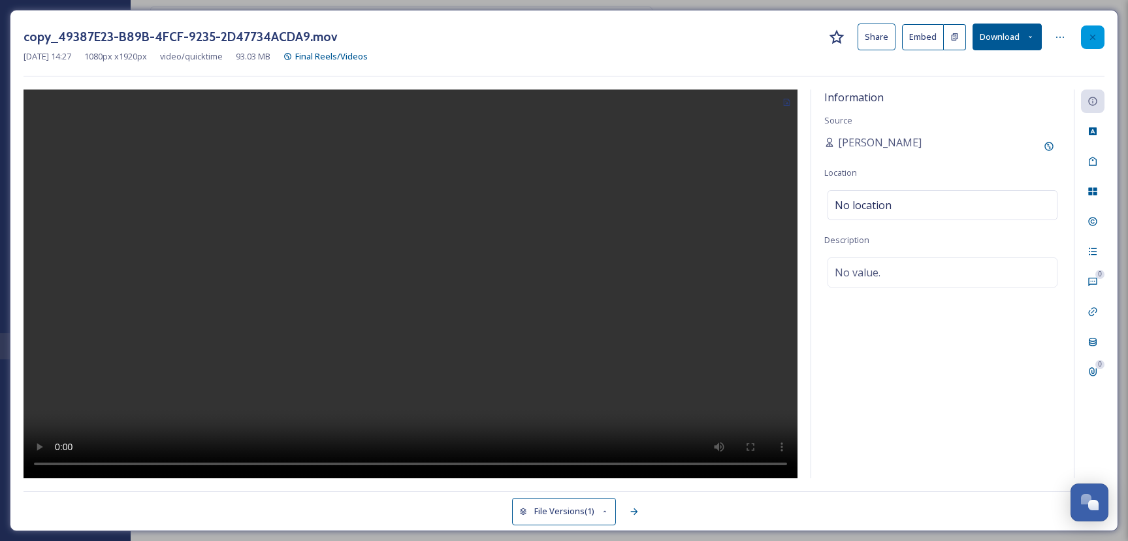
click at [1095, 37] on icon at bounding box center [1092, 37] width 10 height 10
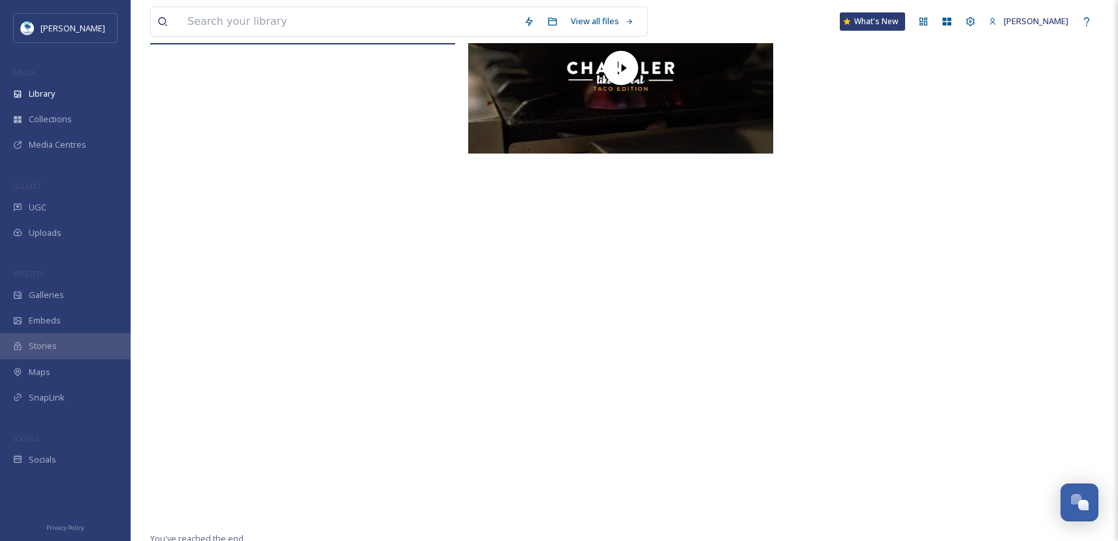
scroll to position [202, 0]
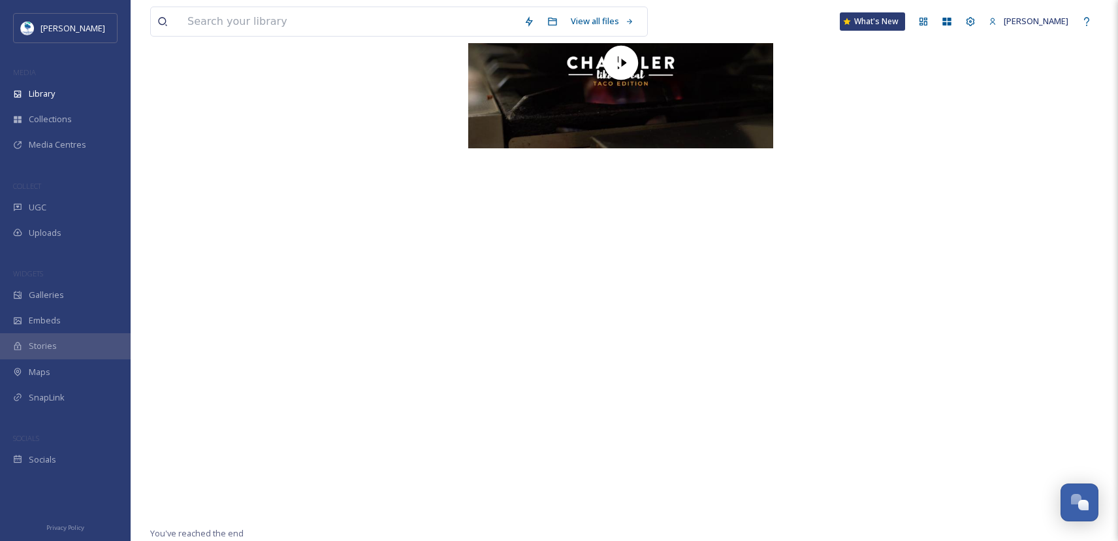
click at [355, 402] on video "copy_49387E23-B89B-4FCF-9235-2D47734ACDA9.mov" at bounding box center [302, 247] width 305 height 542
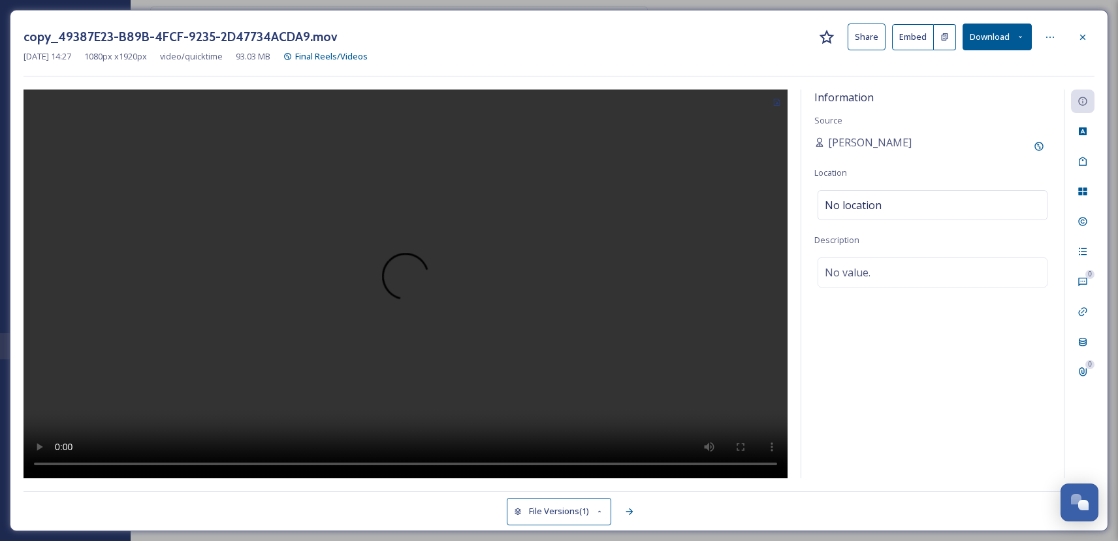
scroll to position [178, 0]
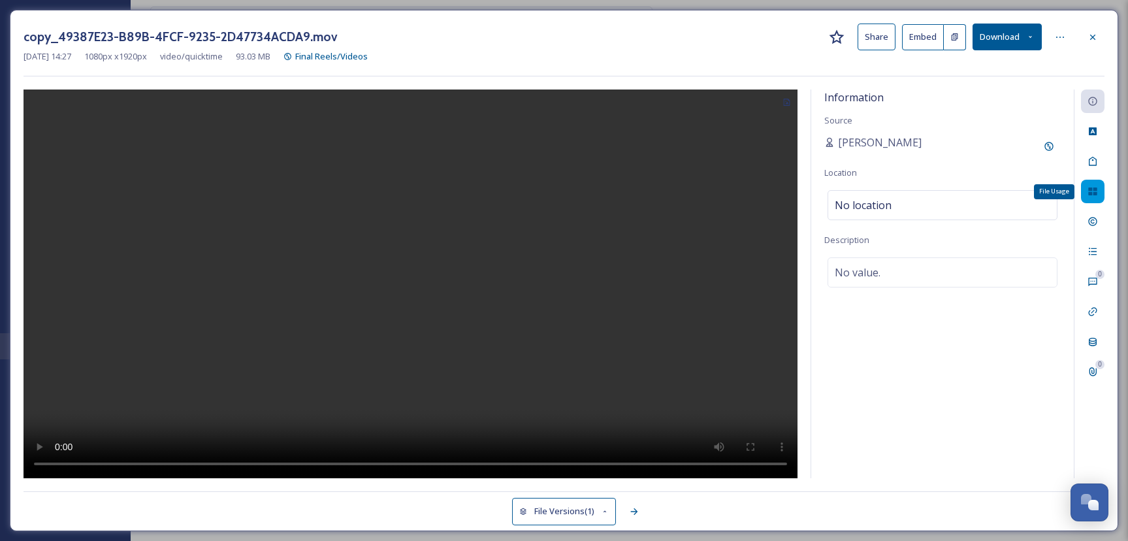
click at [1094, 187] on icon at bounding box center [1092, 191] width 10 height 10
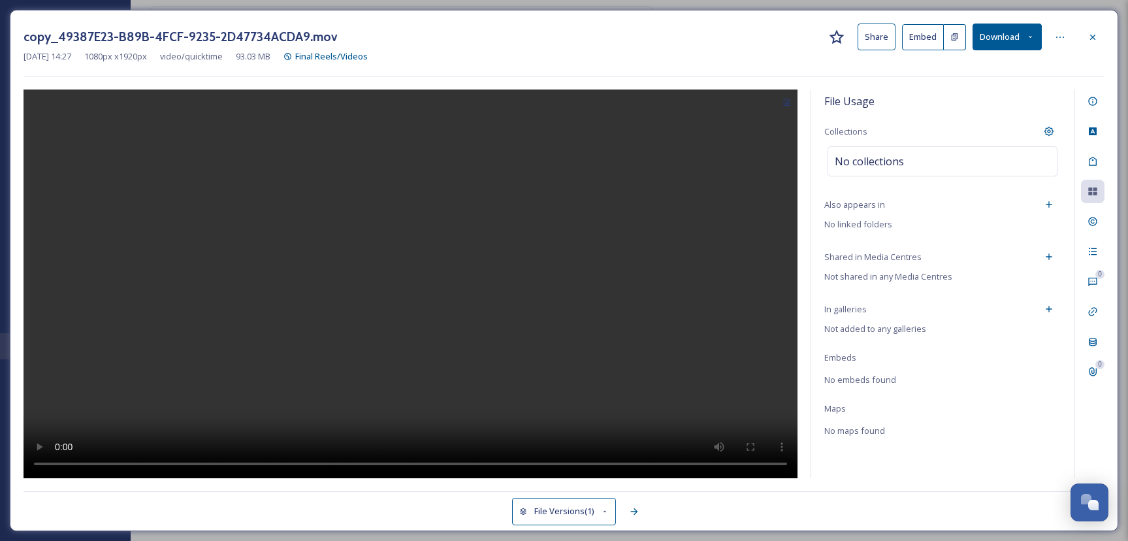
click at [236, 33] on h3 "copy_49387E23-B89B-4FCF-9235-2D47734ACDA9.mov" at bounding box center [181, 36] width 314 height 19
click at [240, 33] on h3 "copy_49387E23-B89B-4FCF-9235-2D47734ACDA9.mov" at bounding box center [181, 36] width 314 height 19
click at [1062, 39] on icon at bounding box center [1060, 37] width 10 height 10
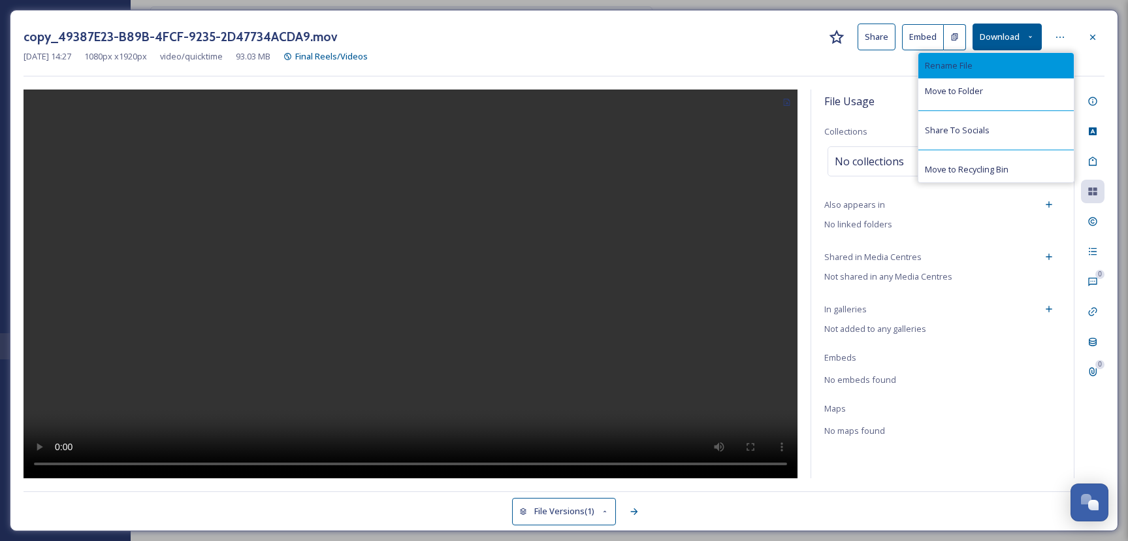
click at [959, 66] on span "Rename File" at bounding box center [949, 65] width 48 height 12
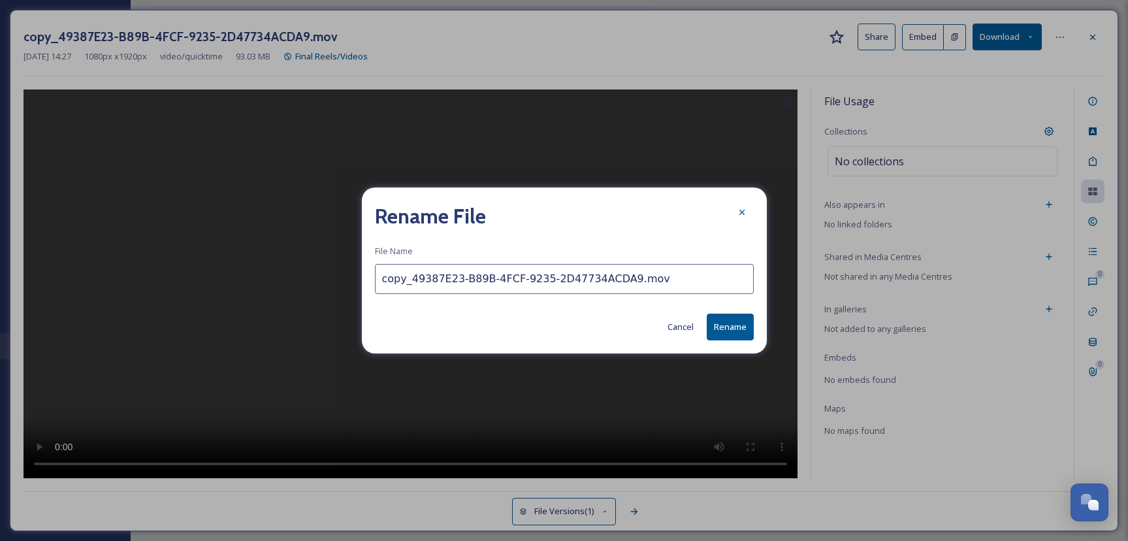
click at [609, 276] on input "copy_49387E23-B89B-4FCF-9235-2D47734ACDA9.mov" at bounding box center [564, 279] width 379 height 30
drag, startPoint x: 609, startPoint y: 276, endPoint x: 366, endPoint y: 285, distance: 242.4
click at [366, 285] on div "Rename File File Name copy_49387E23-B89B-4FCF-9235-2D47734ACDA9.mov Cancel Rena…" at bounding box center [564, 270] width 405 height 166
type input "PIP Coffee Clay Redevelopment.mov"
click at [741, 323] on button "Rename" at bounding box center [730, 326] width 47 height 27
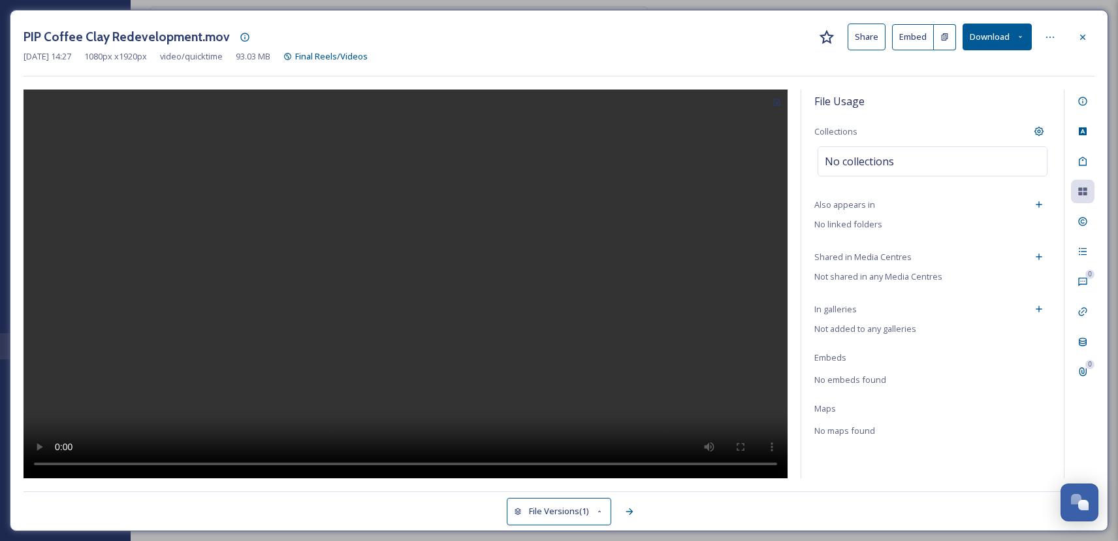
click at [867, 40] on button "Share" at bounding box center [867, 37] width 38 height 27
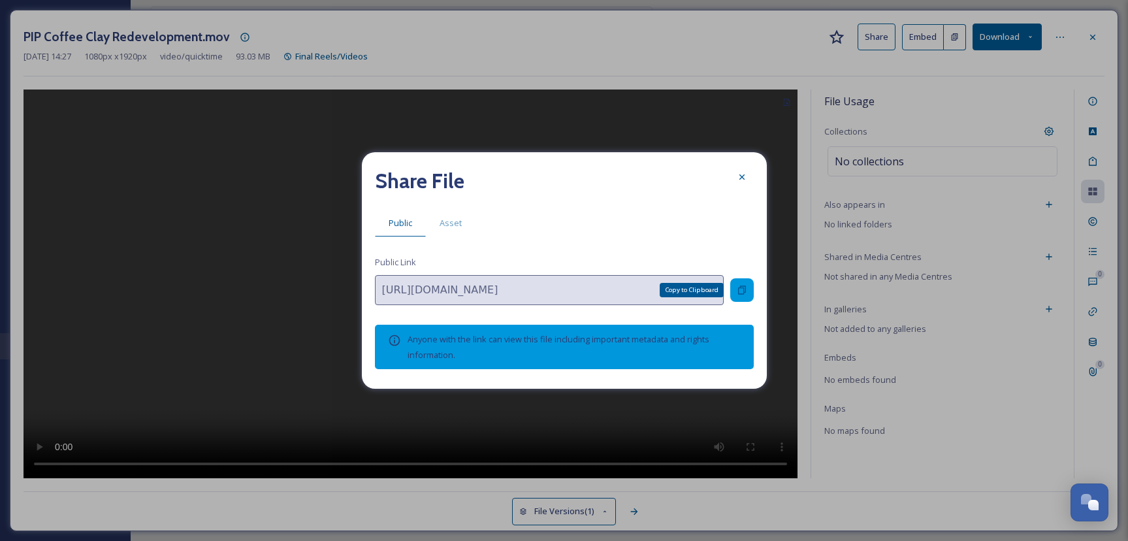
click at [743, 289] on icon at bounding box center [742, 290] width 8 height 8
click at [737, 172] on div at bounding box center [742, 177] width 24 height 24
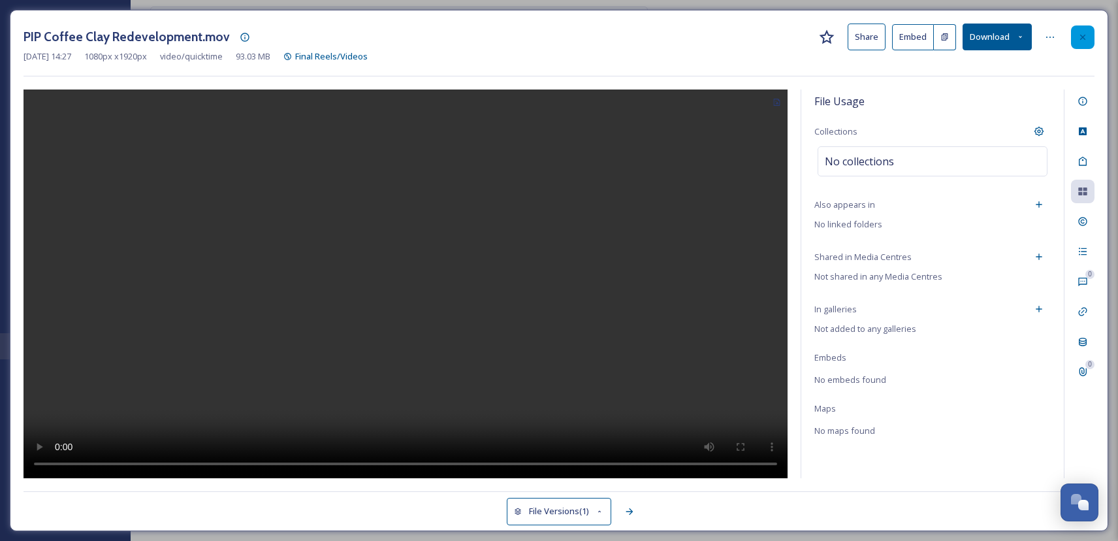
click at [1090, 35] on div at bounding box center [1083, 37] width 24 height 24
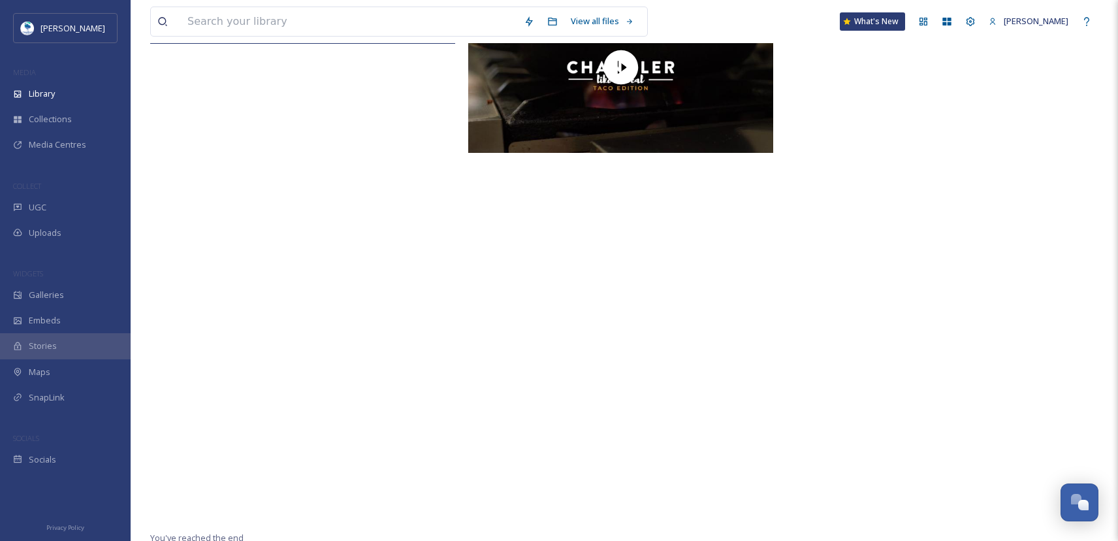
scroll to position [202, 0]
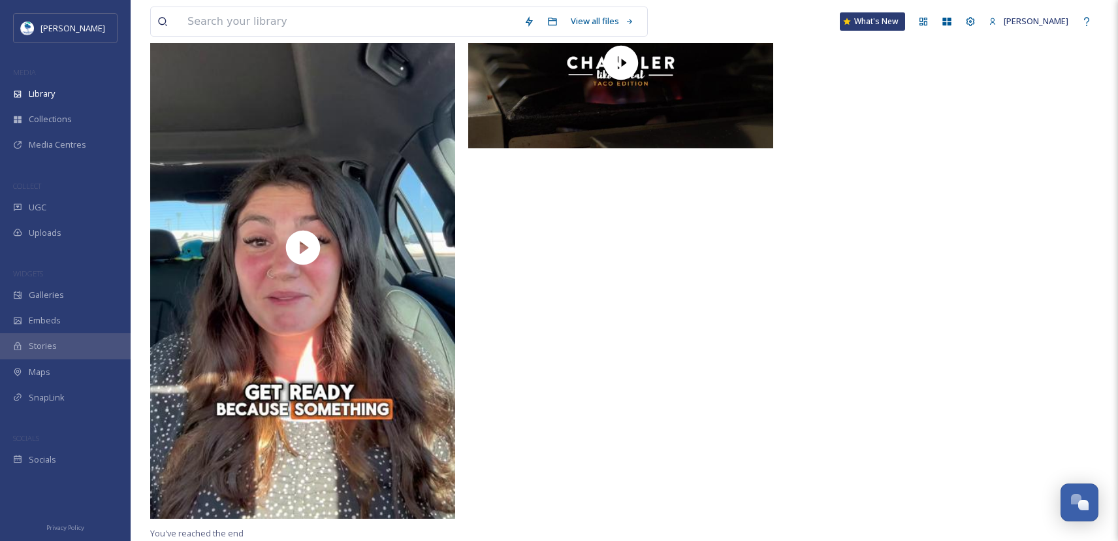
click at [707, 389] on div at bounding box center [623, 250] width 311 height 549
